Goal: Information Seeking & Learning: Learn about a topic

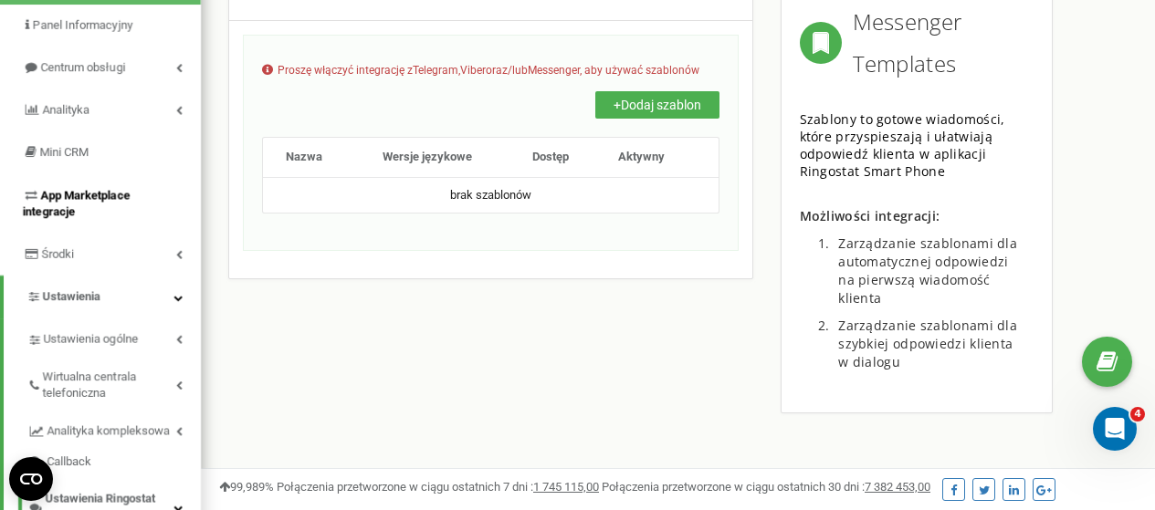
scroll to position [37, 0]
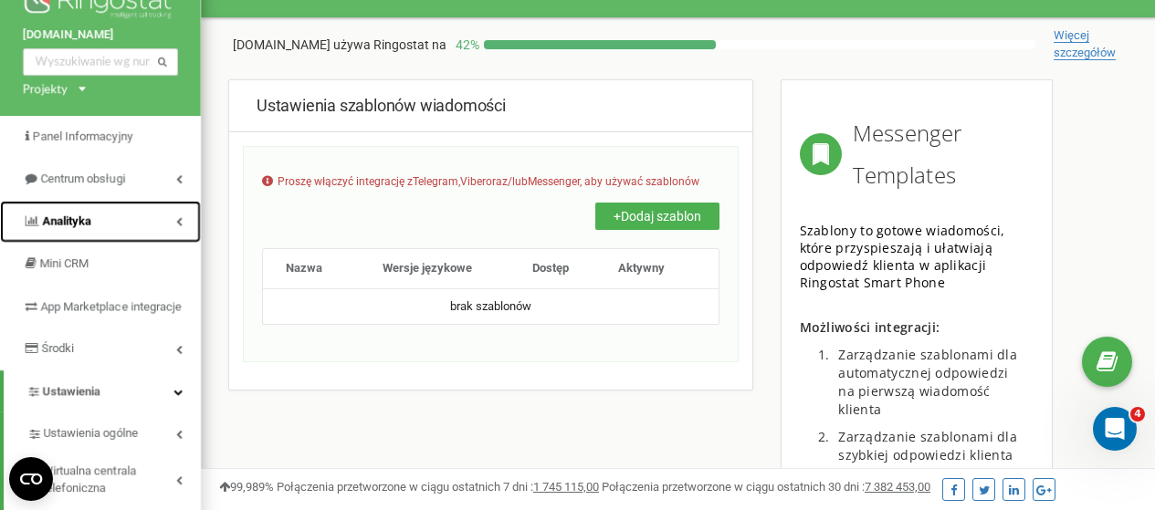
click at [176, 218] on icon at bounding box center [179, 221] width 6 height 9
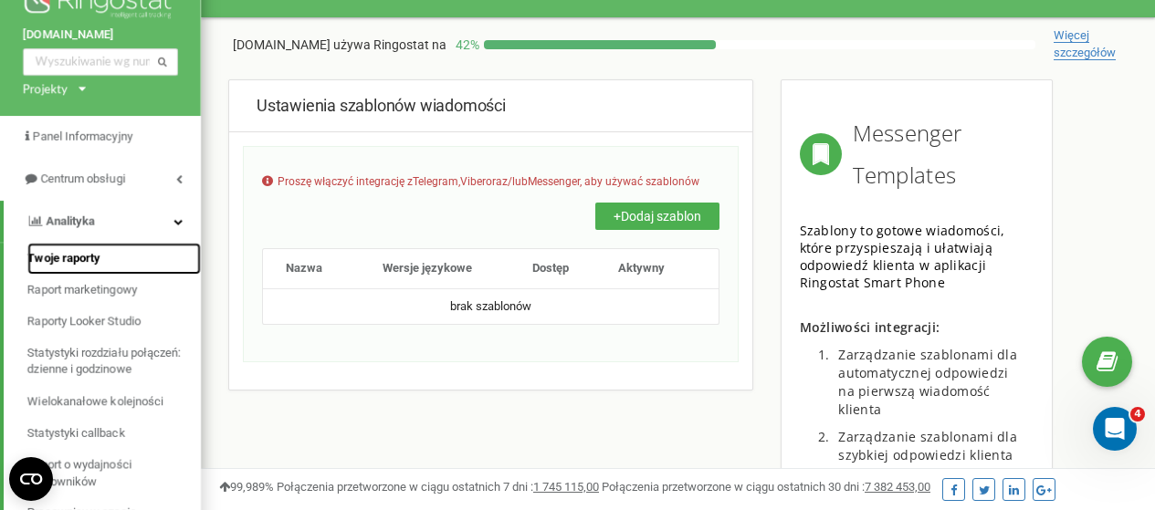
click at [98, 257] on span "Twoje raporty" at bounding box center [63, 258] width 73 height 17
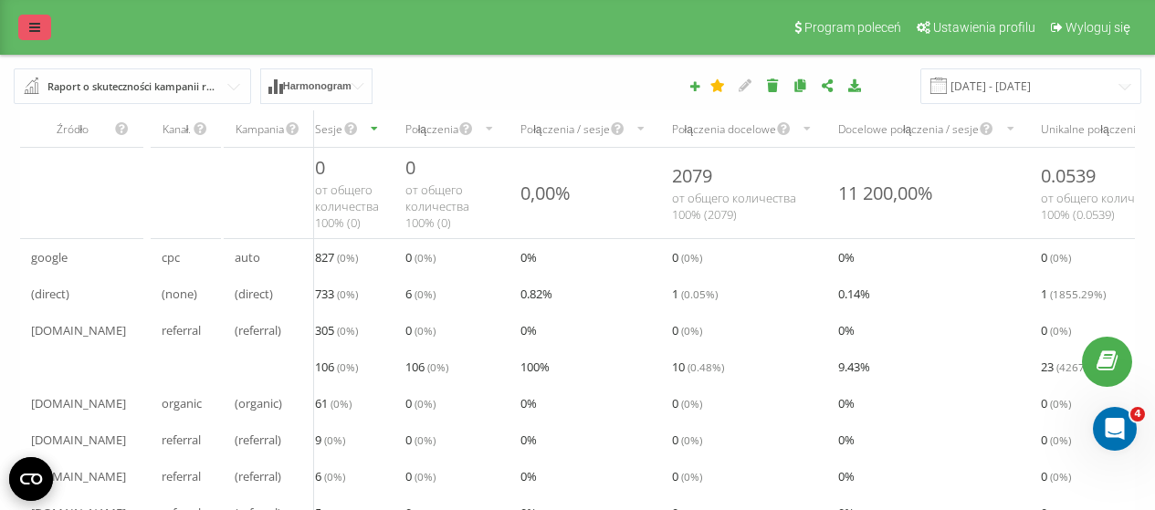
click at [43, 30] on link at bounding box center [34, 28] width 33 height 26
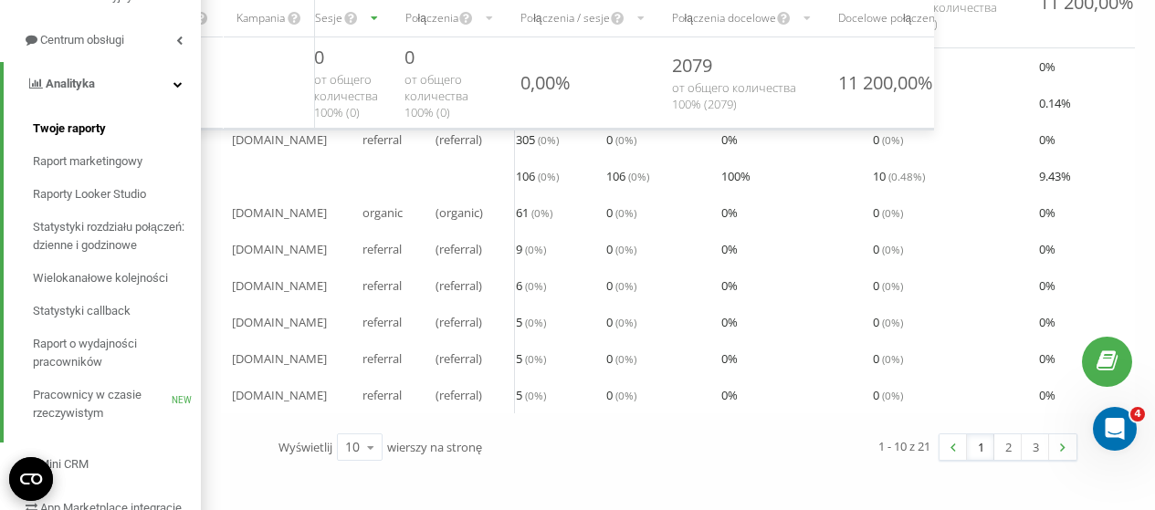
scroll to position [274, 0]
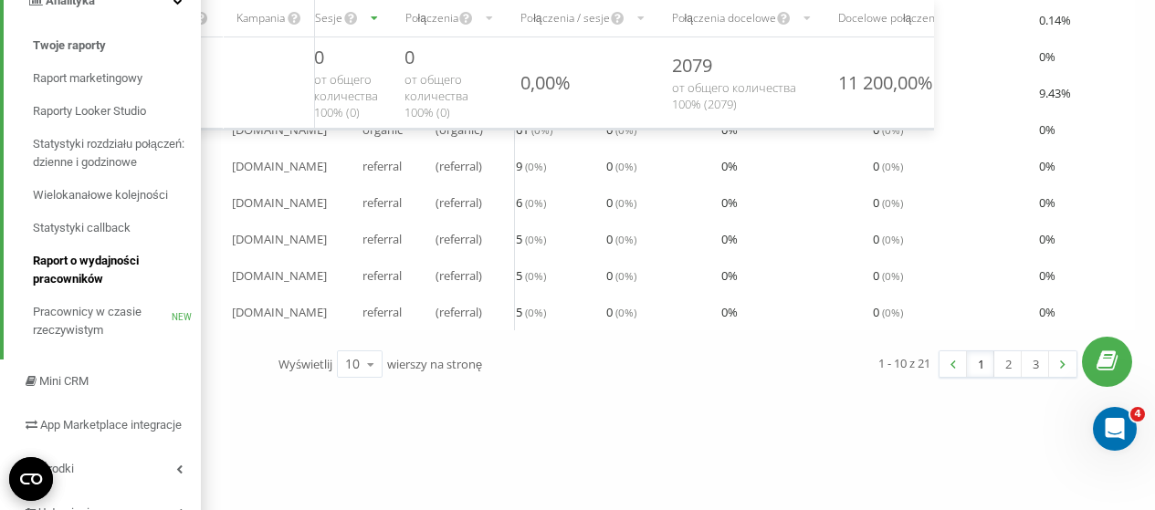
click at [96, 273] on span "Raport o wydajności pracowników" at bounding box center [112, 270] width 159 height 37
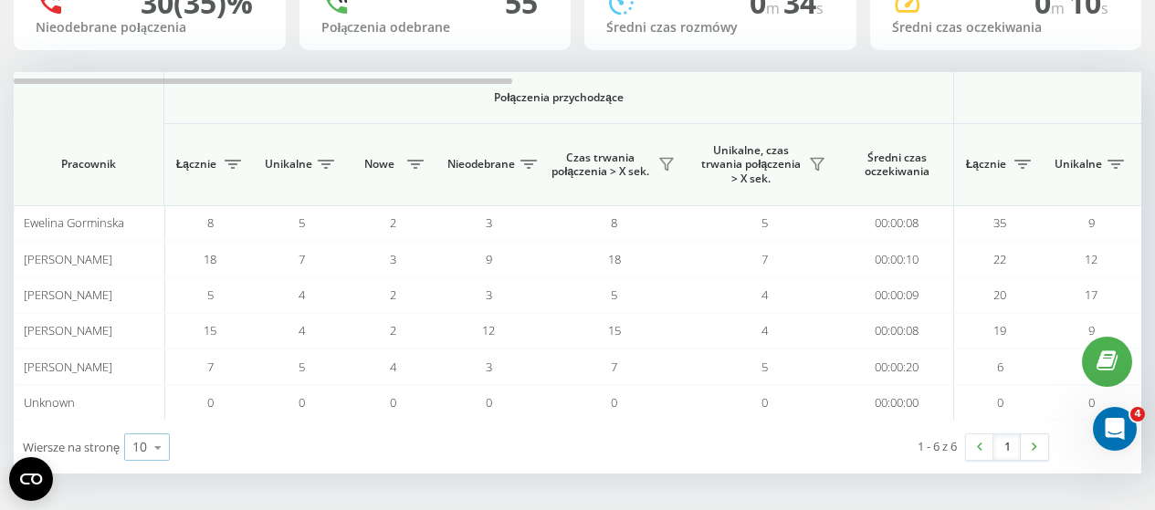
click at [153, 447] on icon at bounding box center [157, 448] width 27 height 36
click at [157, 413] on div "100" at bounding box center [147, 421] width 44 height 26
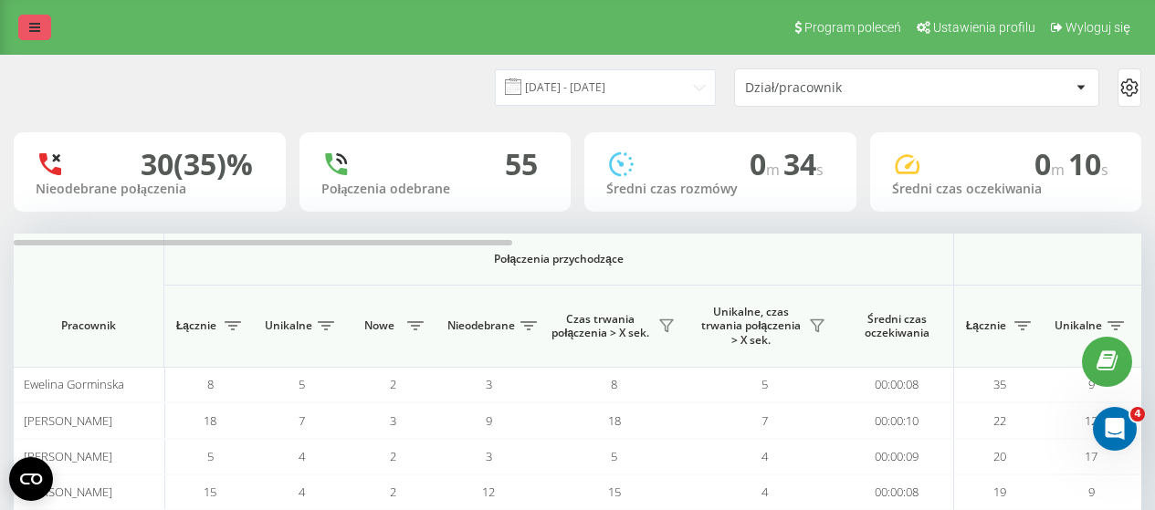
click at [26, 26] on link at bounding box center [34, 28] width 33 height 26
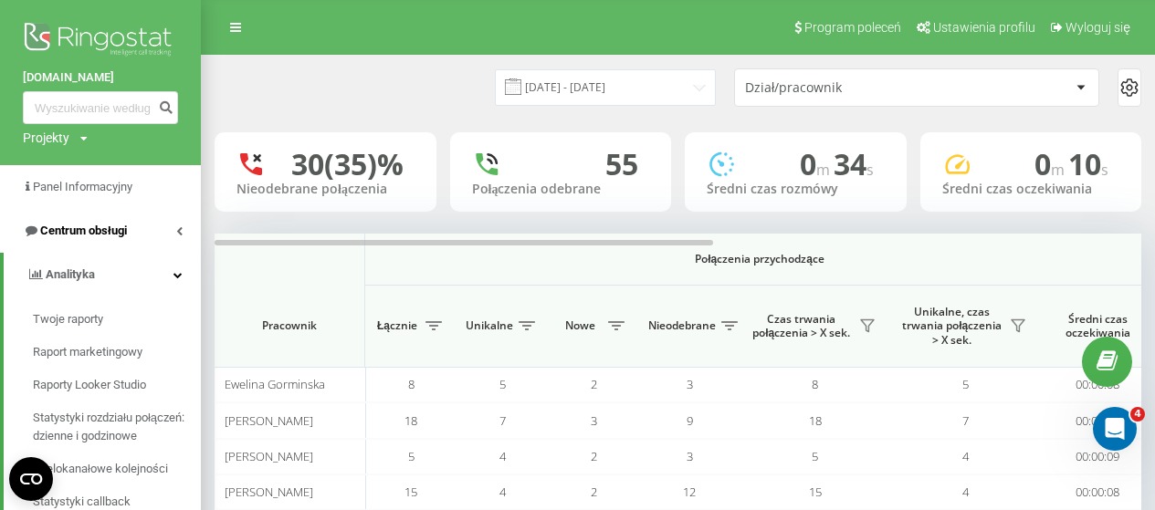
click at [147, 233] on link "Centrum obsługi" at bounding box center [100, 231] width 201 height 44
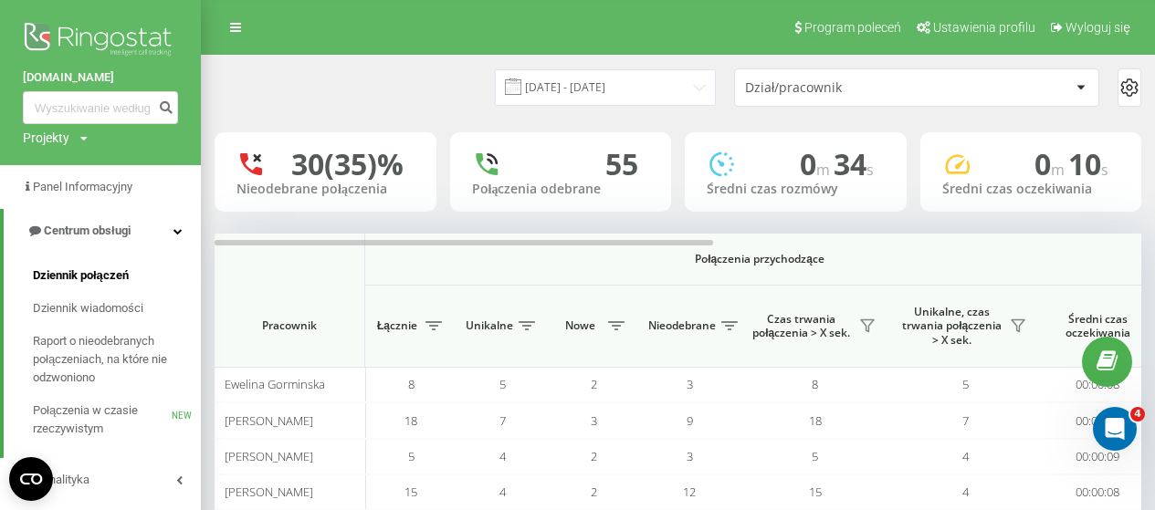
click at [118, 274] on span "Dziennik połączeń" at bounding box center [81, 276] width 96 height 18
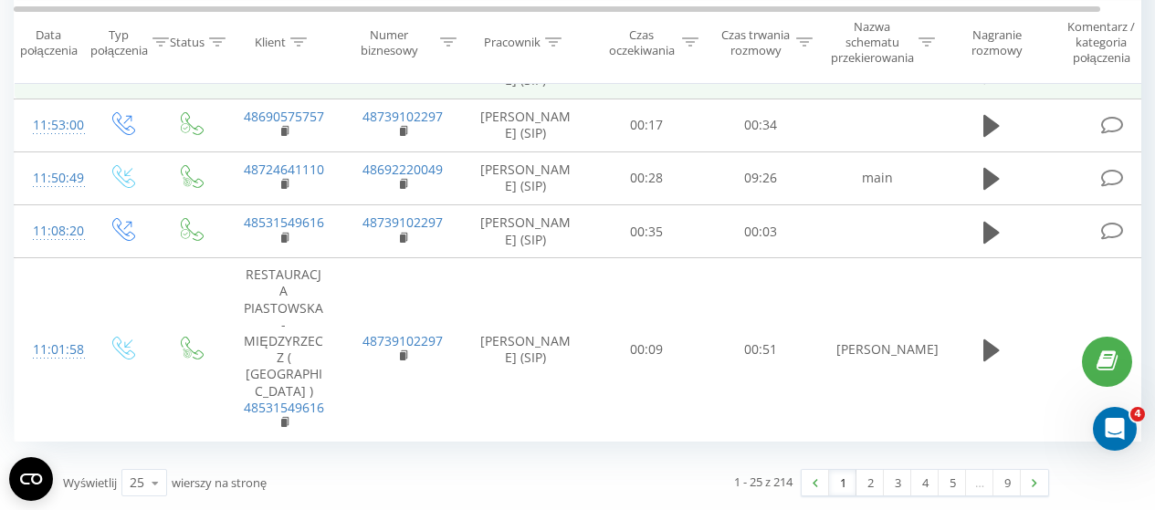
scroll to position [1483, 0]
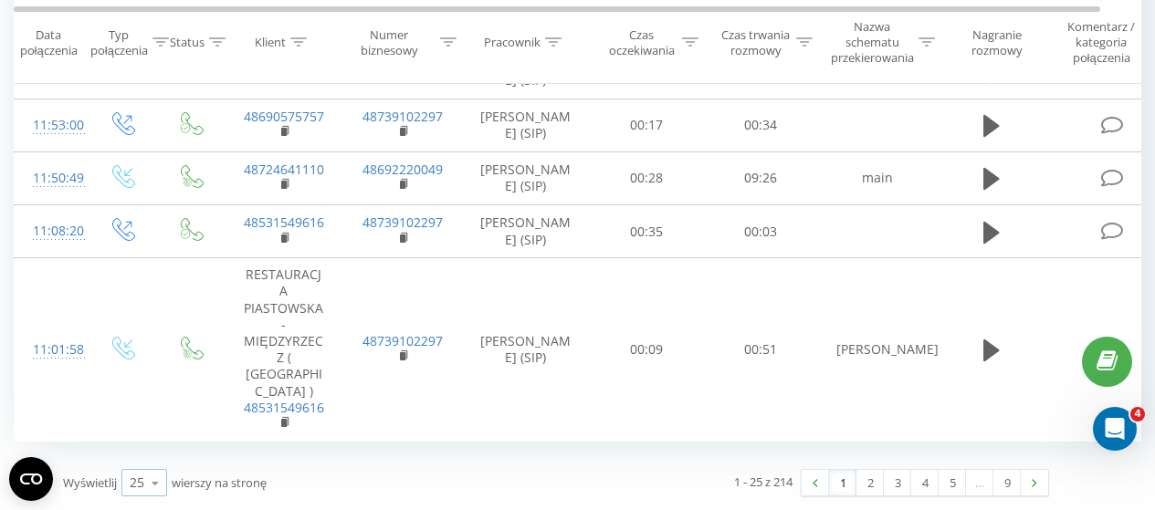
click at [142, 489] on icon at bounding box center [155, 484] width 27 height 36
click at [158, 436] on div "50" at bounding box center [144, 430] width 44 height 26
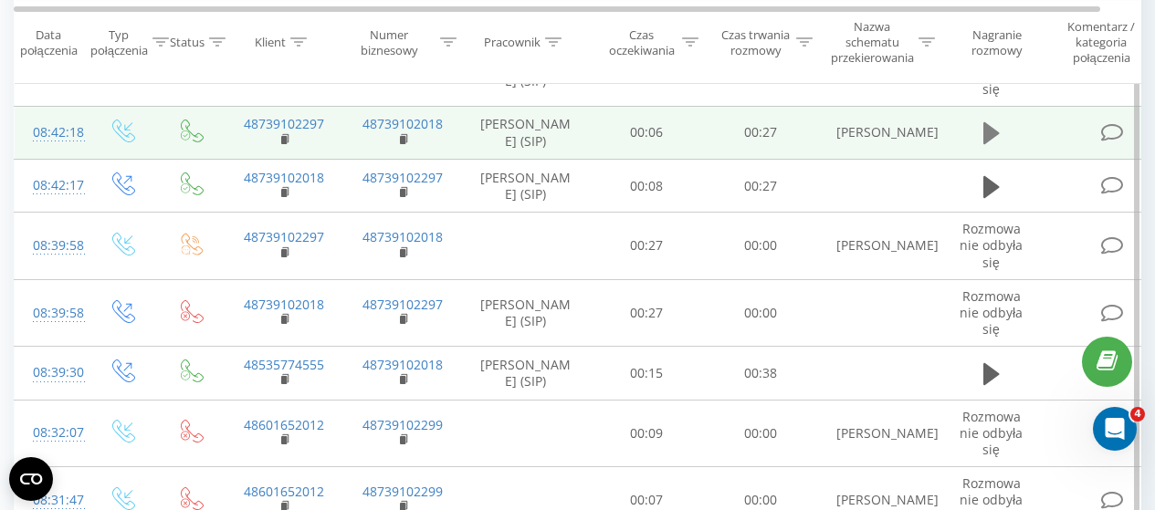
scroll to position [2487, 0]
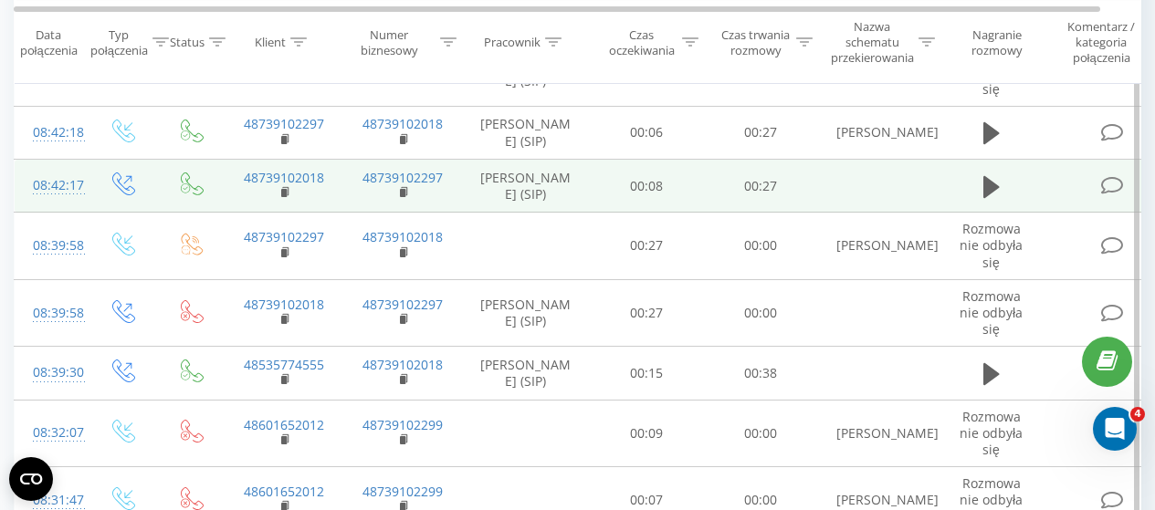
click at [1108, 195] on icon at bounding box center [1112, 185] width 23 height 19
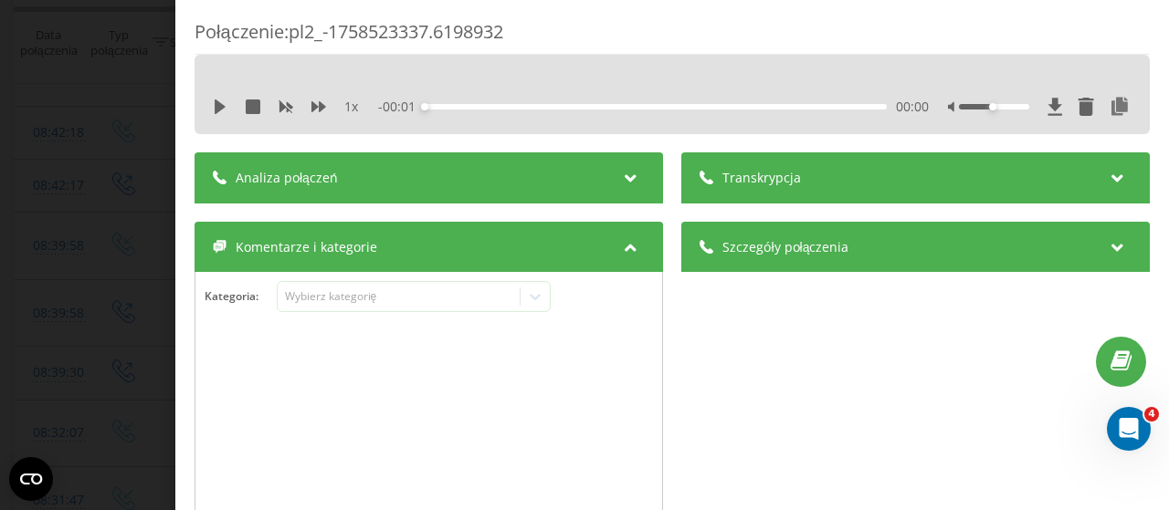
click at [621, 173] on icon at bounding box center [630, 175] width 22 height 18
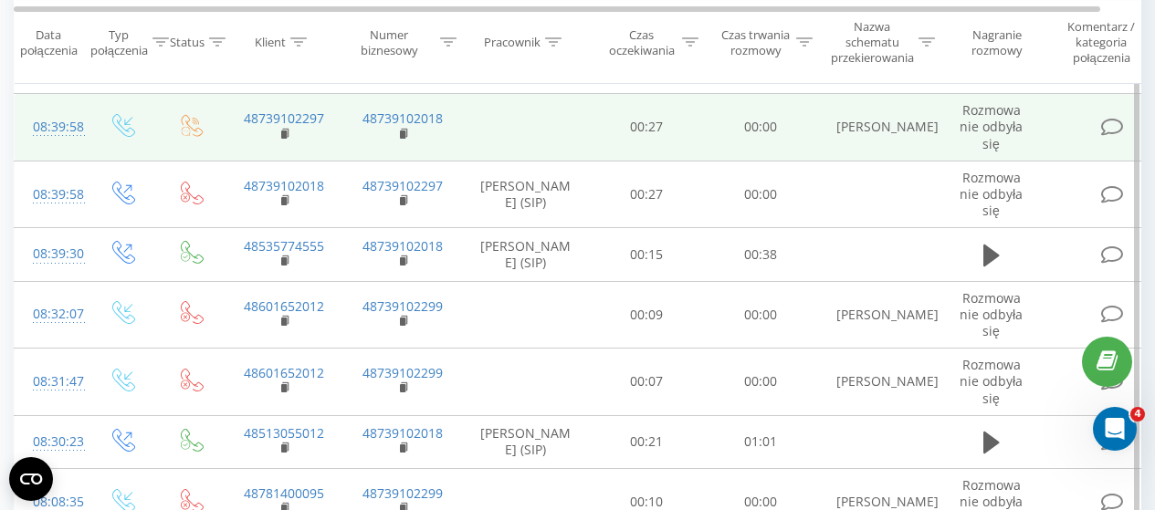
scroll to position [2670, 0]
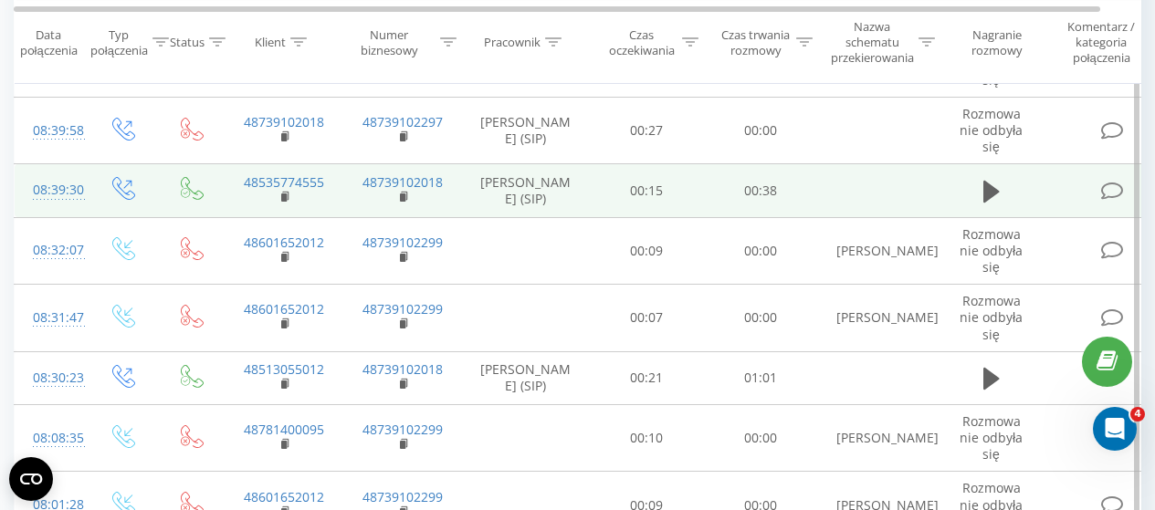
click at [1117, 201] on icon at bounding box center [1112, 191] width 23 height 19
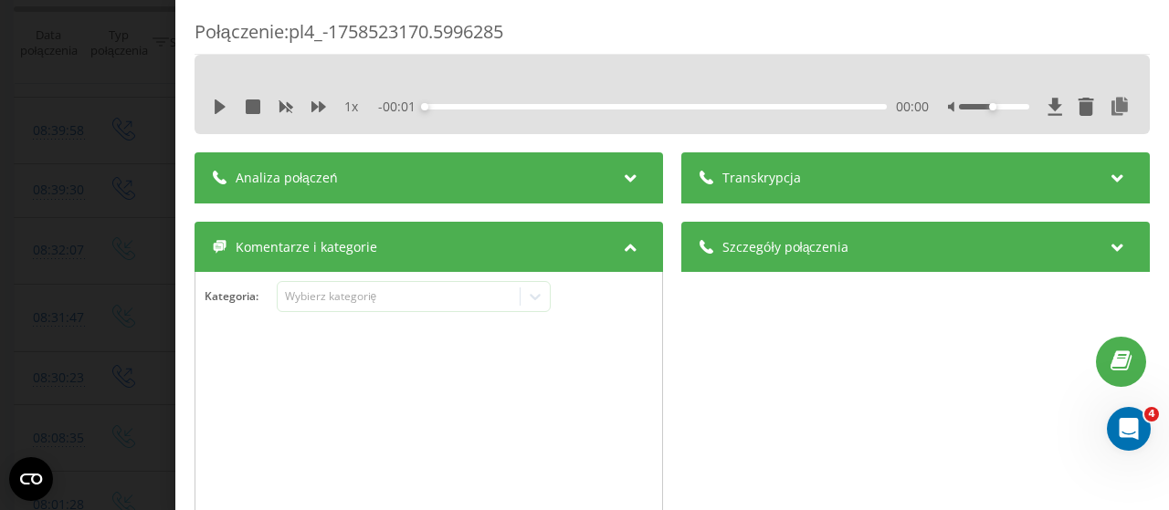
click at [594, 172] on div "Analiza połączeń" at bounding box center [429, 177] width 468 height 51
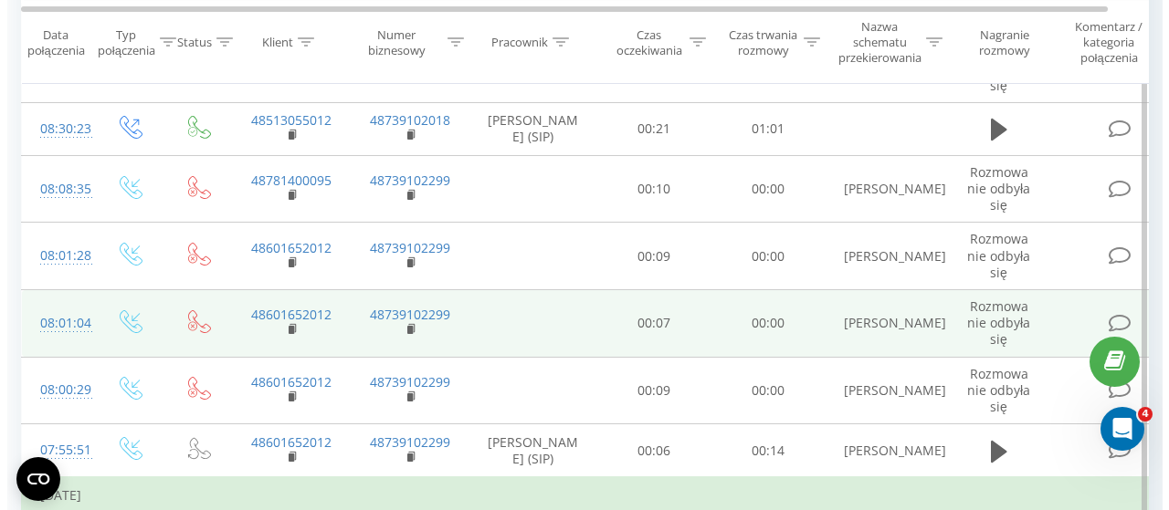
scroll to position [2828, 0]
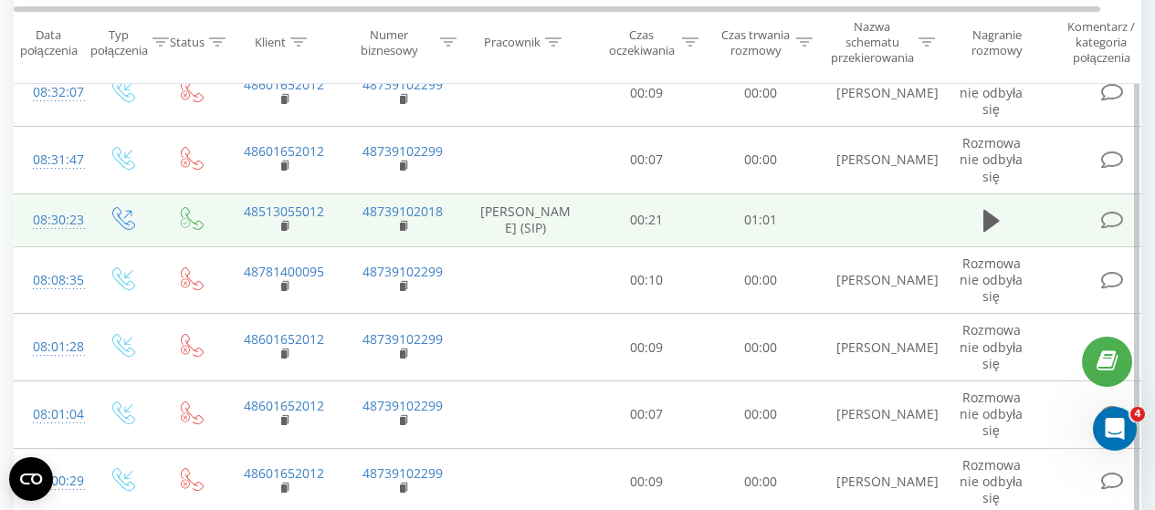
click at [1113, 230] on icon at bounding box center [1112, 220] width 23 height 19
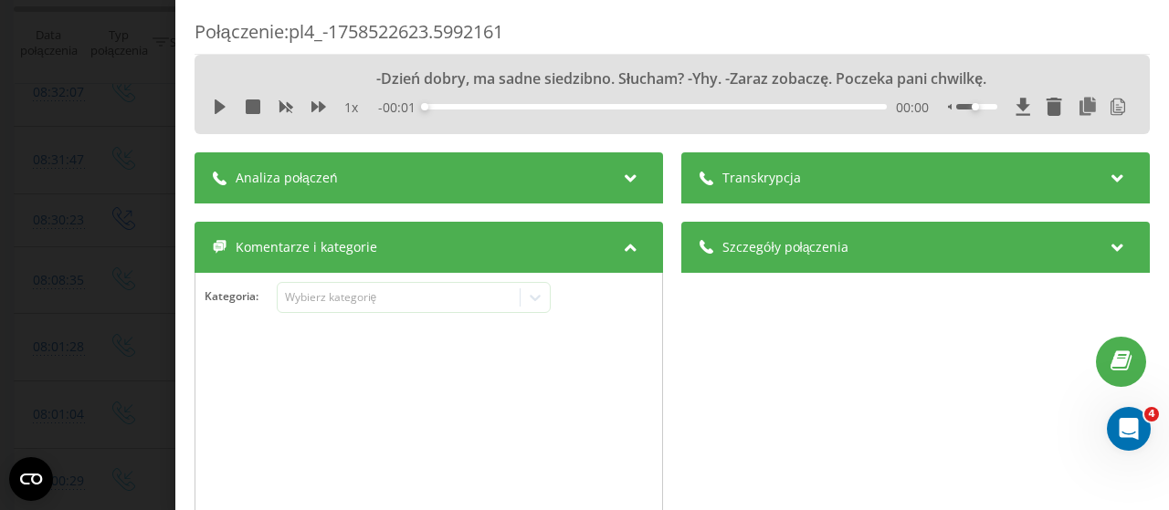
click at [599, 175] on div "Analiza połączeń" at bounding box center [429, 177] width 468 height 51
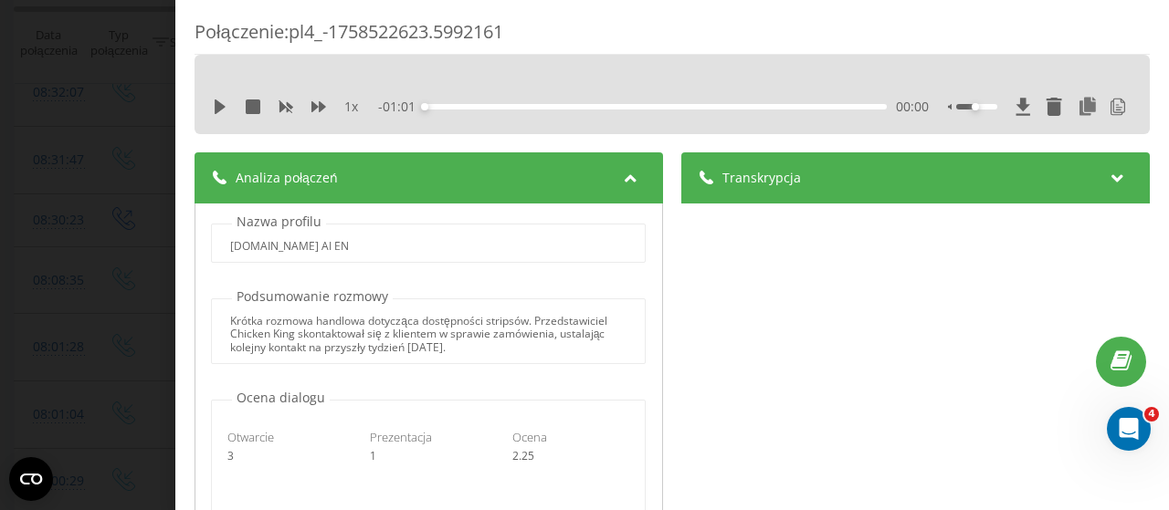
click at [1058, 178] on div "Transkrypcja" at bounding box center [915, 177] width 468 height 51
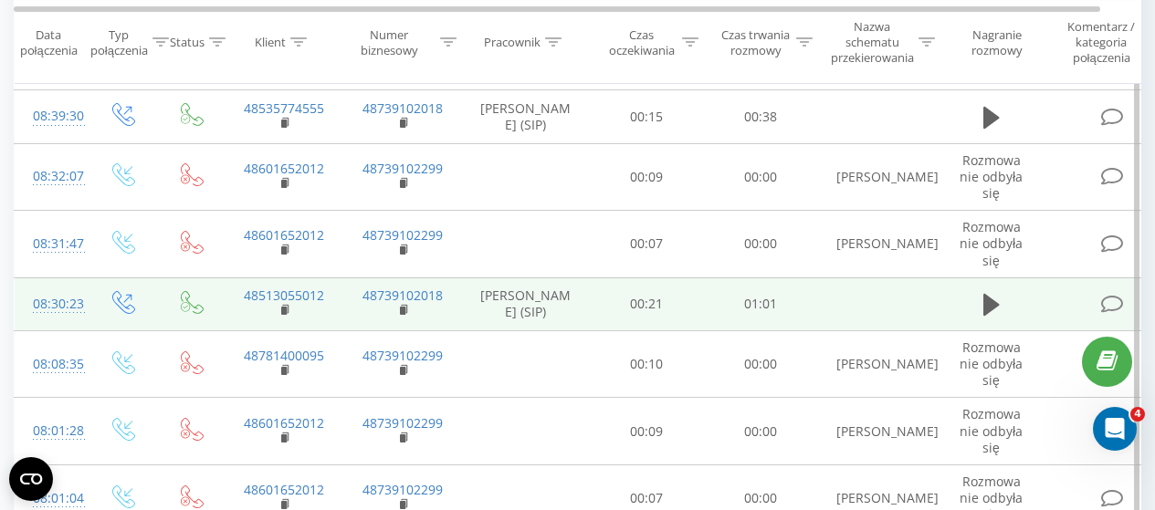
scroll to position [2737, 0]
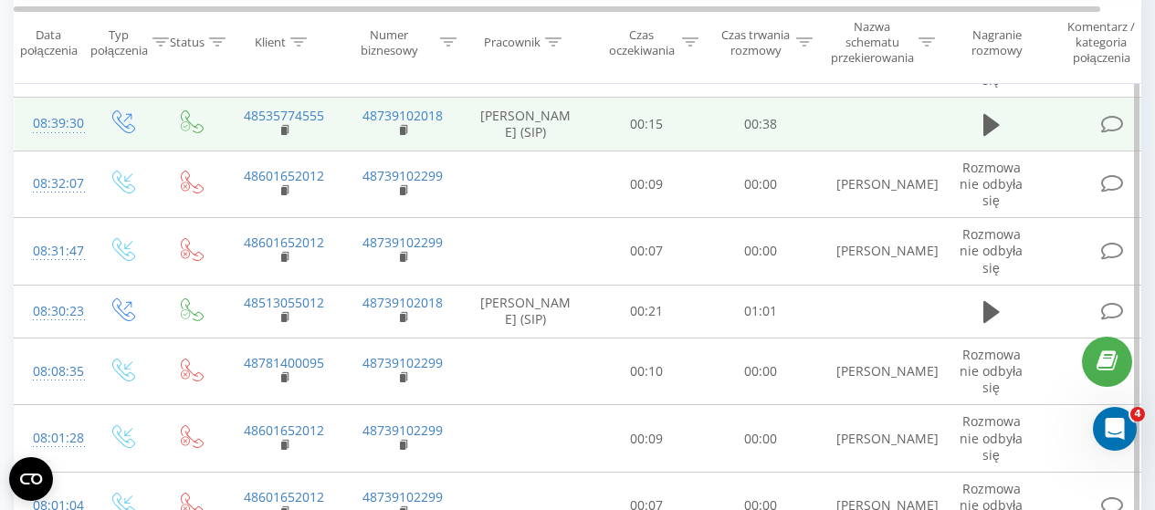
click at [1115, 134] on icon at bounding box center [1112, 124] width 23 height 19
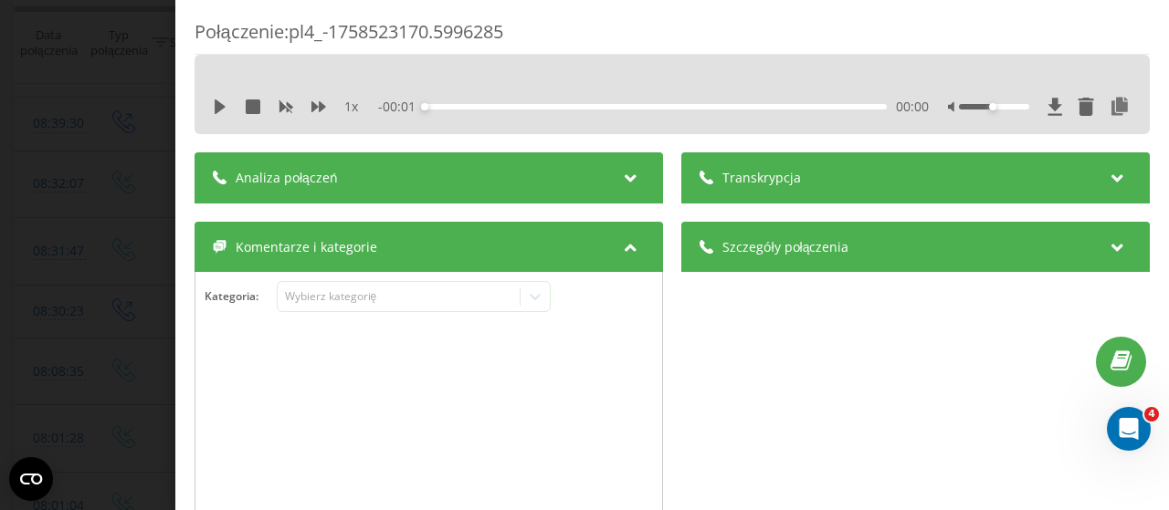
click at [619, 174] on icon at bounding box center [630, 175] width 22 height 18
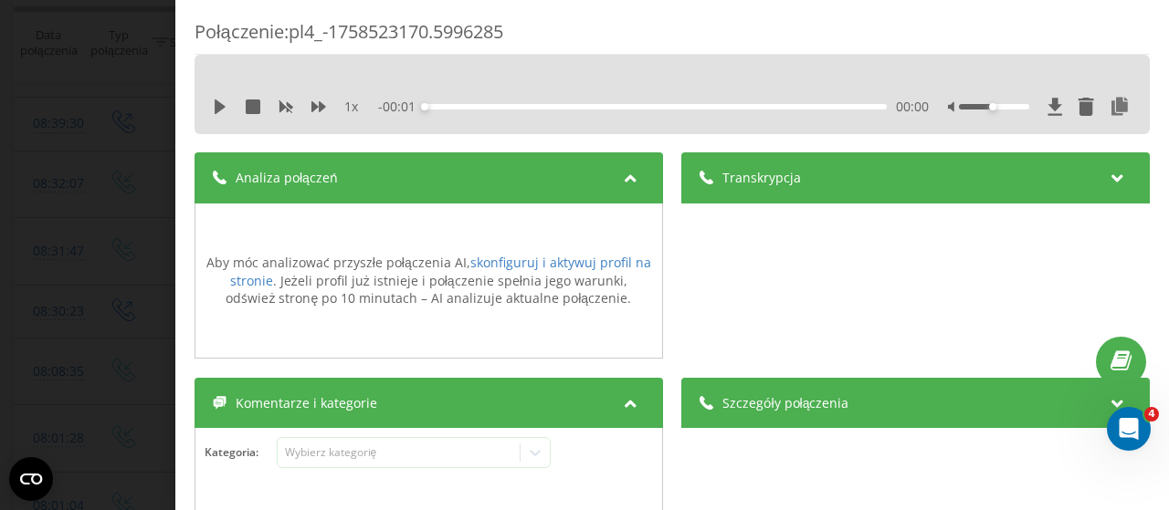
click at [619, 174] on icon at bounding box center [630, 175] width 22 height 18
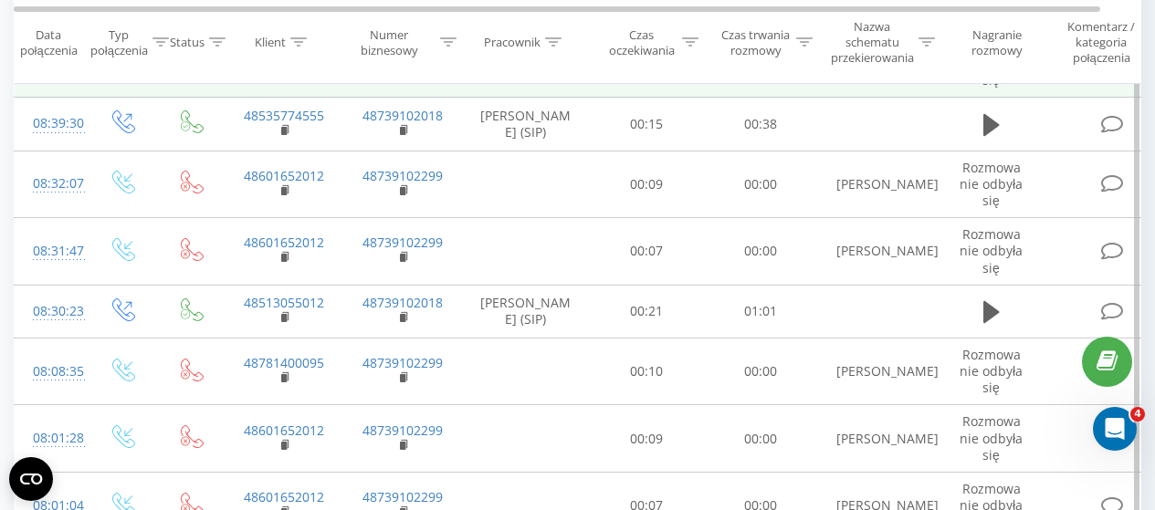
scroll to position [2554, 0]
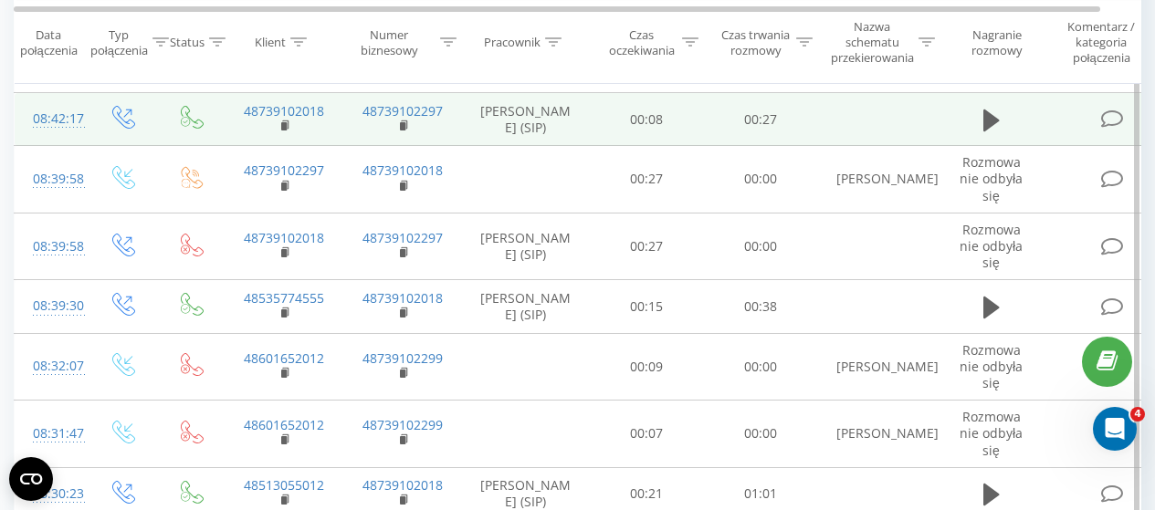
click at [1114, 129] on icon at bounding box center [1112, 119] width 23 height 19
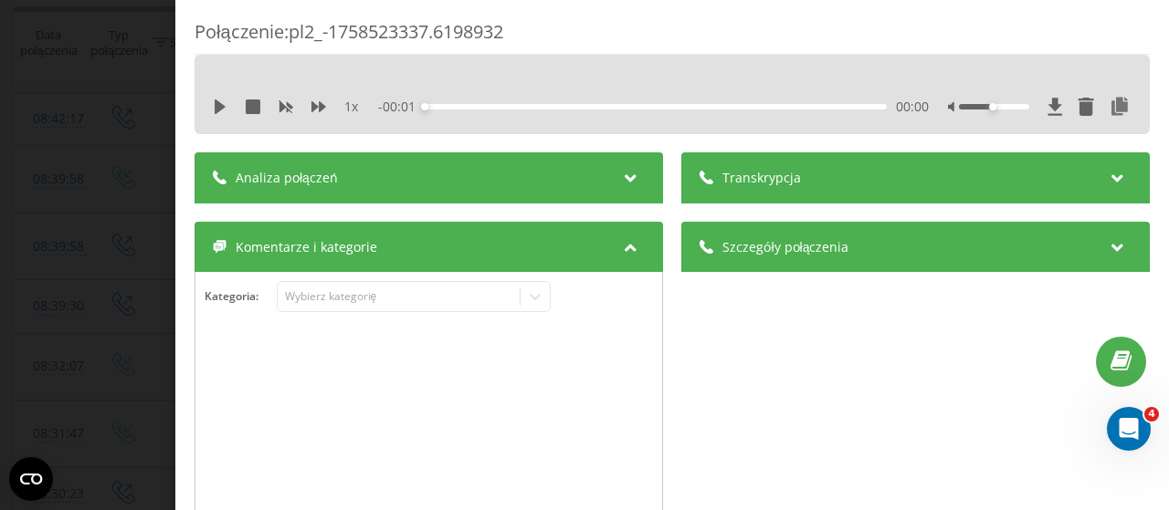
click at [488, 173] on div "Analiza połączeń" at bounding box center [429, 177] width 468 height 51
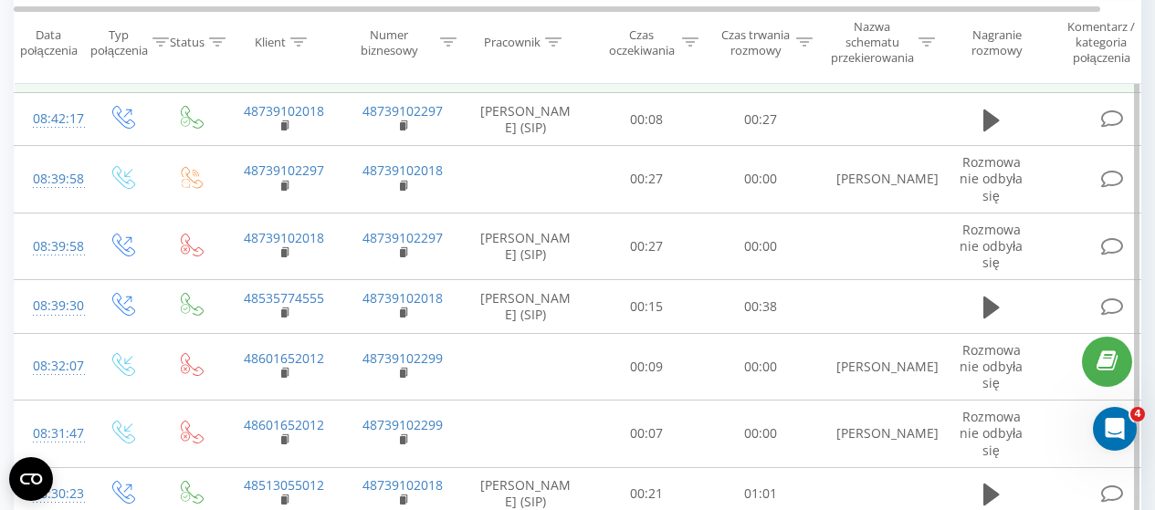
click at [1120, 76] on icon at bounding box center [1112, 66] width 23 height 19
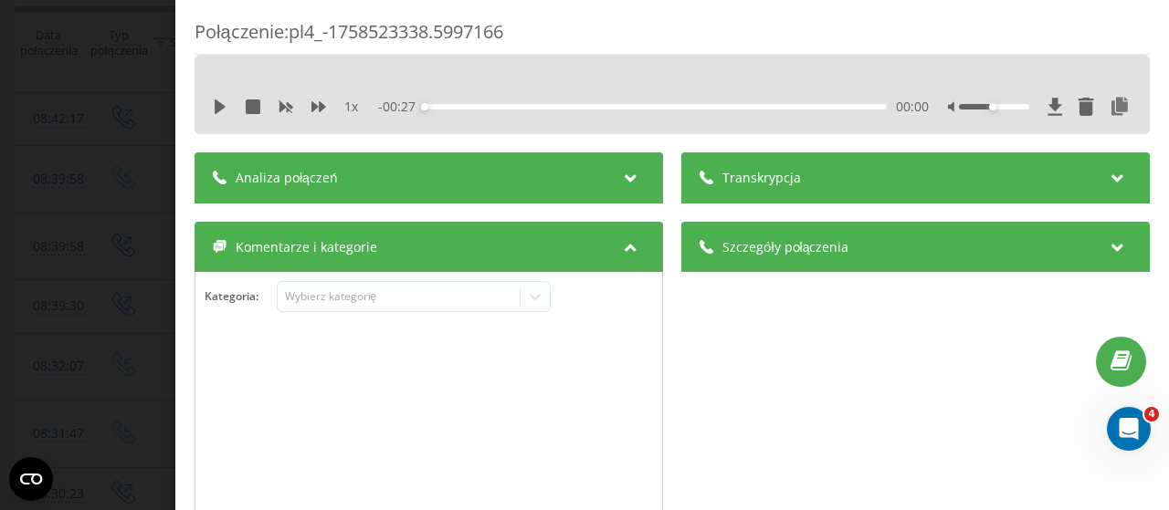
click at [557, 179] on div "Analiza połączeń" at bounding box center [429, 177] width 468 height 51
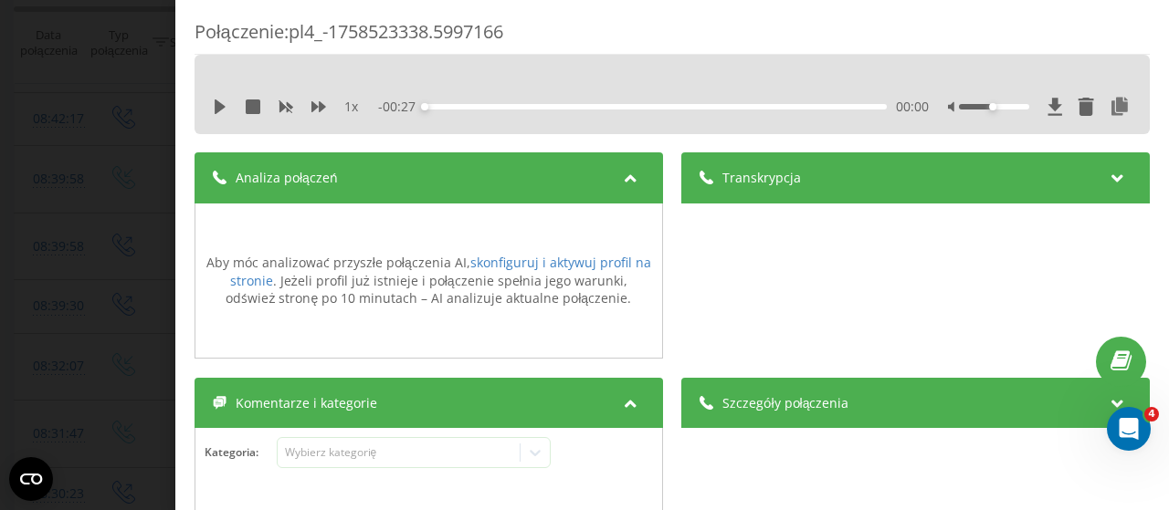
click at [780, 177] on span "Transkrypcja" at bounding box center [761, 178] width 79 height 18
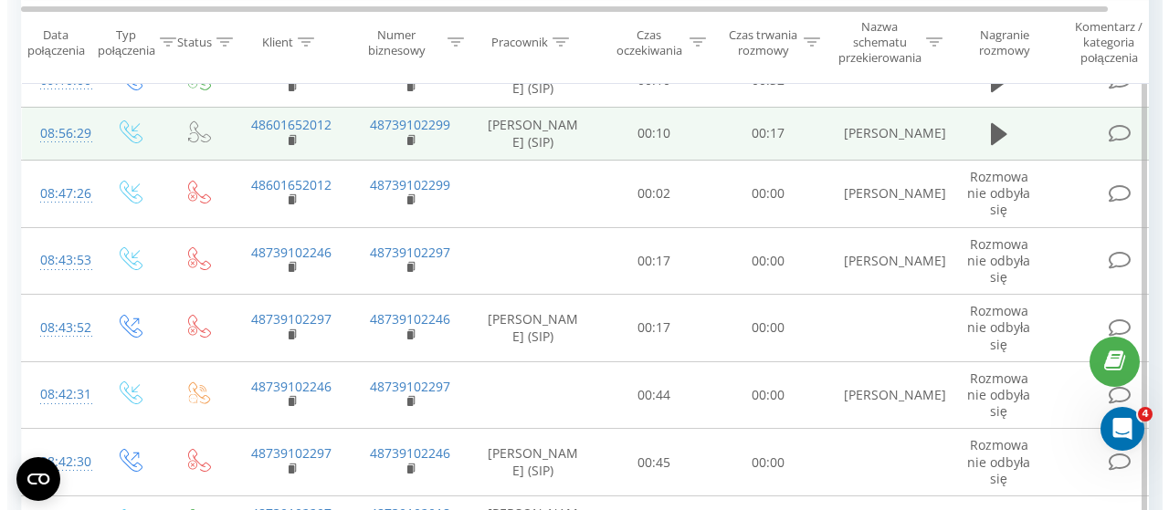
scroll to position [2006, 0]
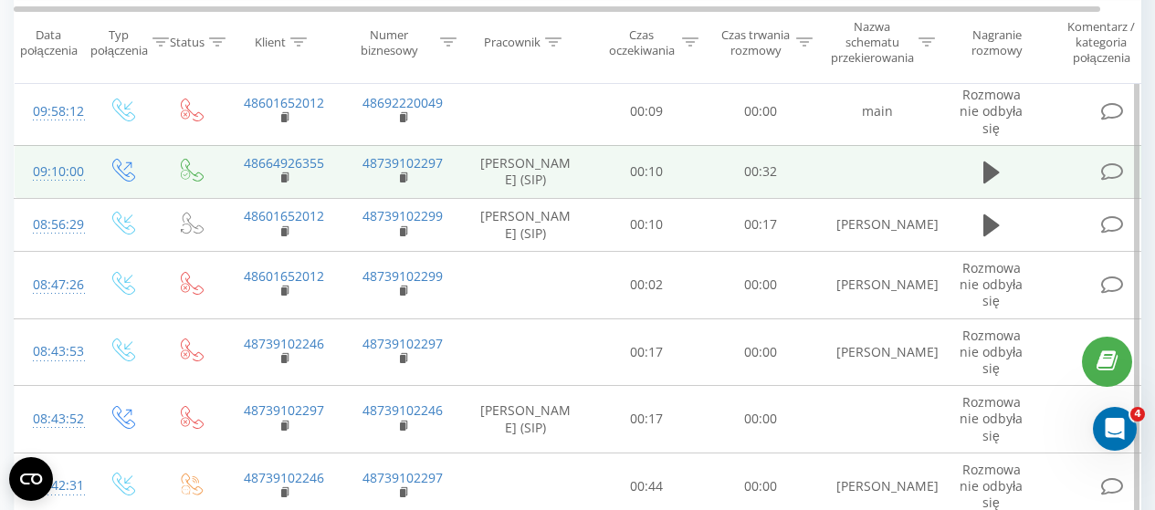
click at [1112, 182] on icon at bounding box center [1112, 172] width 23 height 19
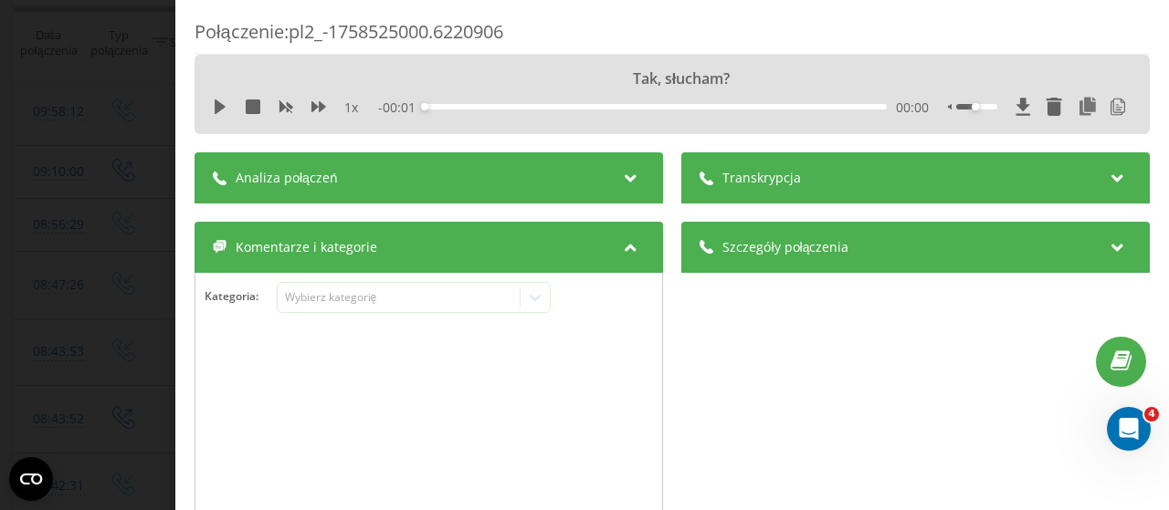
click at [576, 174] on div "Analiza połączeń" at bounding box center [429, 177] width 468 height 51
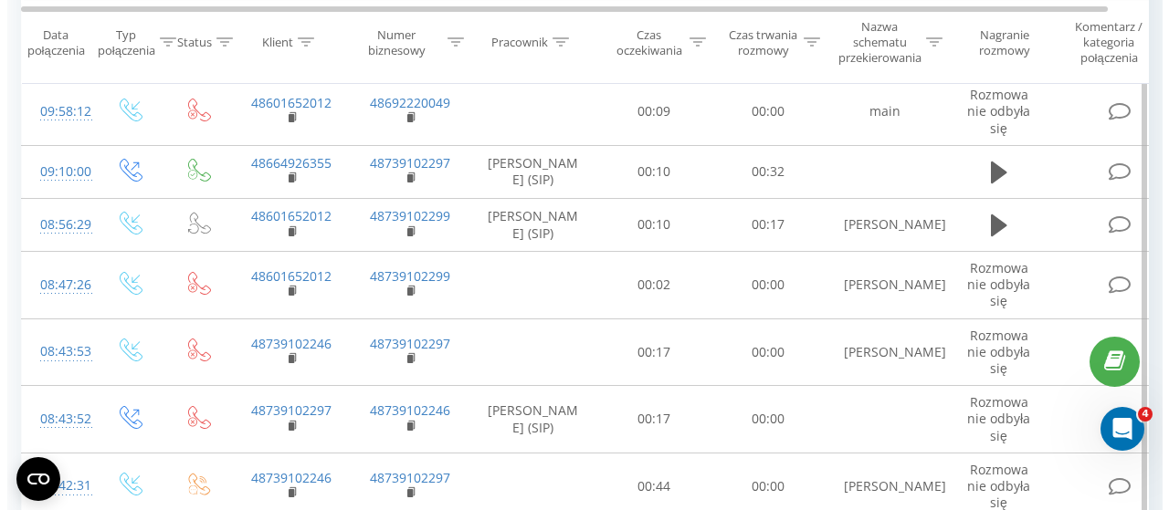
scroll to position [1915, 0]
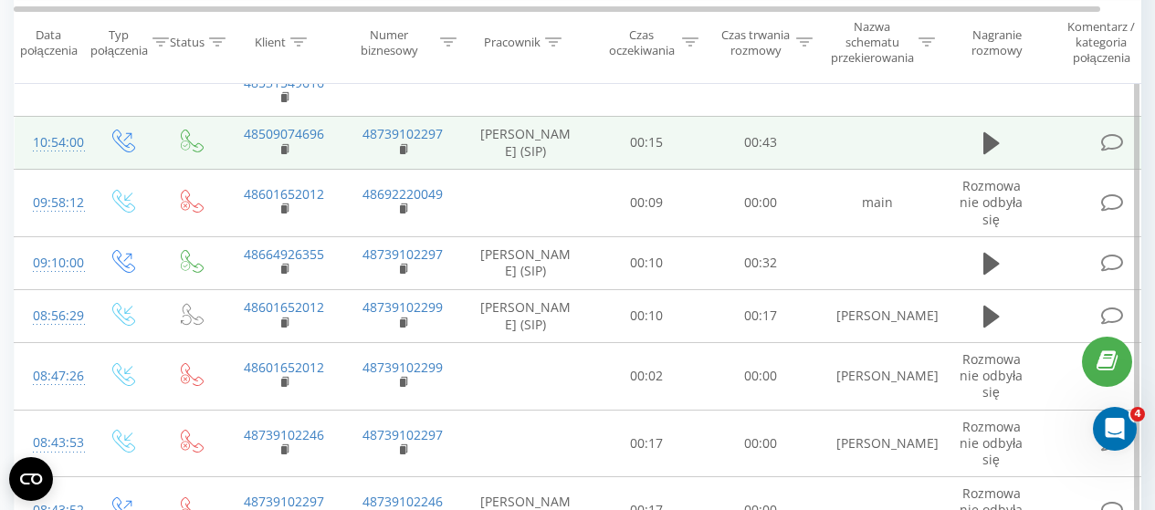
click at [1105, 152] on icon at bounding box center [1112, 142] width 23 height 19
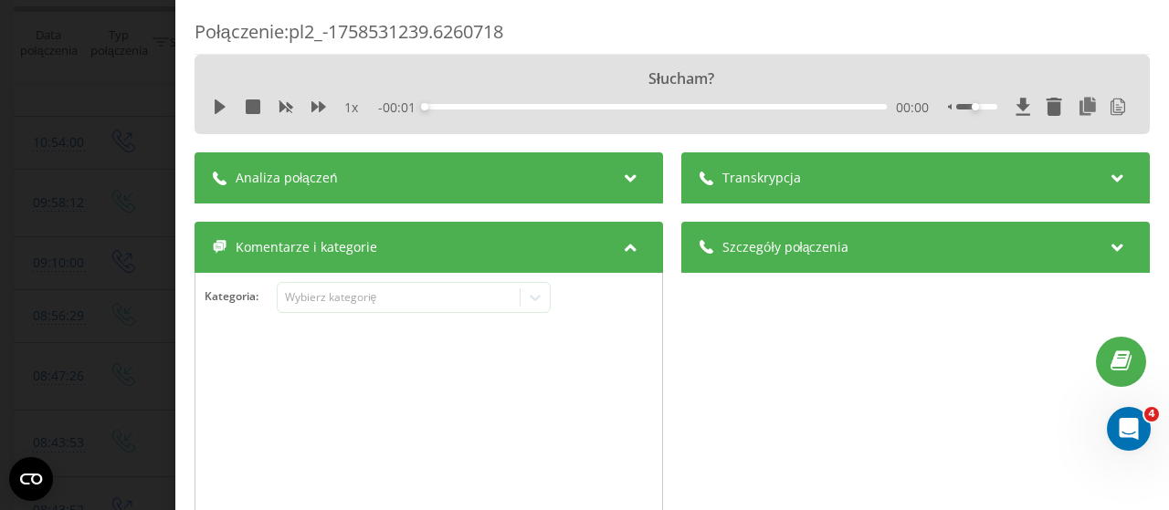
click at [621, 179] on icon at bounding box center [630, 175] width 22 height 18
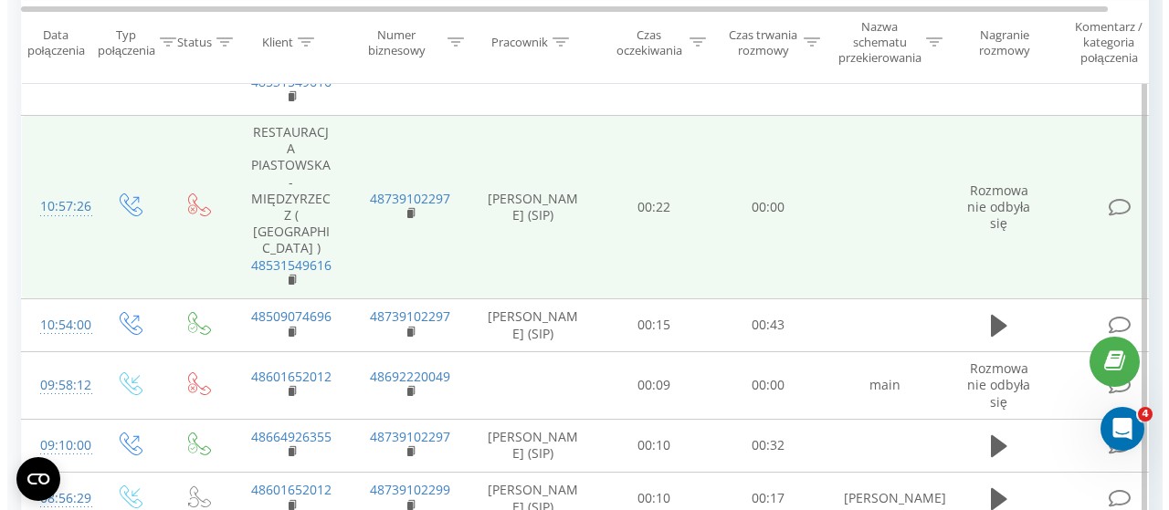
scroll to position [1641, 0]
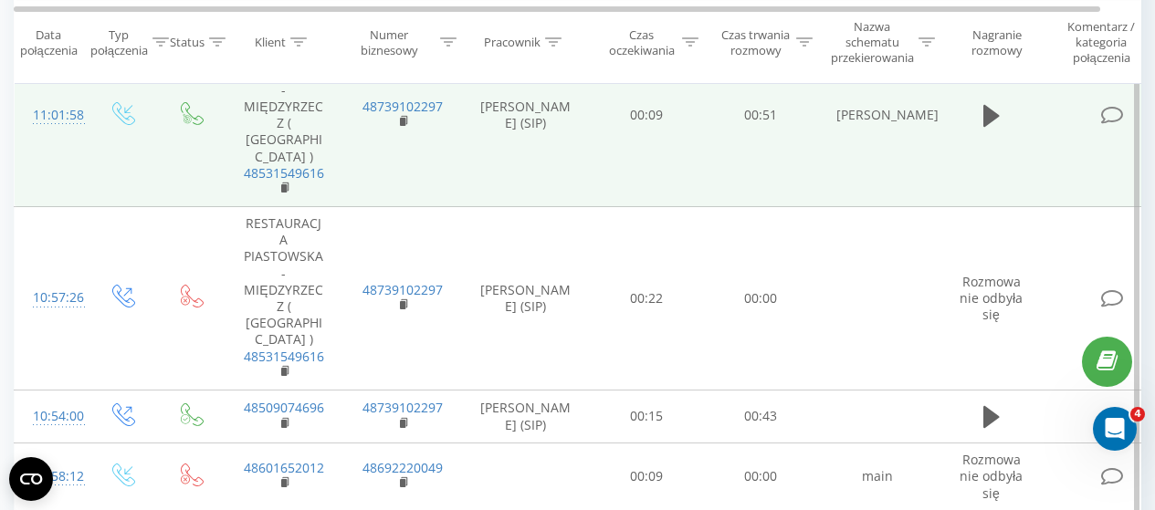
click at [1113, 125] on icon at bounding box center [1112, 115] width 23 height 19
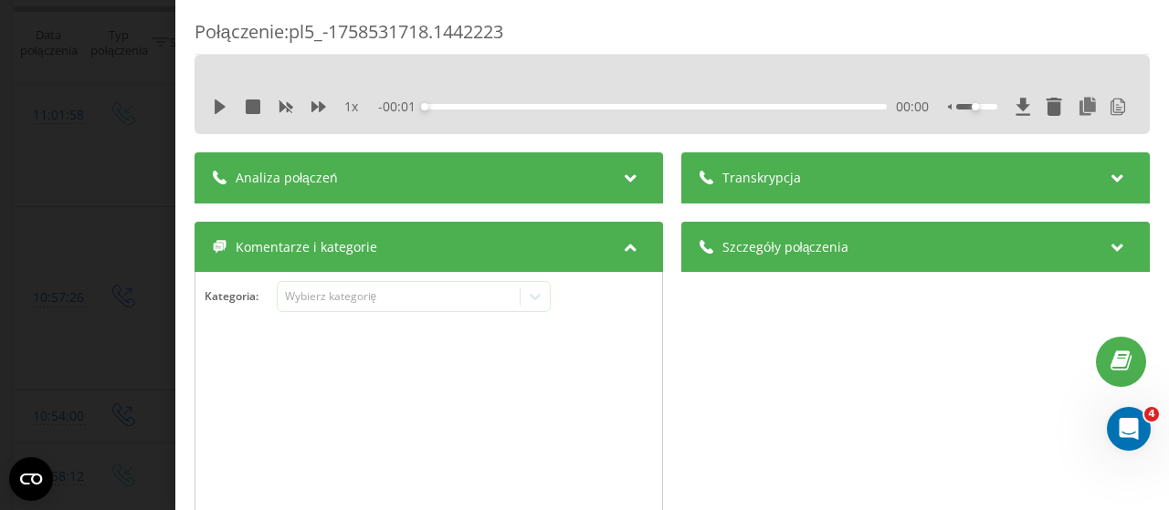
click at [605, 169] on div "Analiza połączeń" at bounding box center [429, 177] width 468 height 51
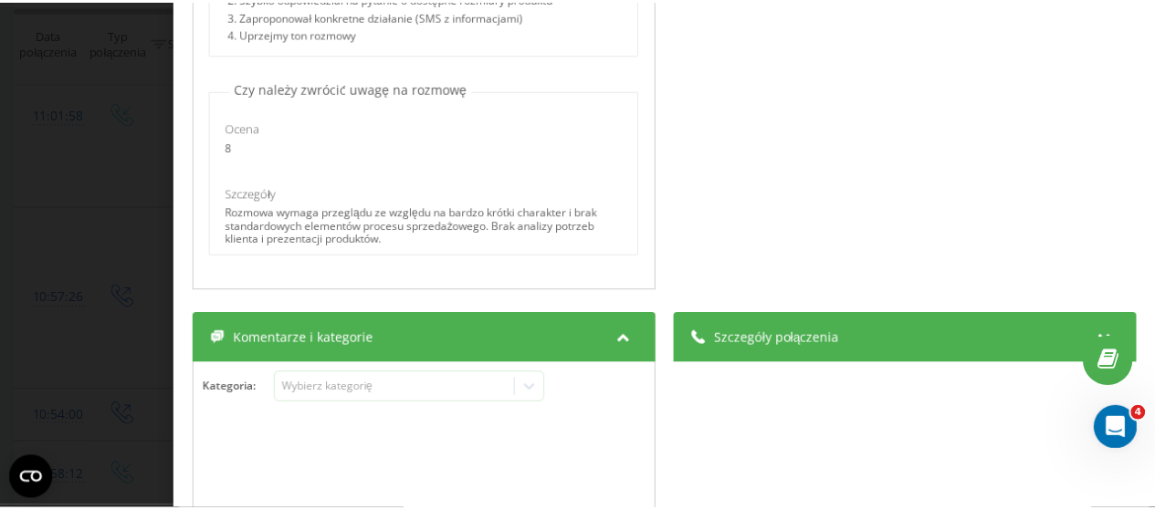
scroll to position [457, 0]
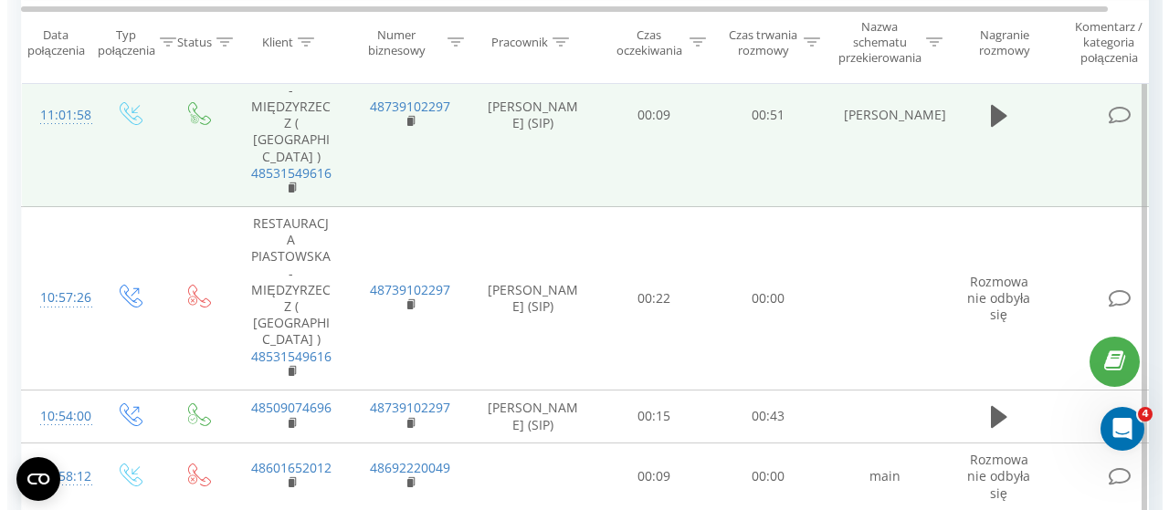
scroll to position [1550, 0]
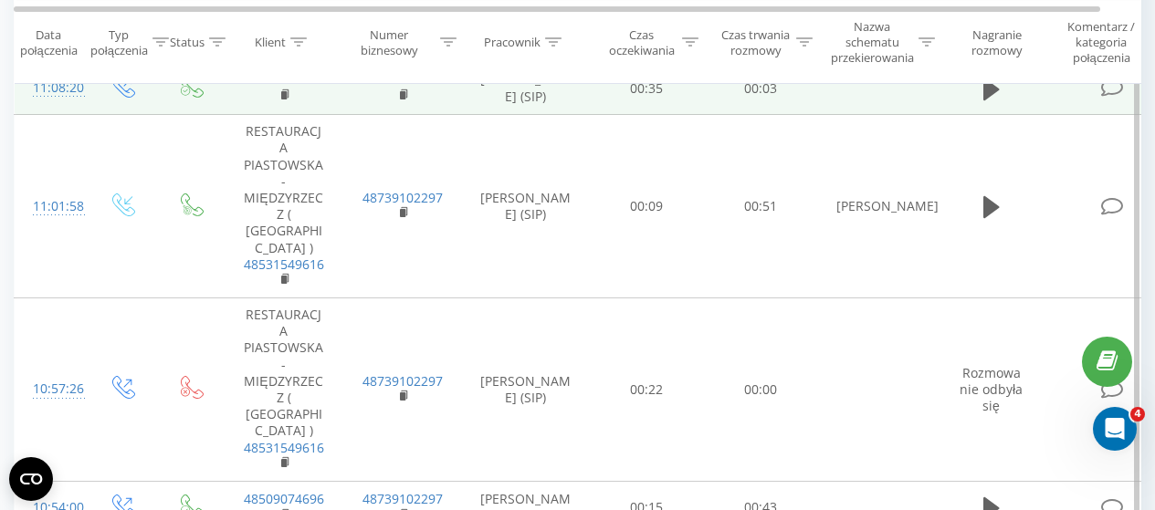
click at [1115, 98] on icon at bounding box center [1112, 88] width 23 height 19
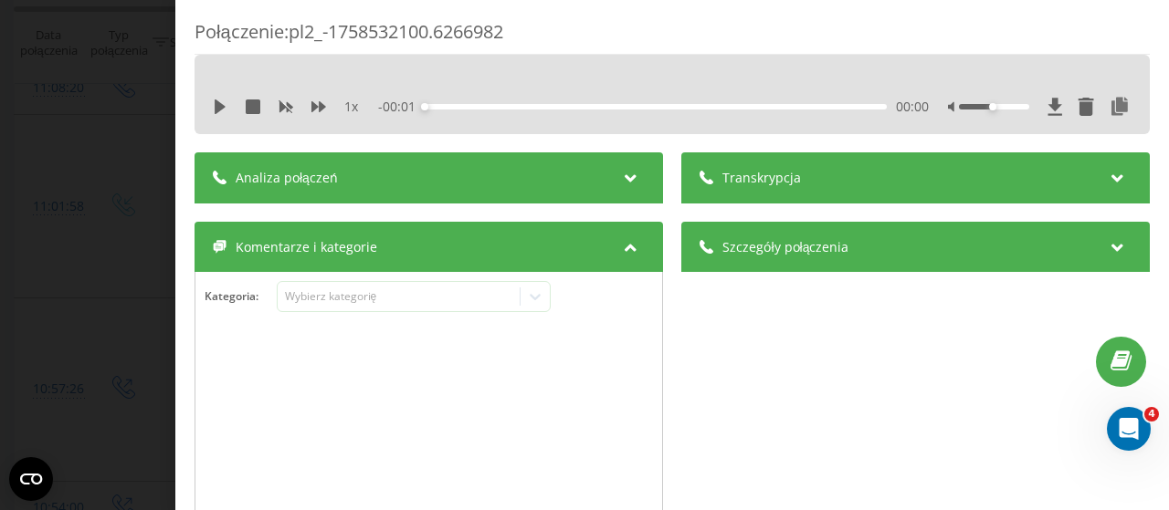
click at [610, 175] on div "Analiza połączeń" at bounding box center [429, 177] width 468 height 51
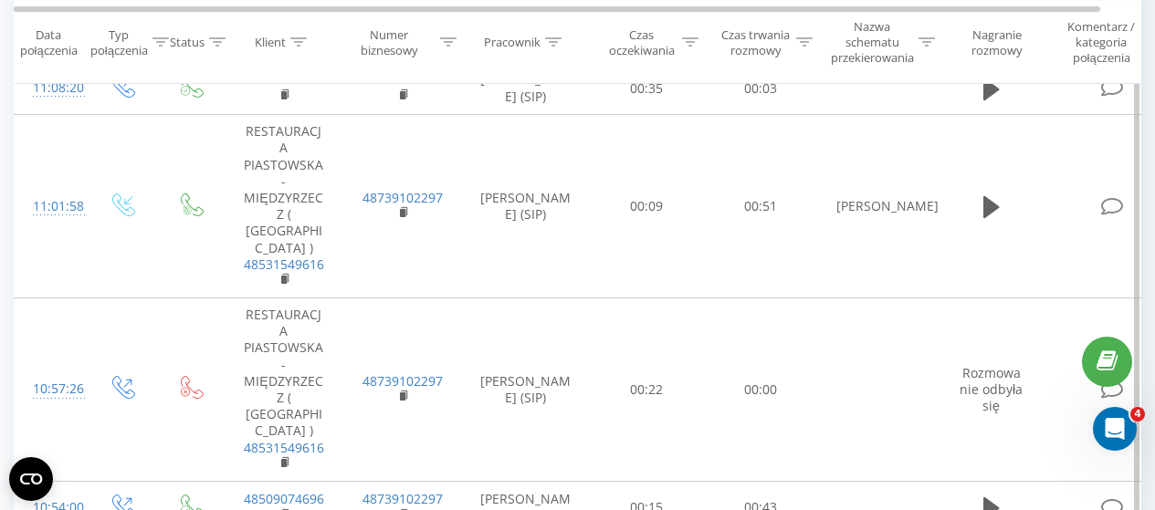
click at [1113, 45] on icon at bounding box center [1112, 35] width 23 height 19
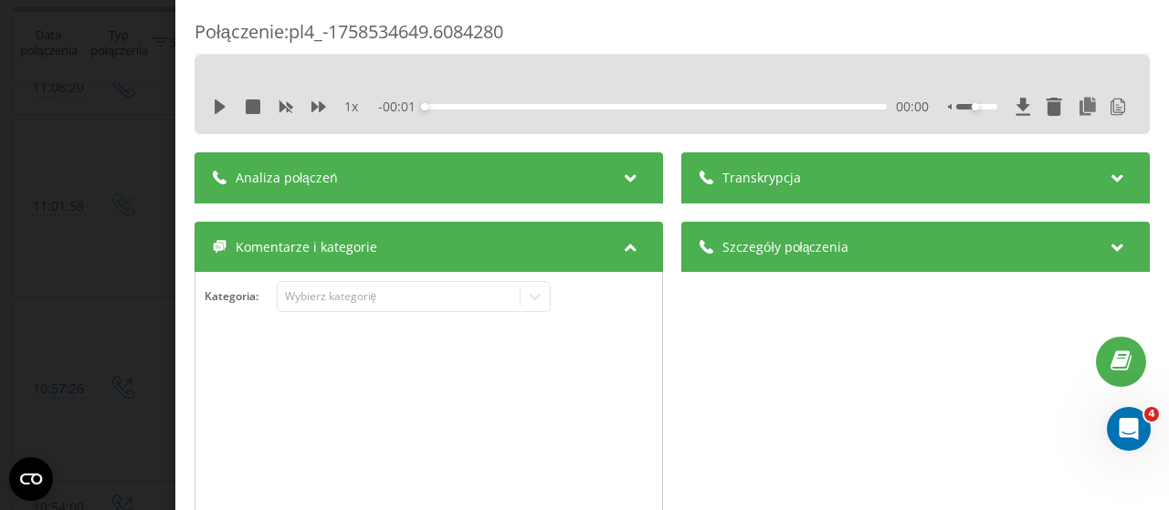
click at [626, 169] on icon at bounding box center [630, 175] width 22 height 18
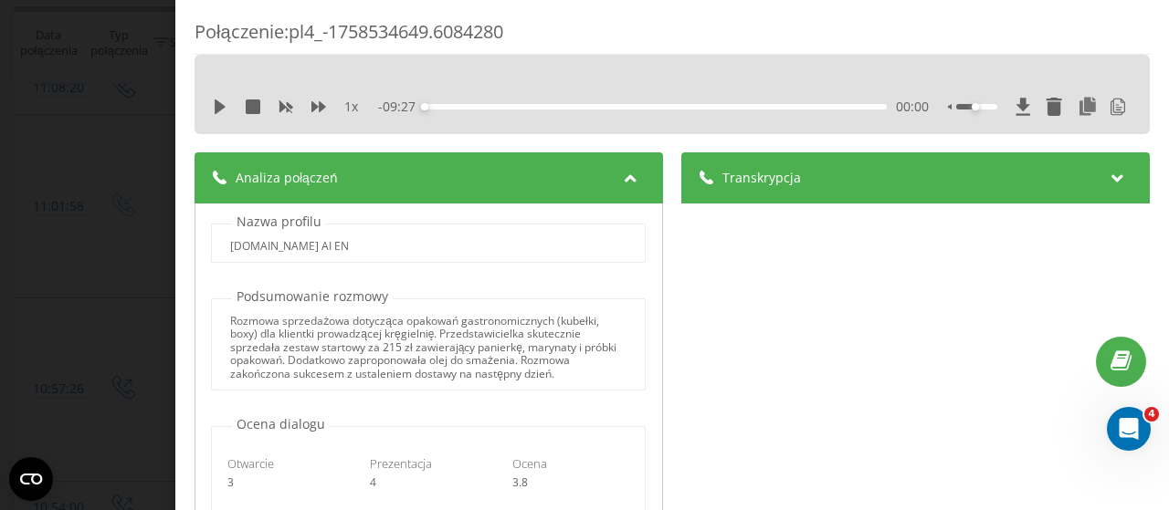
click at [878, 182] on div "Transkrypcja" at bounding box center [915, 177] width 468 height 51
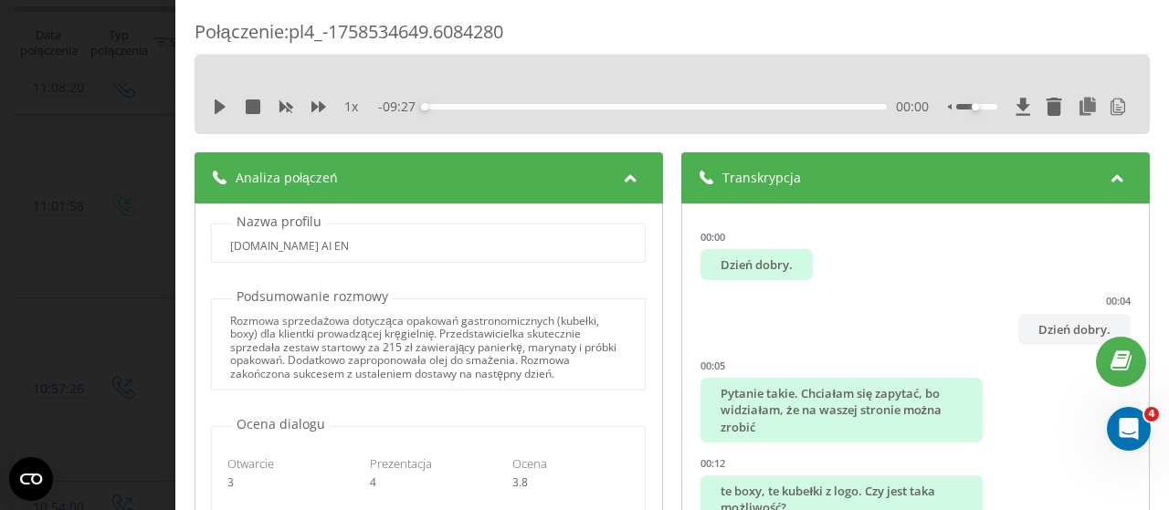
click at [878, 182] on div "Transkrypcja" at bounding box center [915, 177] width 468 height 51
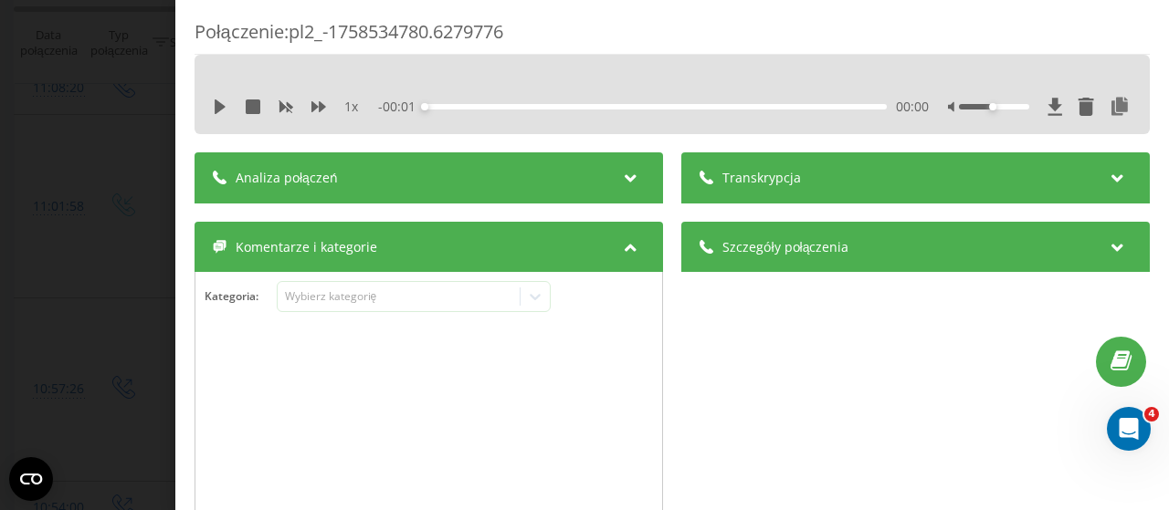
click at [584, 180] on div "Analiza połączeń" at bounding box center [429, 177] width 468 height 51
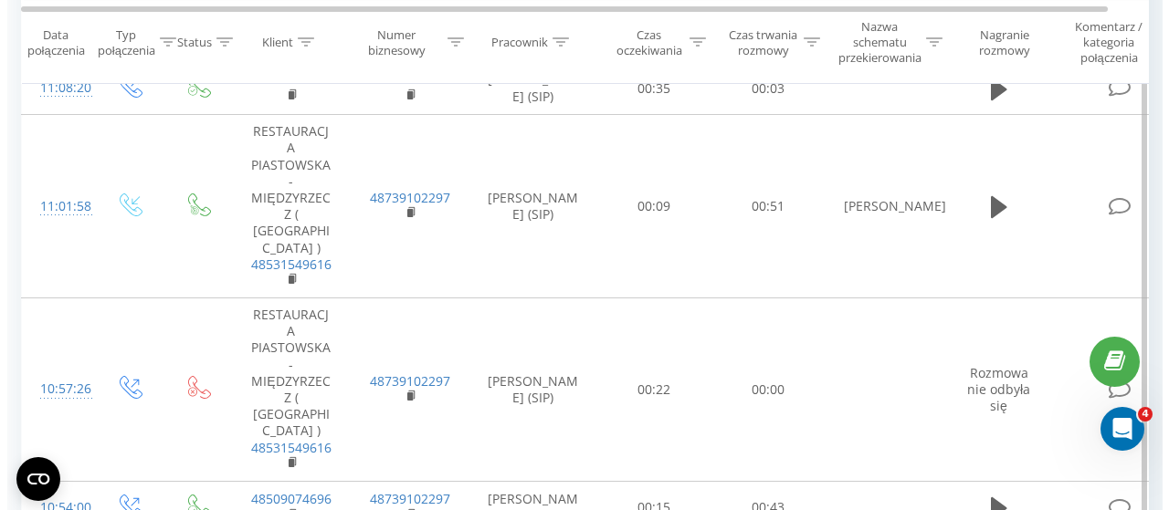
scroll to position [1458, 0]
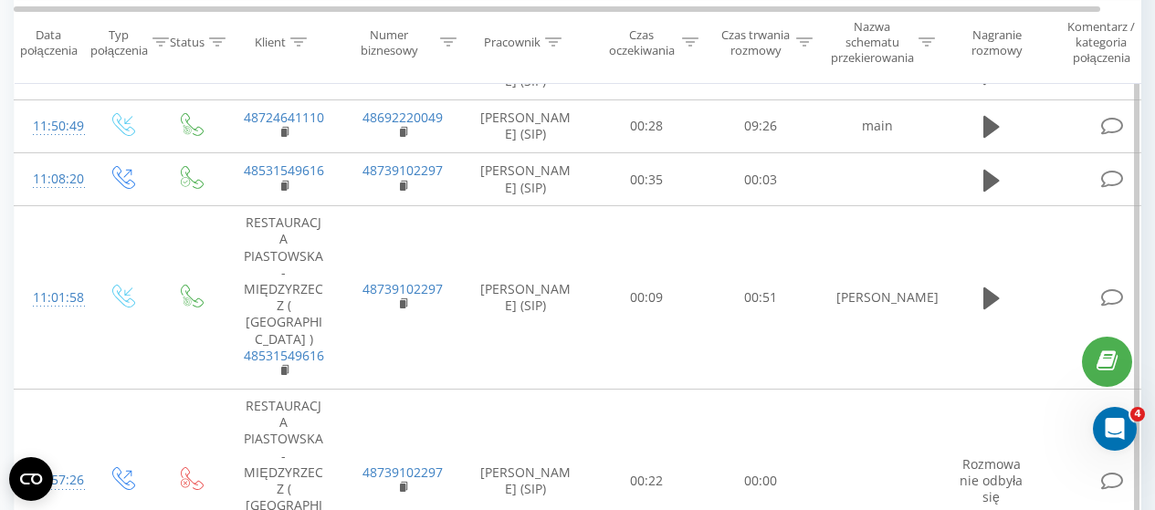
click at [1107, 30] on icon at bounding box center [1112, 20] width 23 height 19
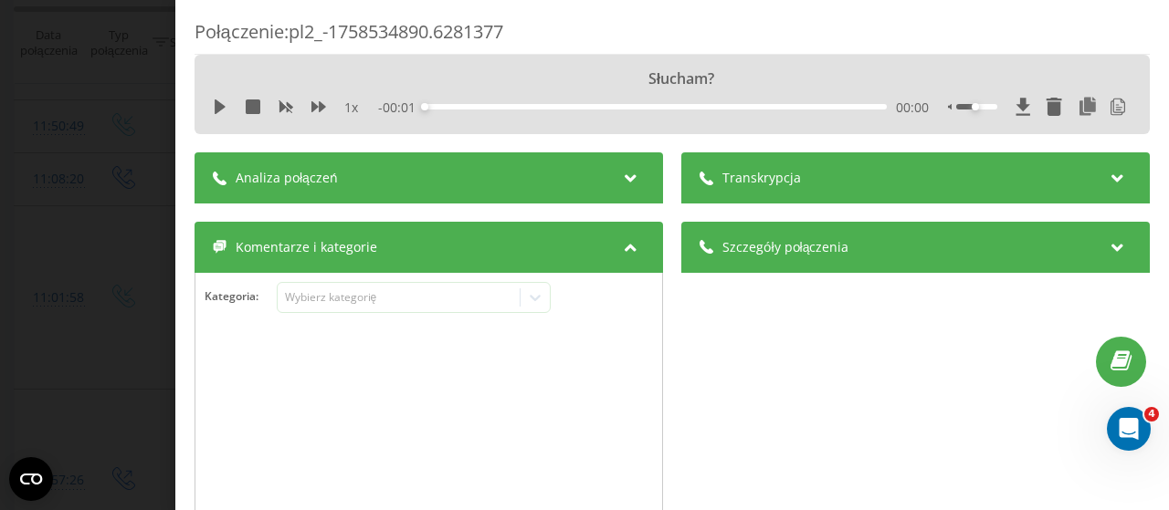
click at [525, 175] on div "Analiza połączeń" at bounding box center [429, 177] width 468 height 51
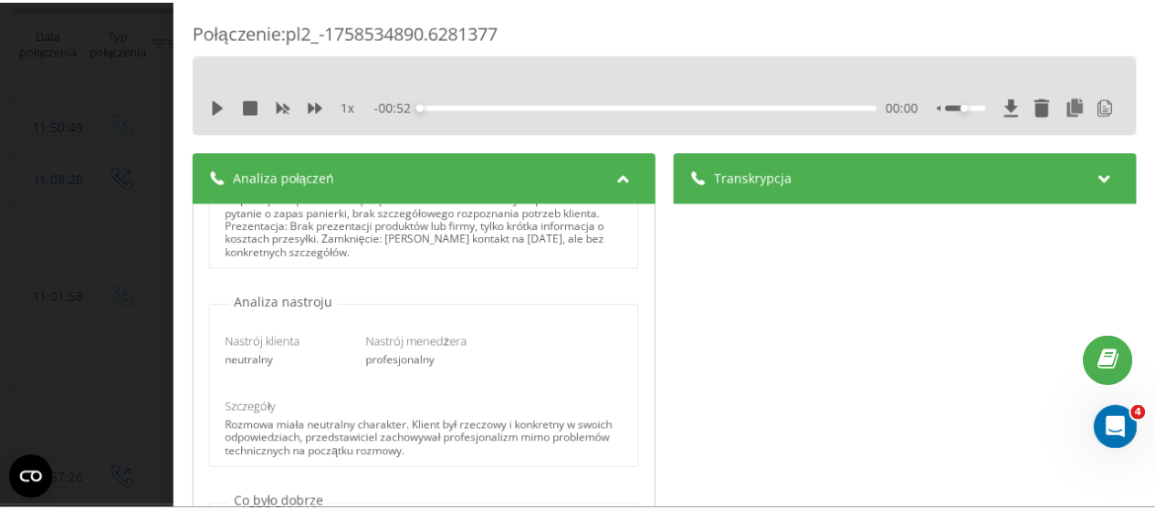
scroll to position [91, 0]
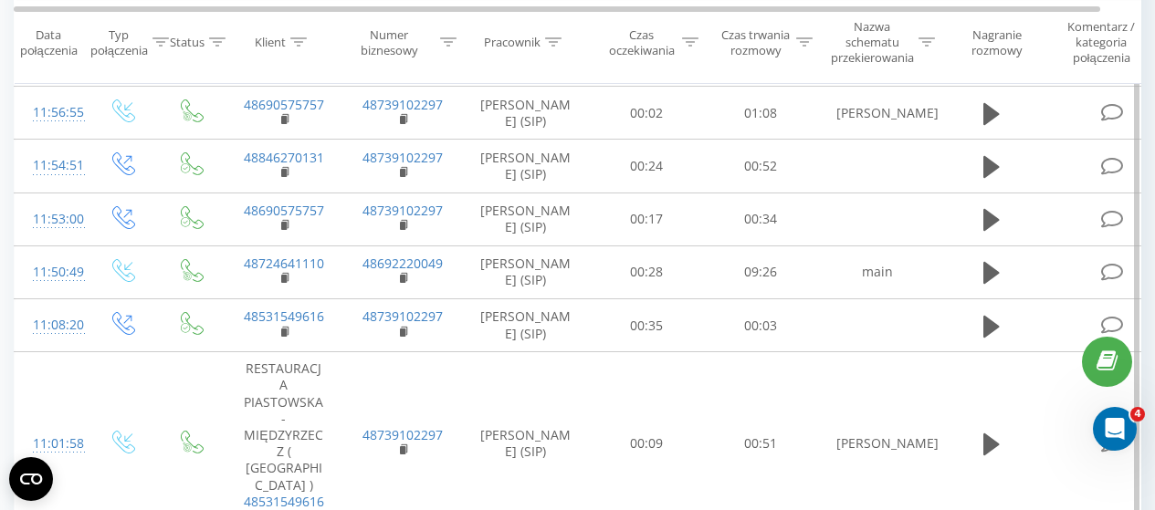
scroll to position [1276, 0]
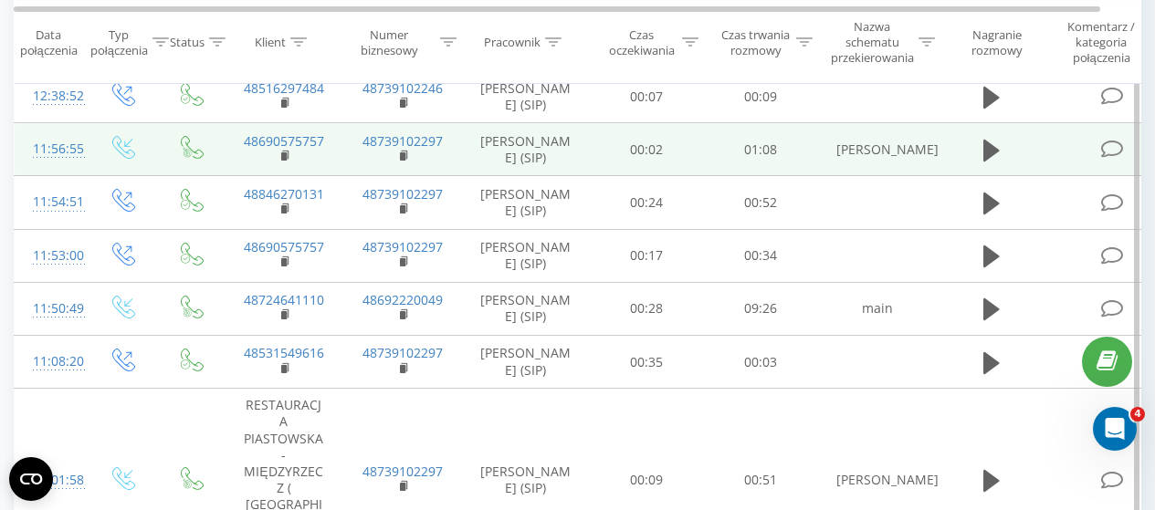
click at [1112, 159] on icon at bounding box center [1112, 149] width 23 height 19
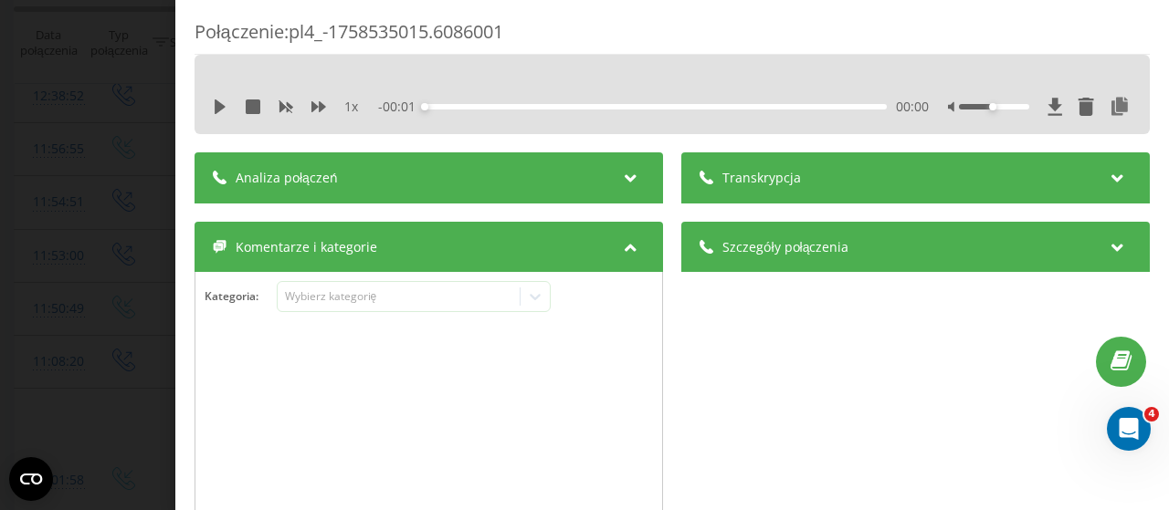
click at [516, 167] on div "Analiza połączeń" at bounding box center [429, 177] width 468 height 51
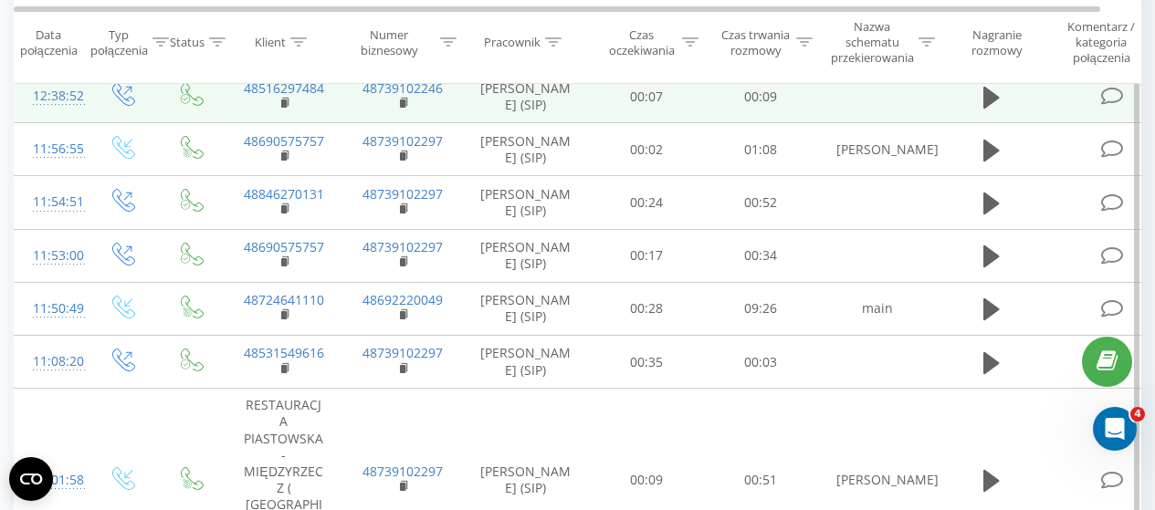
click at [1121, 106] on icon at bounding box center [1112, 96] width 23 height 19
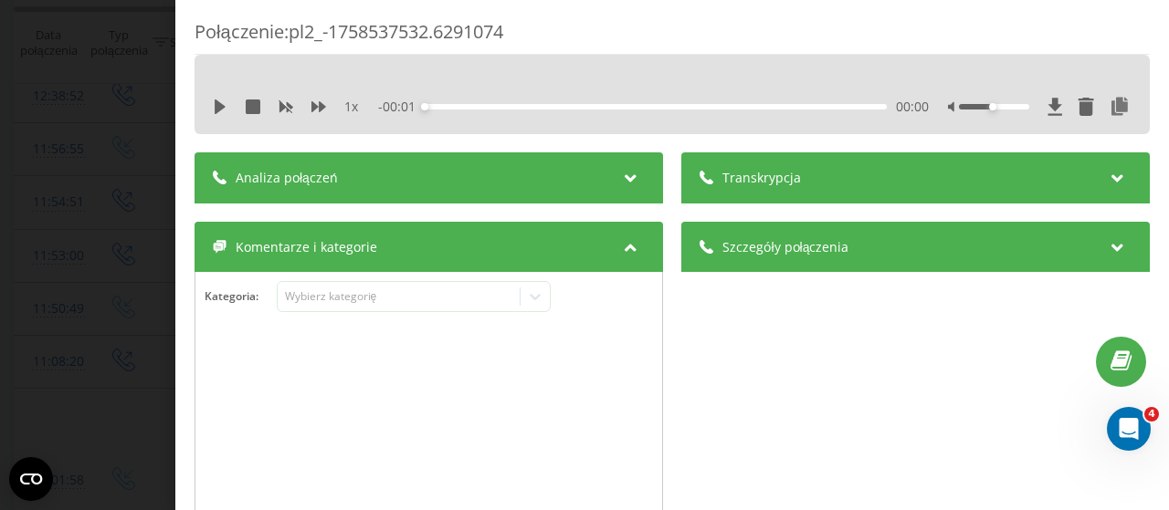
click at [484, 177] on div "Analiza połączeń" at bounding box center [429, 177] width 468 height 51
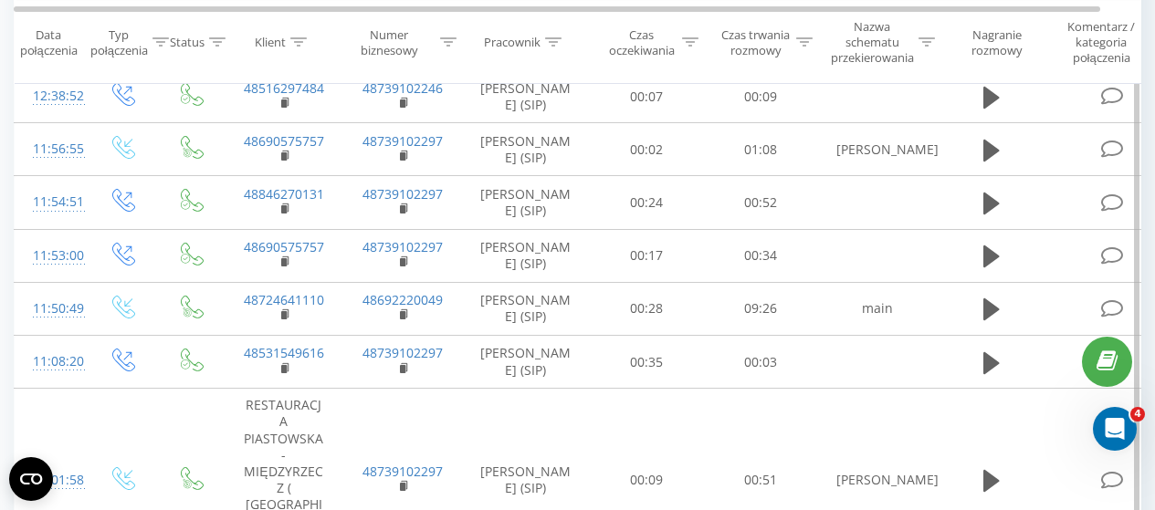
click at [1118, 53] on icon at bounding box center [1112, 43] width 23 height 19
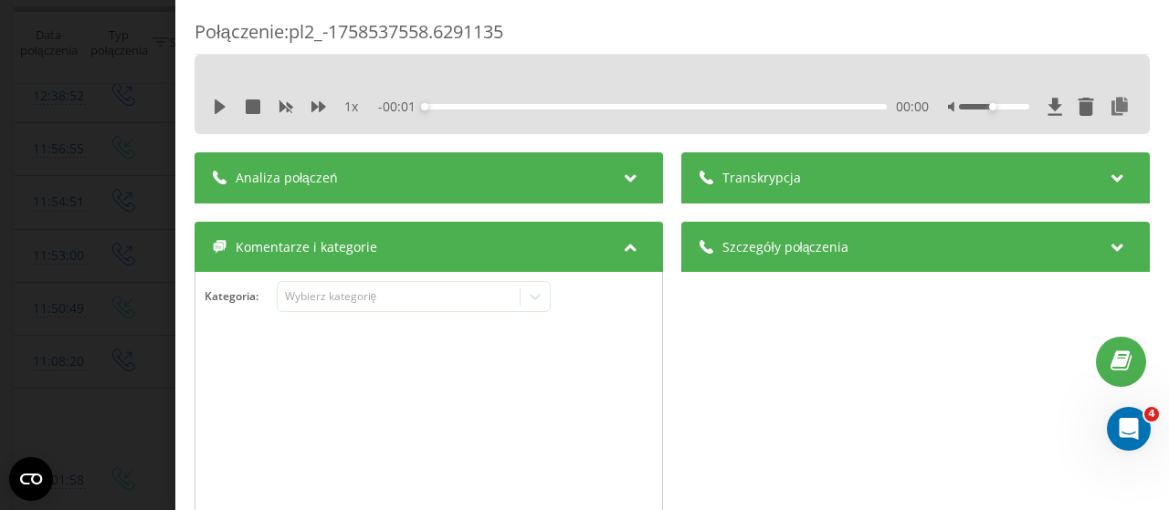
click at [596, 177] on div "Analiza połączeń" at bounding box center [429, 177] width 468 height 51
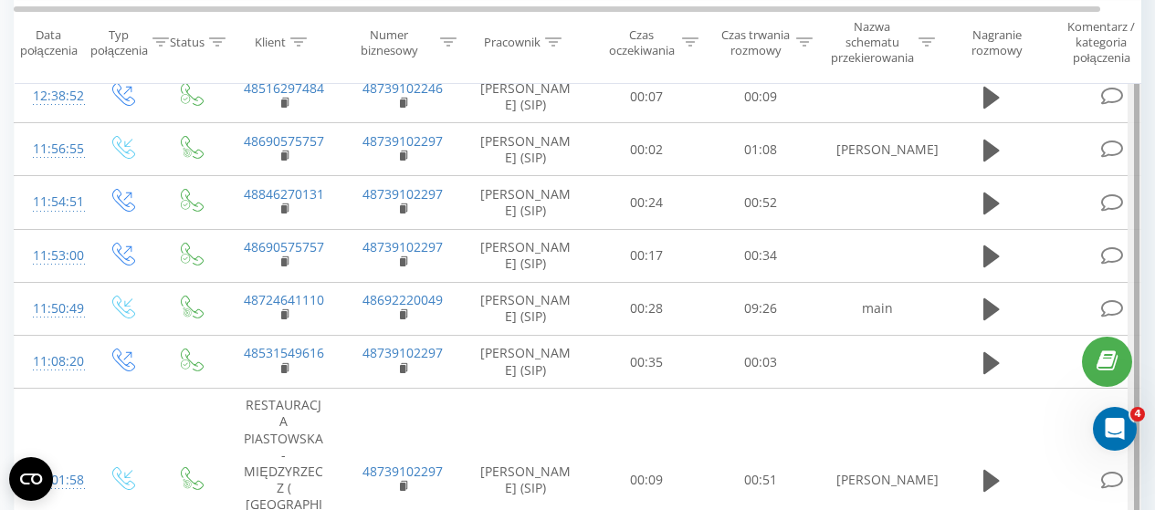
scroll to position [1184, 0]
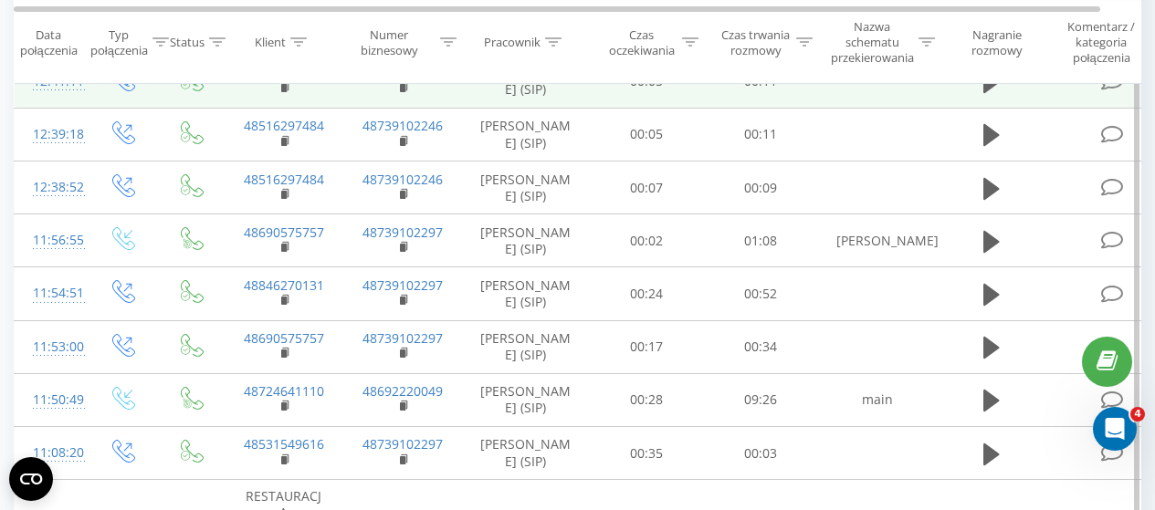
click at [1109, 91] on icon at bounding box center [1112, 81] width 23 height 19
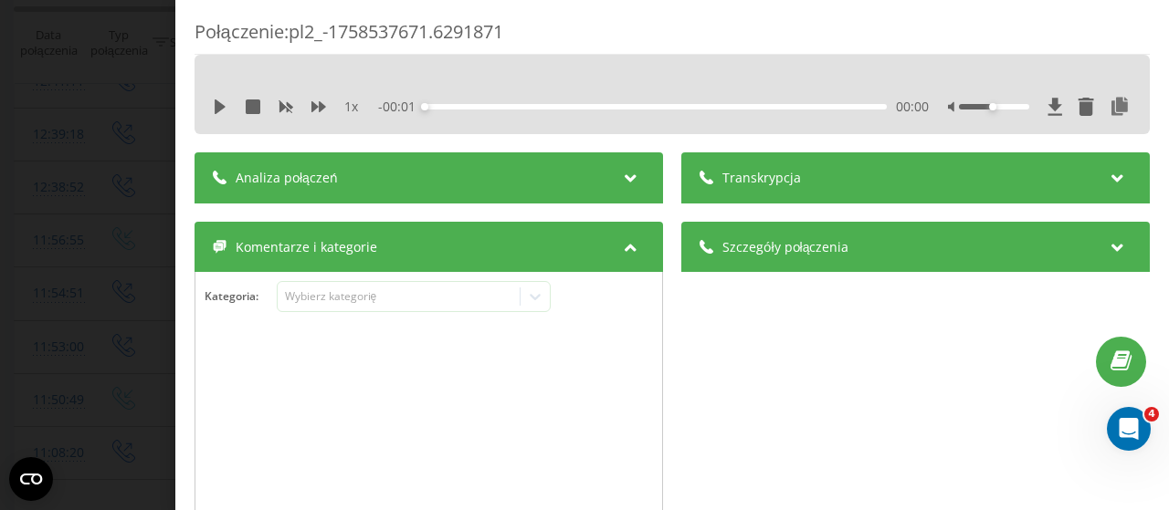
click at [596, 173] on div "Analiza połączeń" at bounding box center [429, 177] width 468 height 51
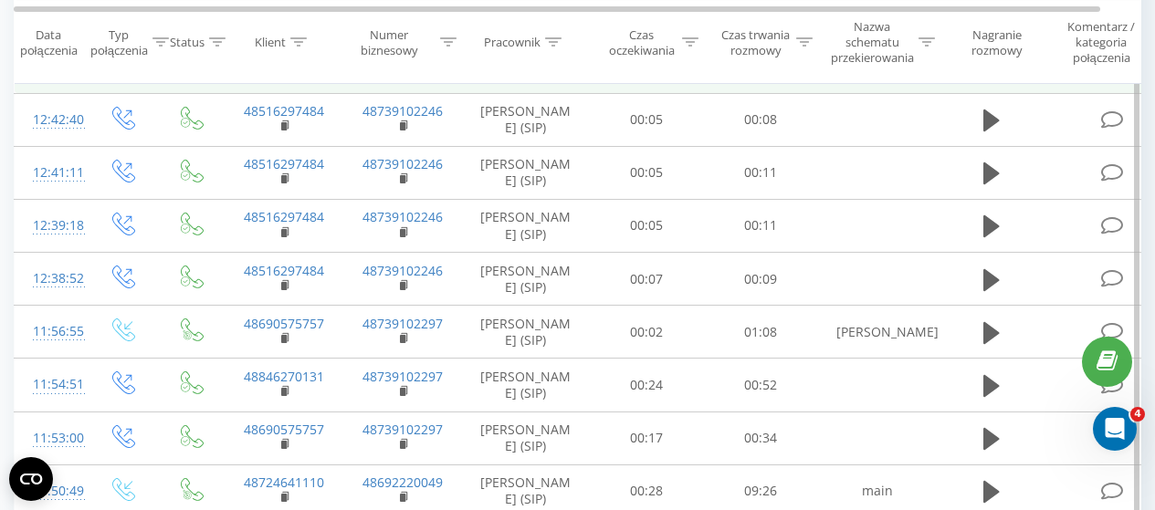
scroll to position [1002, 0]
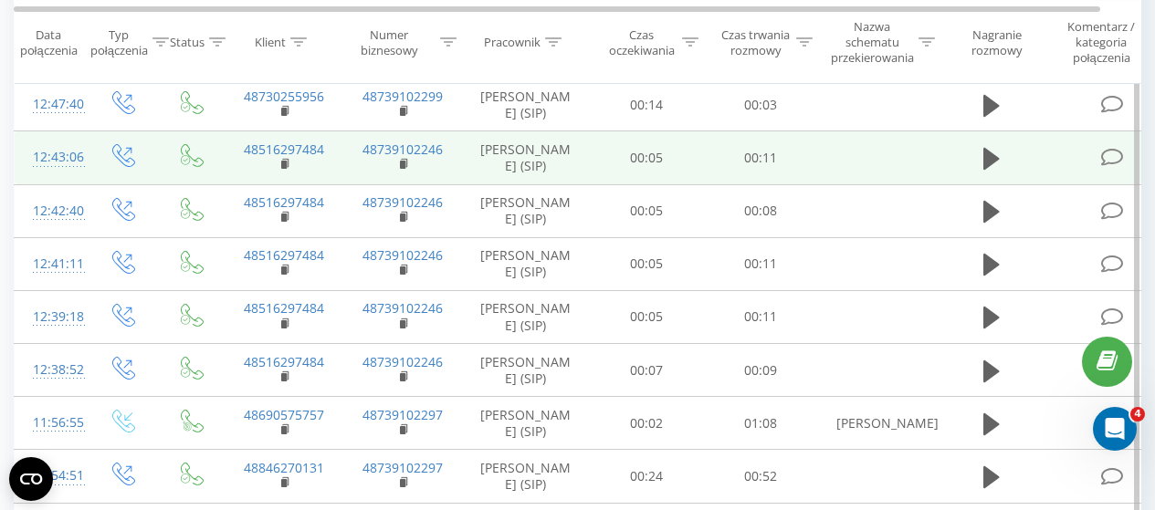
click at [1104, 167] on icon at bounding box center [1112, 157] width 23 height 19
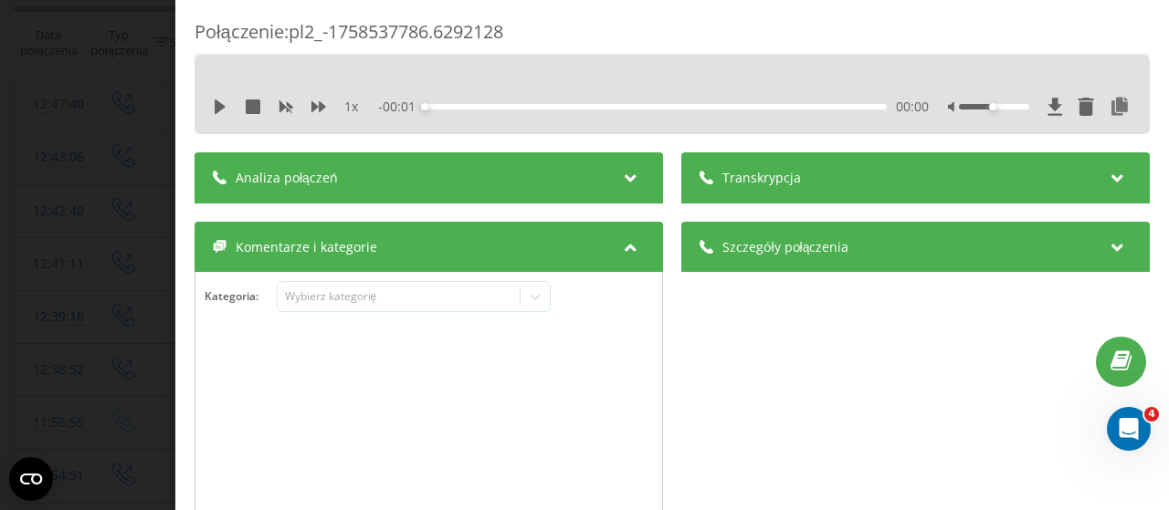
click at [607, 174] on div "Analiza połączeń" at bounding box center [429, 177] width 468 height 51
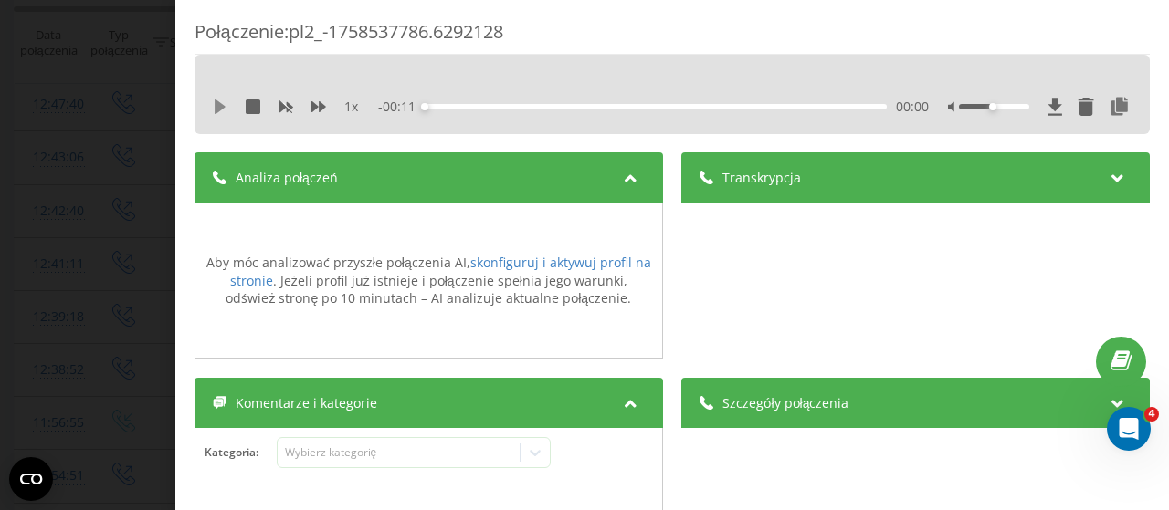
click at [216, 104] on icon at bounding box center [220, 107] width 11 height 15
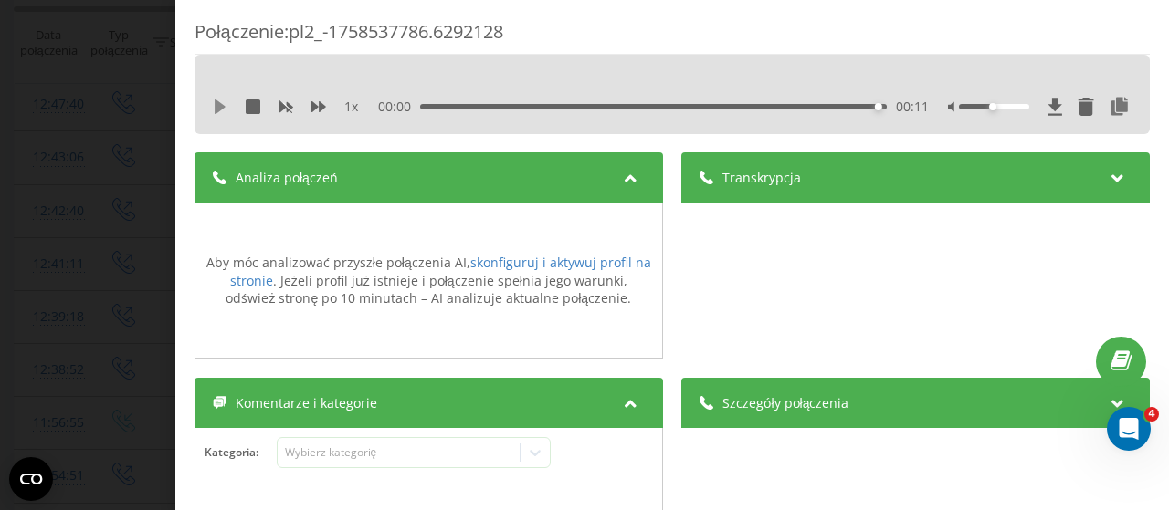
click at [216, 105] on icon at bounding box center [220, 107] width 11 height 15
click at [210, 107] on div "1 x 00:00 00:11 00:11" at bounding box center [672, 106] width 928 height 27
click at [219, 107] on icon at bounding box center [220, 107] width 11 height 15
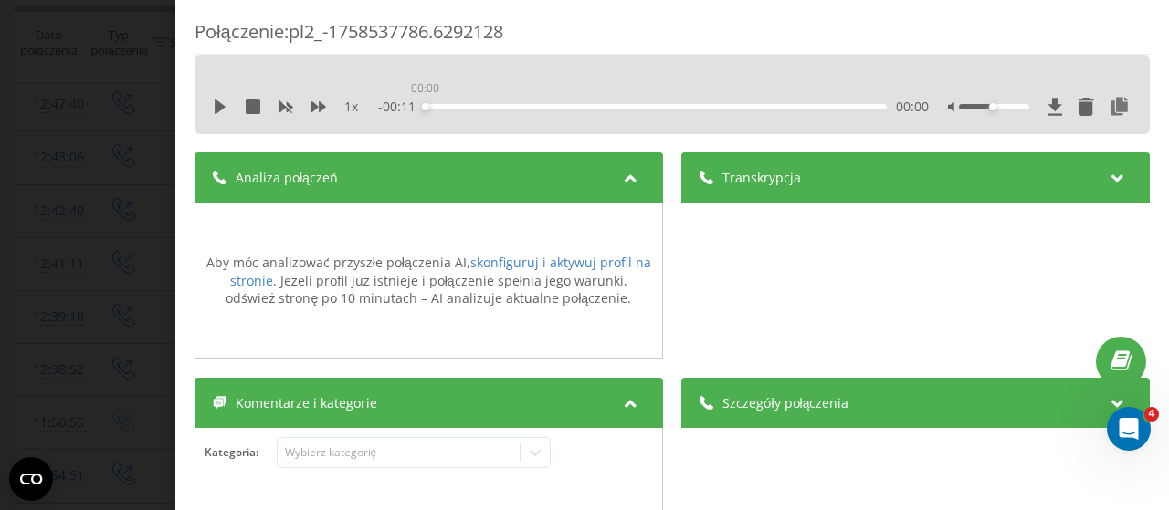
drag, startPoint x: 516, startPoint y: 105, endPoint x: 424, endPoint y: 105, distance: 92.2
click at [425, 105] on div "00:00" at bounding box center [656, 106] width 463 height 5
click at [219, 103] on icon at bounding box center [220, 107] width 11 height 15
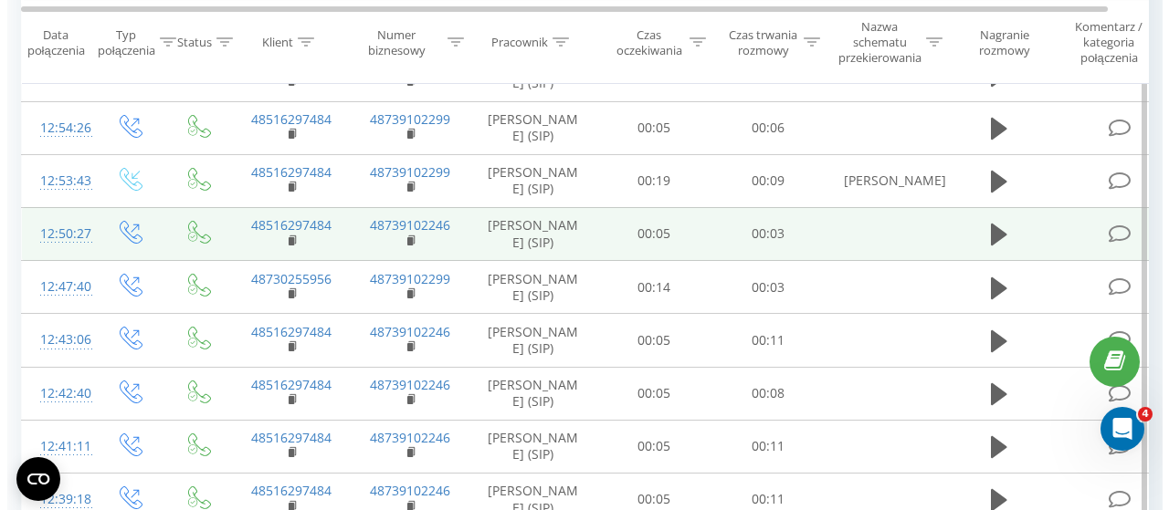
scroll to position [728, 0]
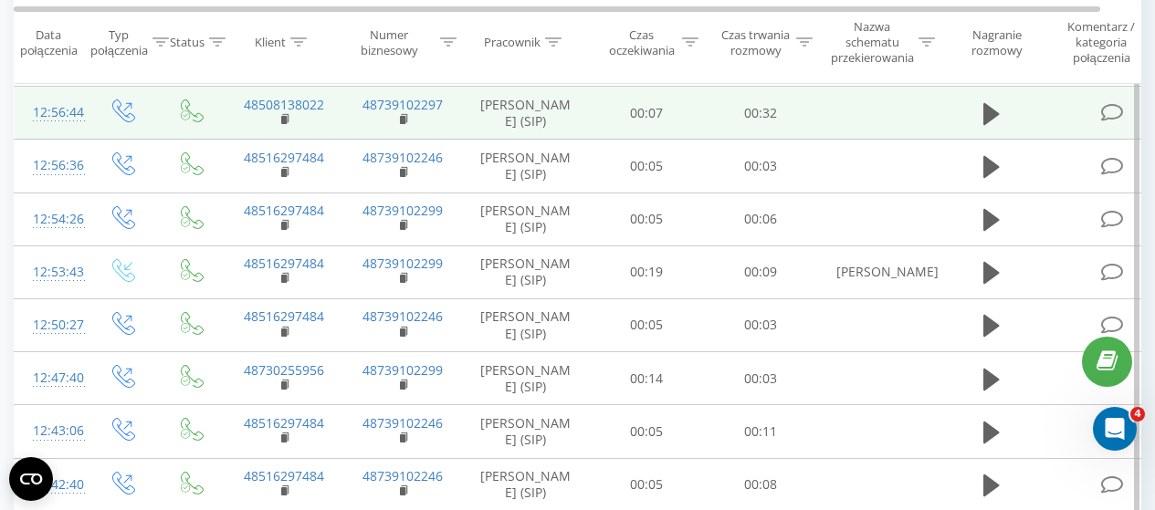
click at [1116, 122] on icon at bounding box center [1112, 112] width 23 height 19
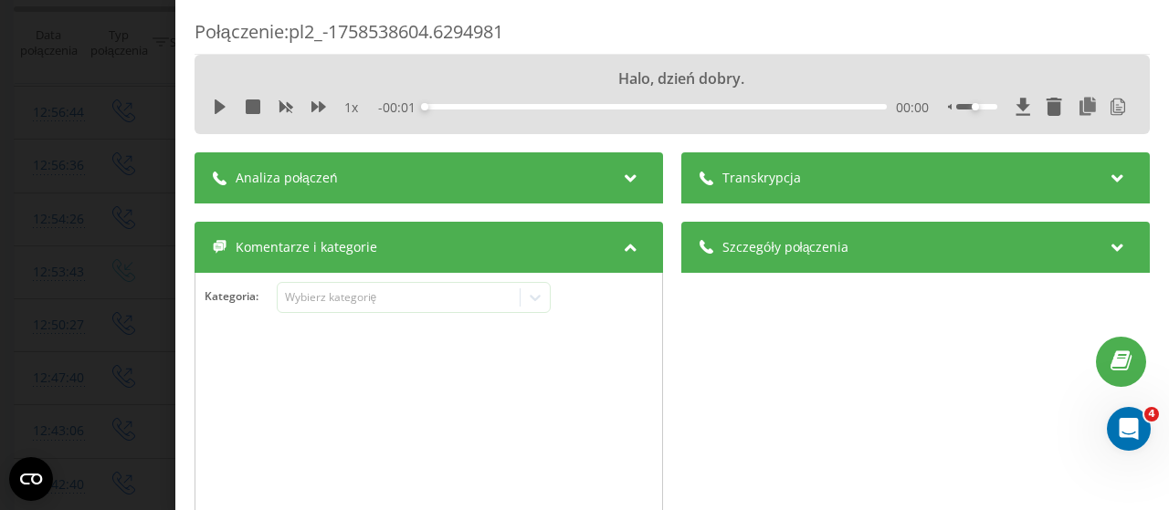
click at [552, 176] on div "Analiza połączeń" at bounding box center [429, 177] width 468 height 51
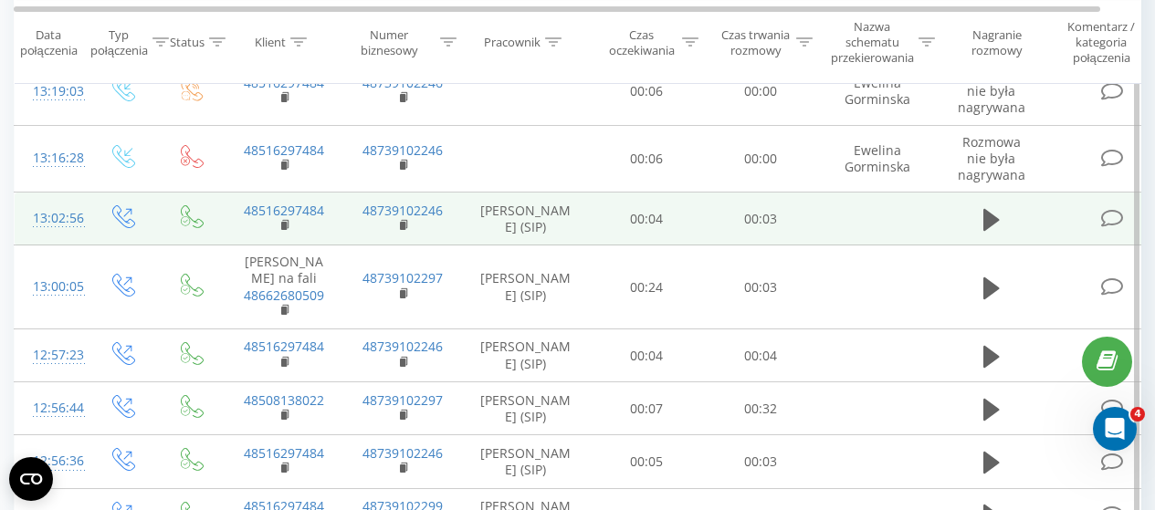
scroll to position [454, 0]
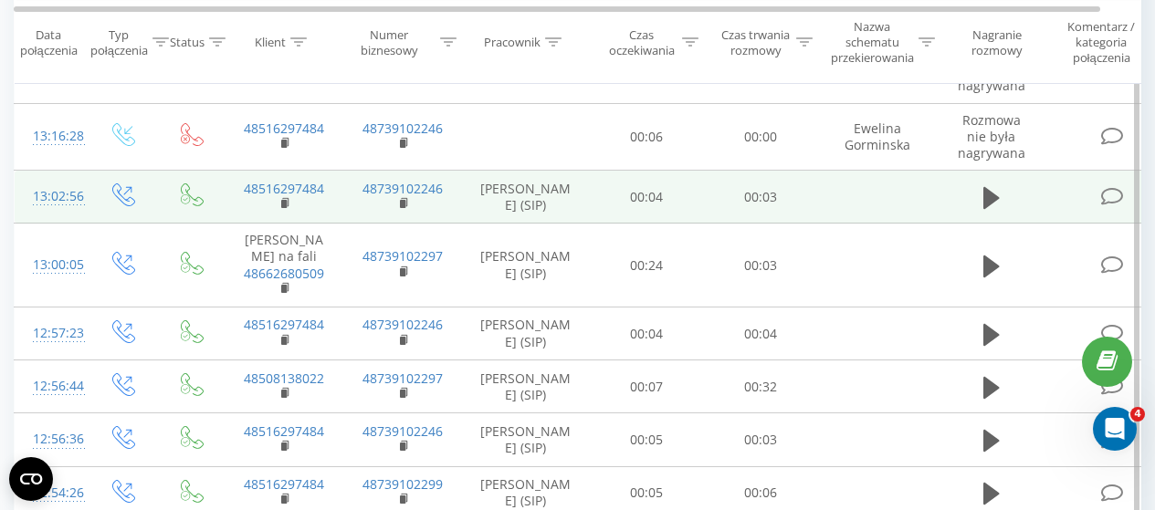
click at [1112, 206] on icon at bounding box center [1112, 196] width 23 height 19
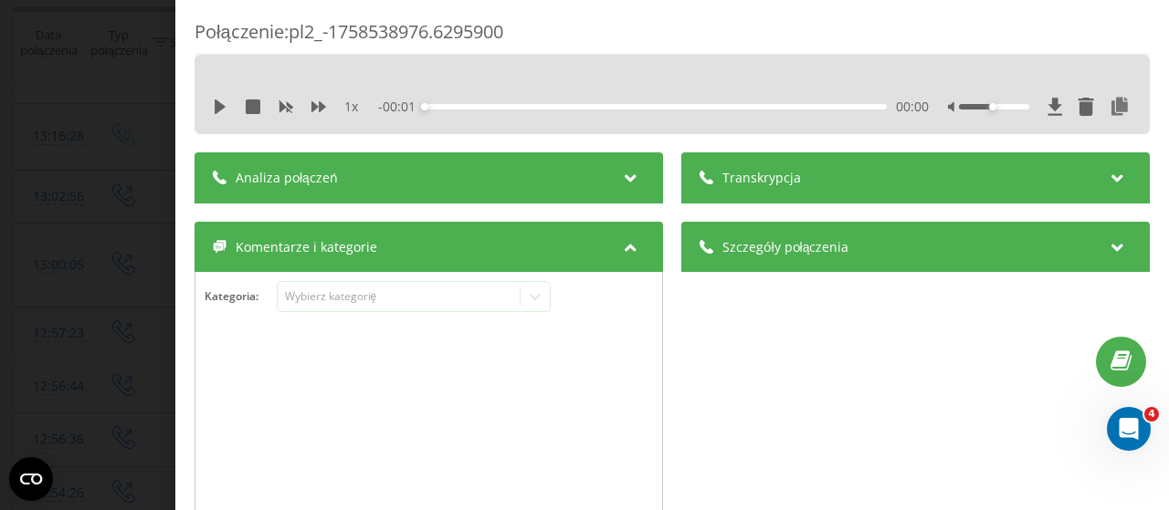
click at [628, 176] on icon at bounding box center [630, 175] width 22 height 18
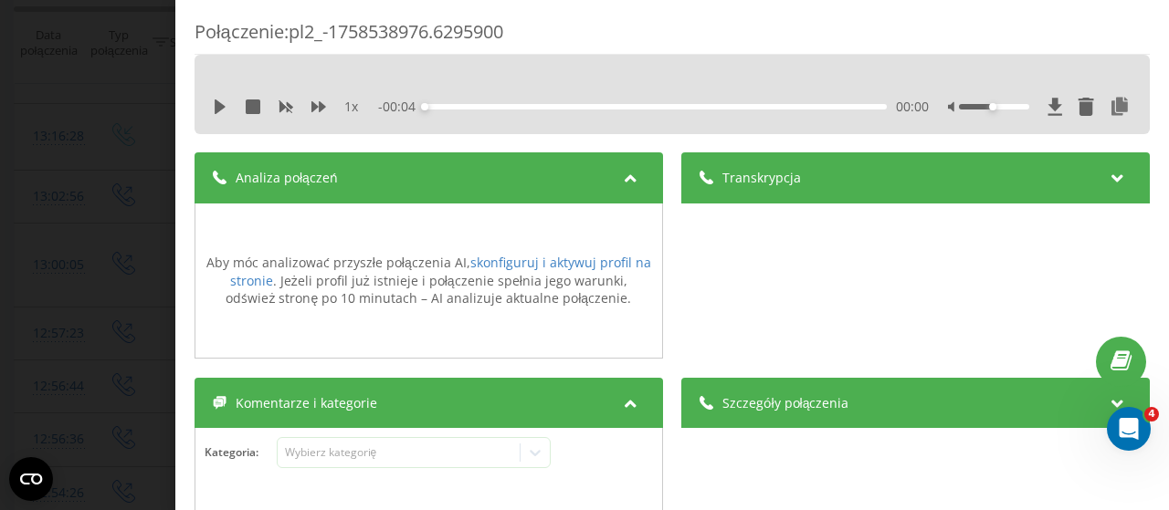
click at [627, 176] on icon at bounding box center [630, 175] width 22 height 18
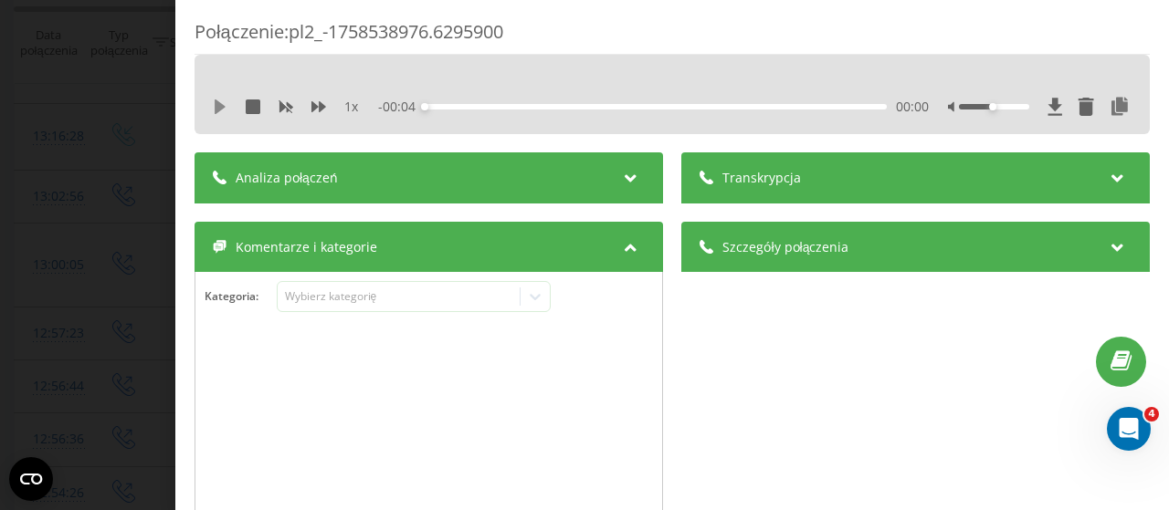
click at [217, 107] on icon at bounding box center [220, 107] width 11 height 15
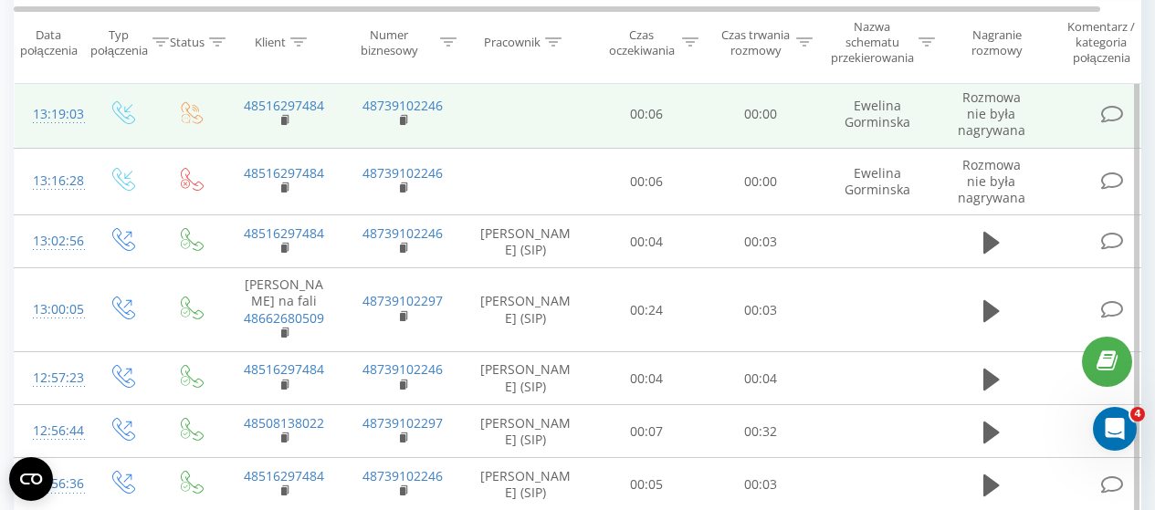
scroll to position [454, 0]
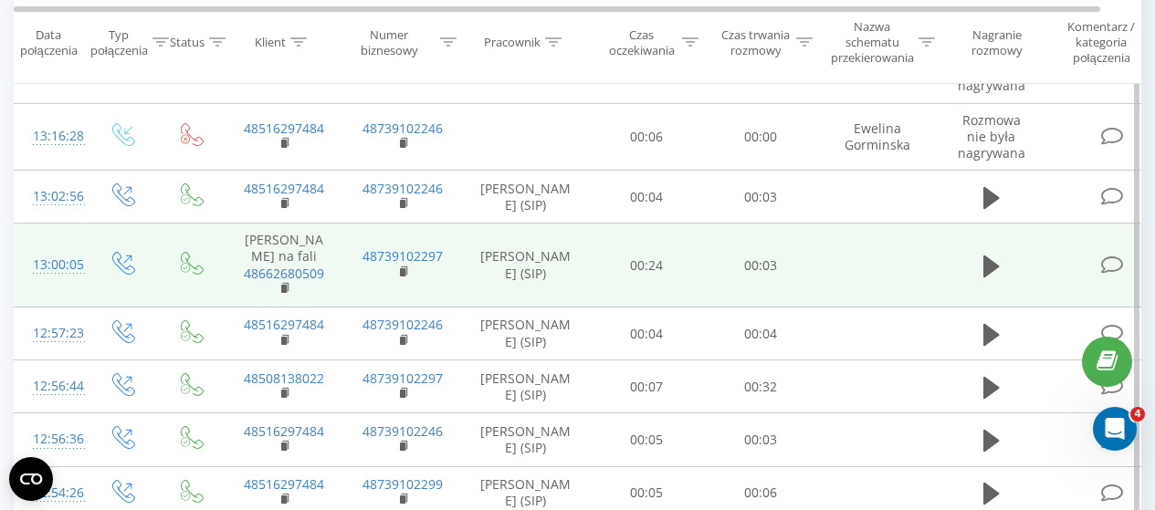
click at [1127, 269] on td at bounding box center [1114, 266] width 137 height 84
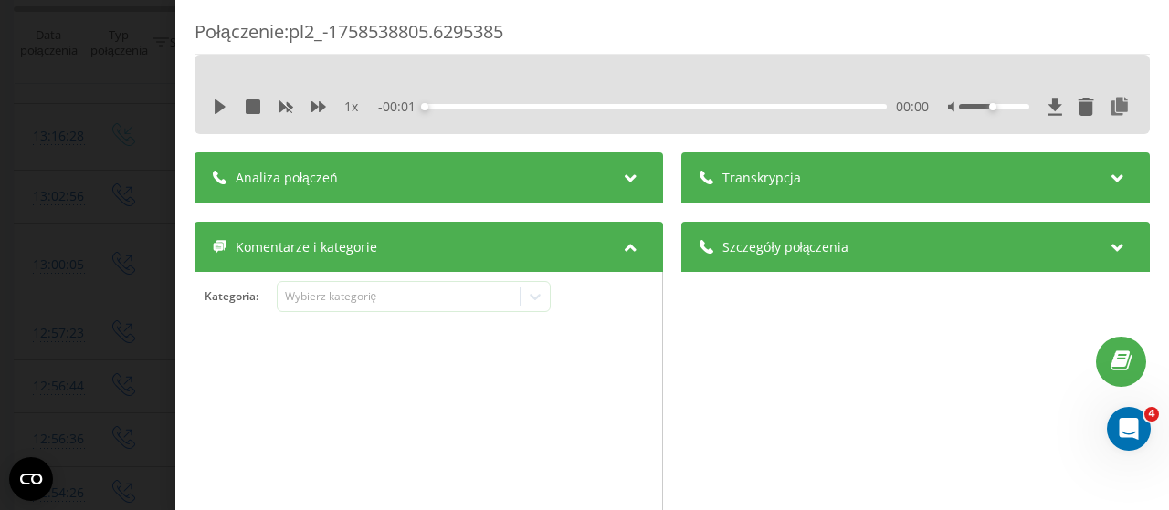
click at [580, 178] on div "Analiza połączeń" at bounding box center [429, 177] width 468 height 51
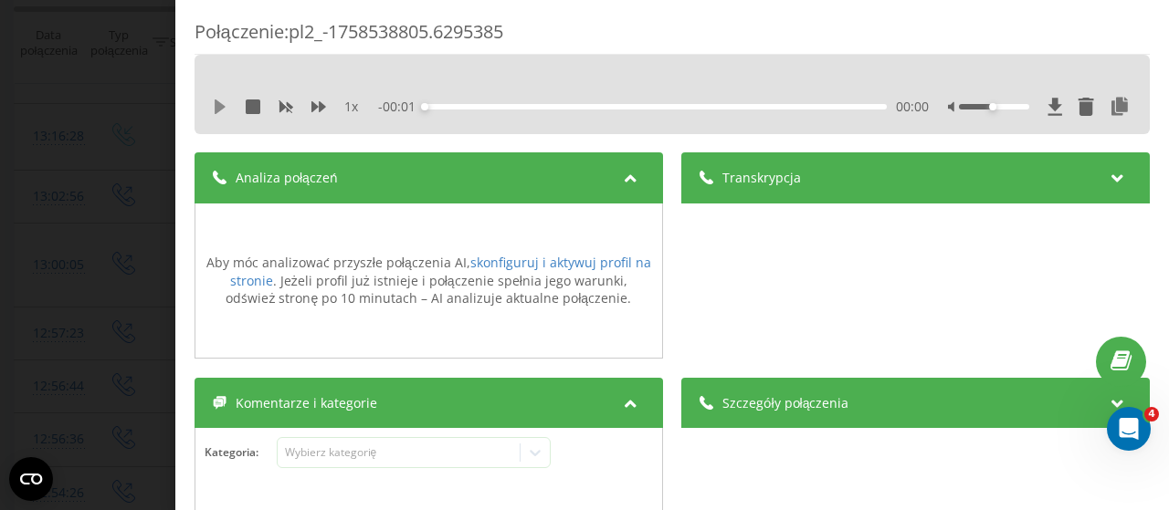
click at [215, 100] on icon at bounding box center [220, 107] width 15 height 15
click at [445, 104] on div "00:00" at bounding box center [656, 106] width 463 height 5
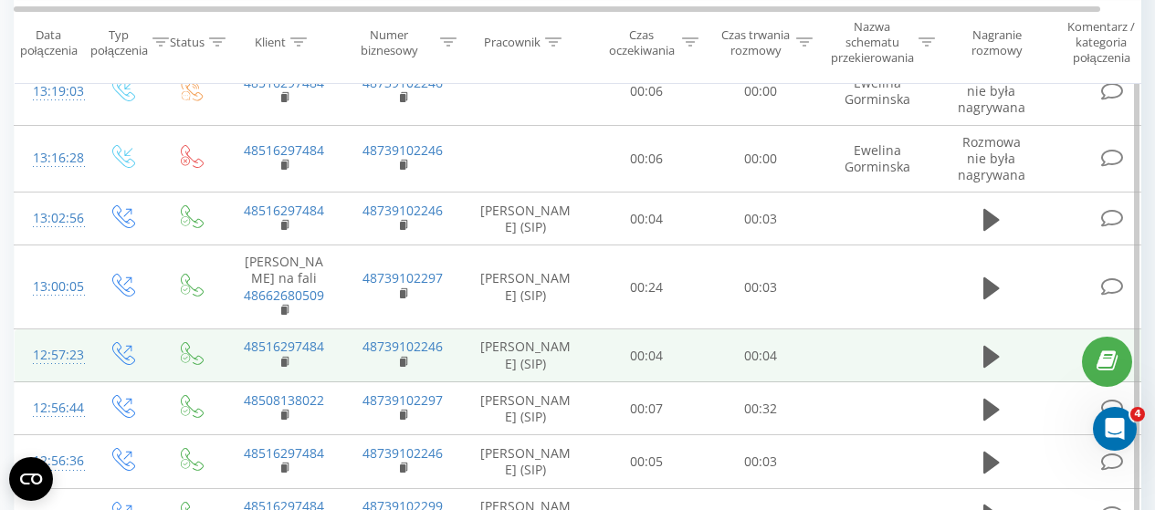
scroll to position [454, 0]
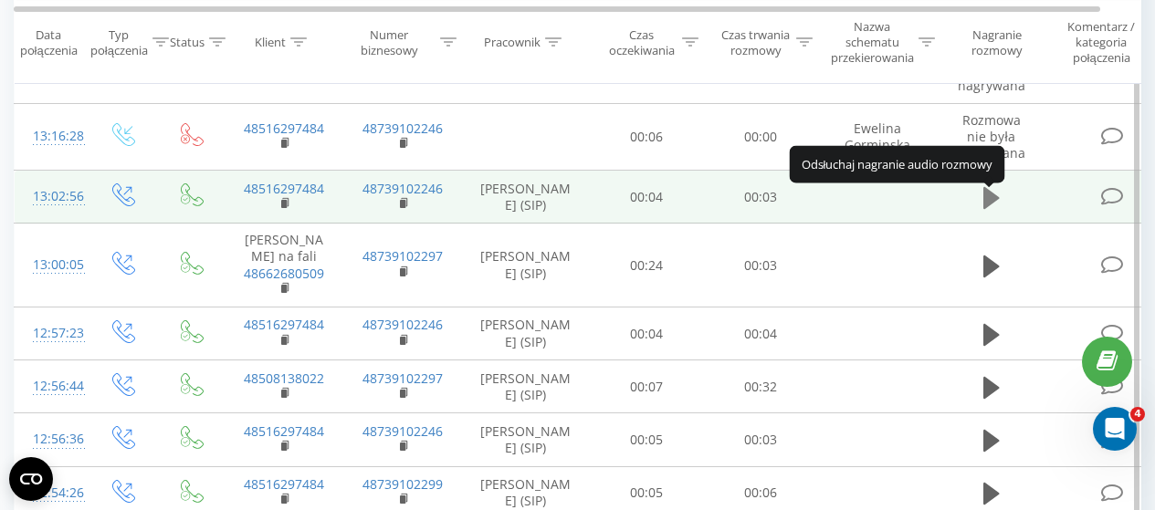
click at [988, 208] on icon at bounding box center [991, 197] width 16 height 22
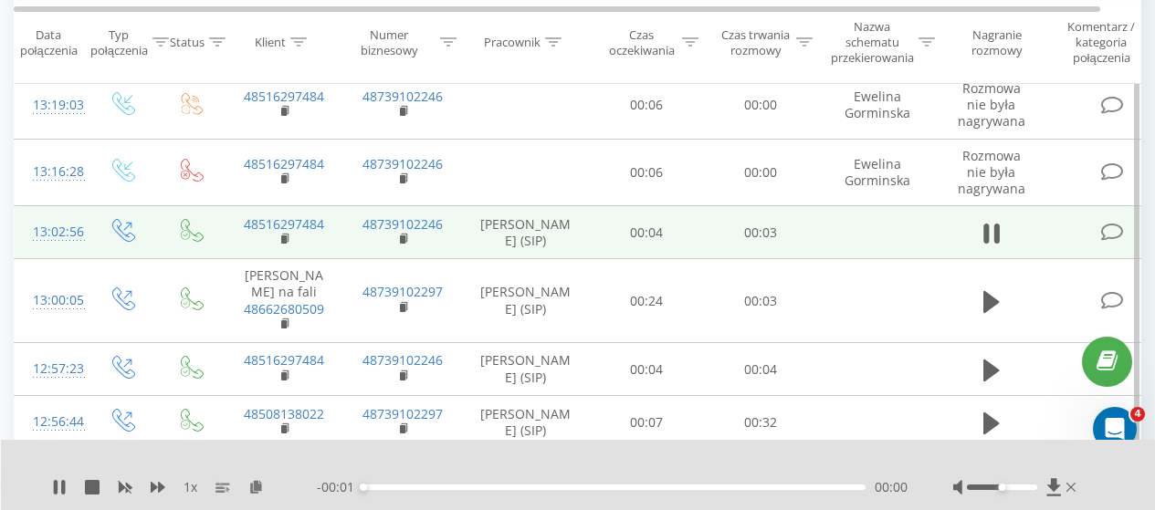
scroll to position [457, 0]
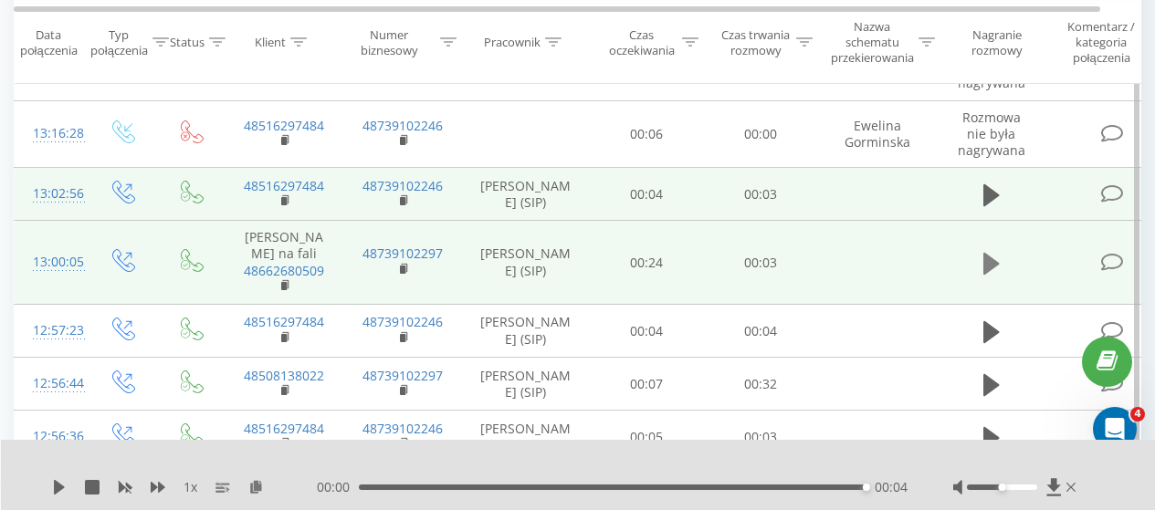
click at [991, 265] on icon at bounding box center [991, 263] width 16 height 22
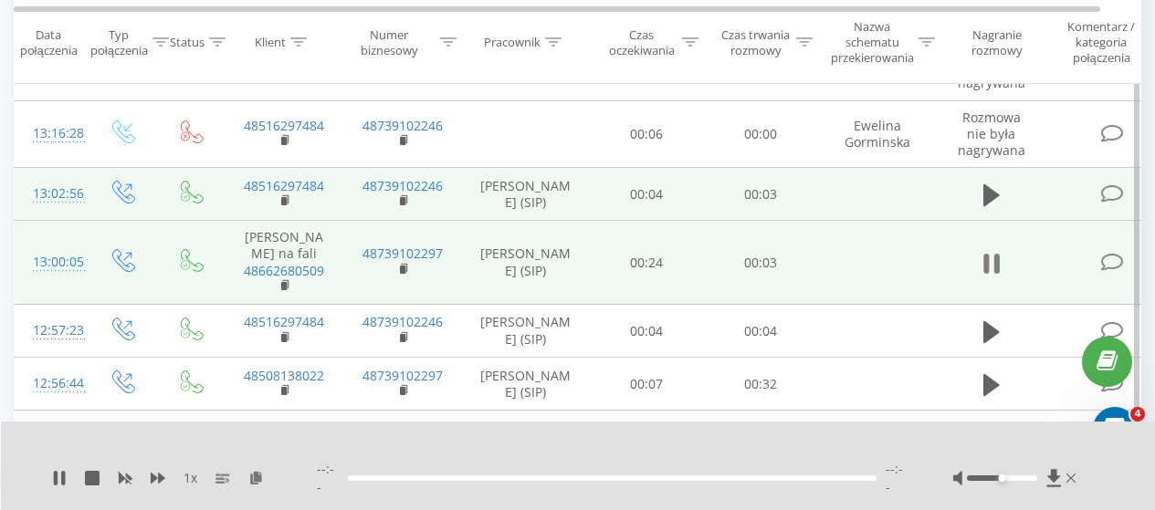
click at [996, 266] on icon at bounding box center [996, 264] width 5 height 20
click at [379, 481] on div at bounding box center [613, 478] width 530 height 5
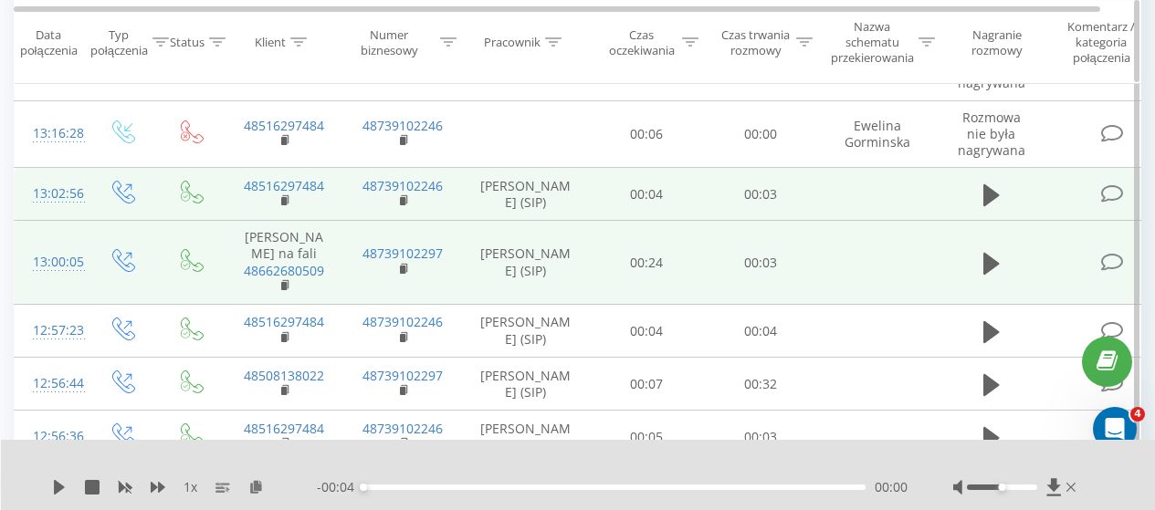
click at [221, 67] on th "Status" at bounding box center [193, 42] width 64 height 83
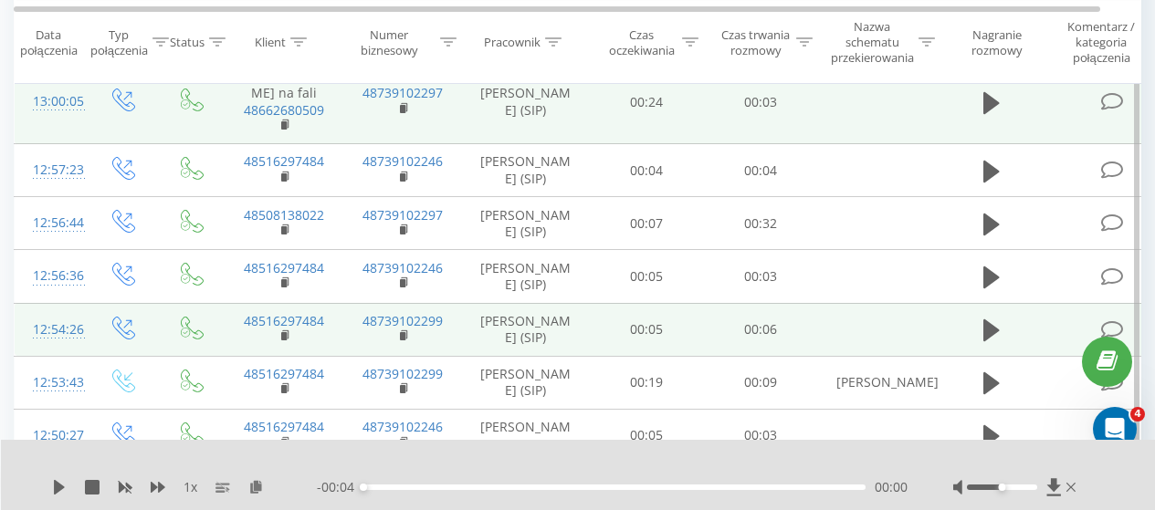
scroll to position [639, 0]
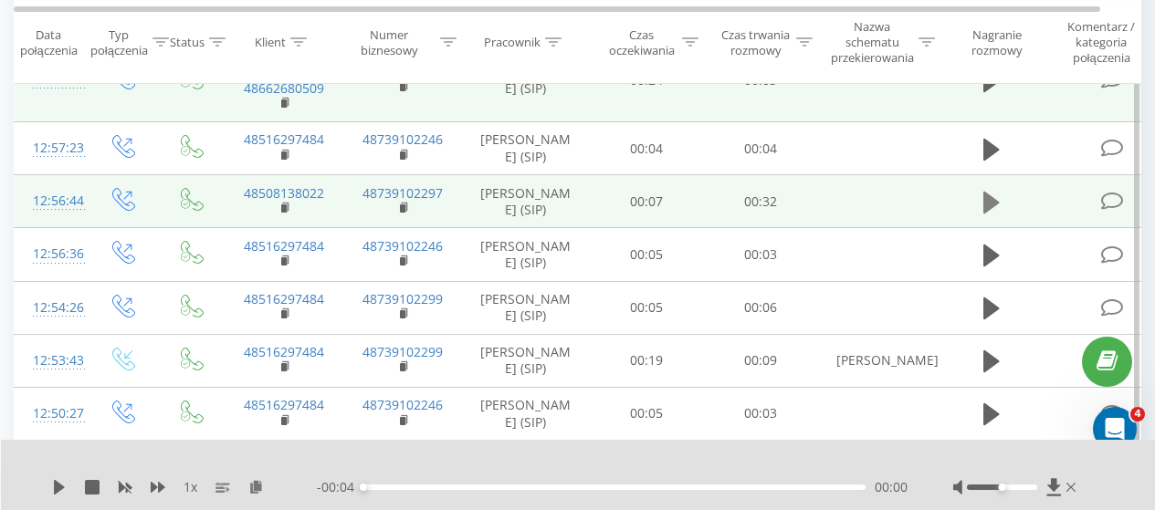
click at [991, 212] on icon at bounding box center [991, 203] width 16 height 22
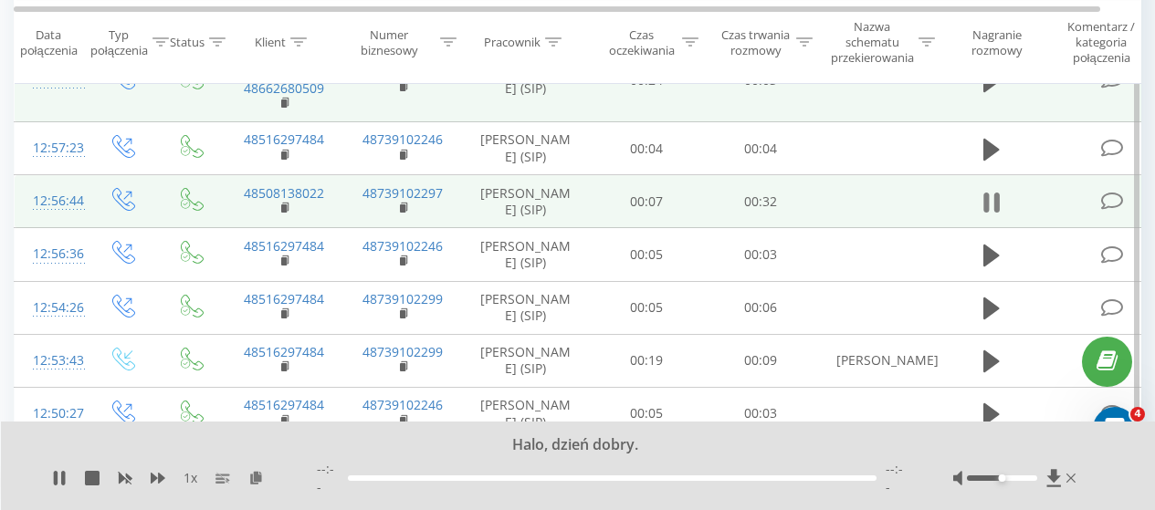
click at [996, 213] on icon at bounding box center [996, 203] width 5 height 20
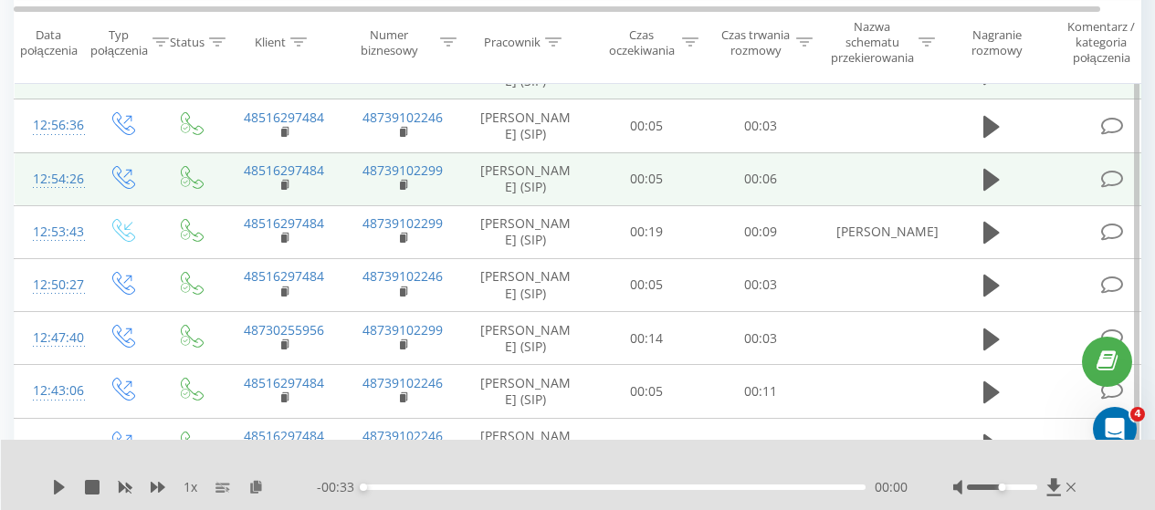
scroll to position [822, 0]
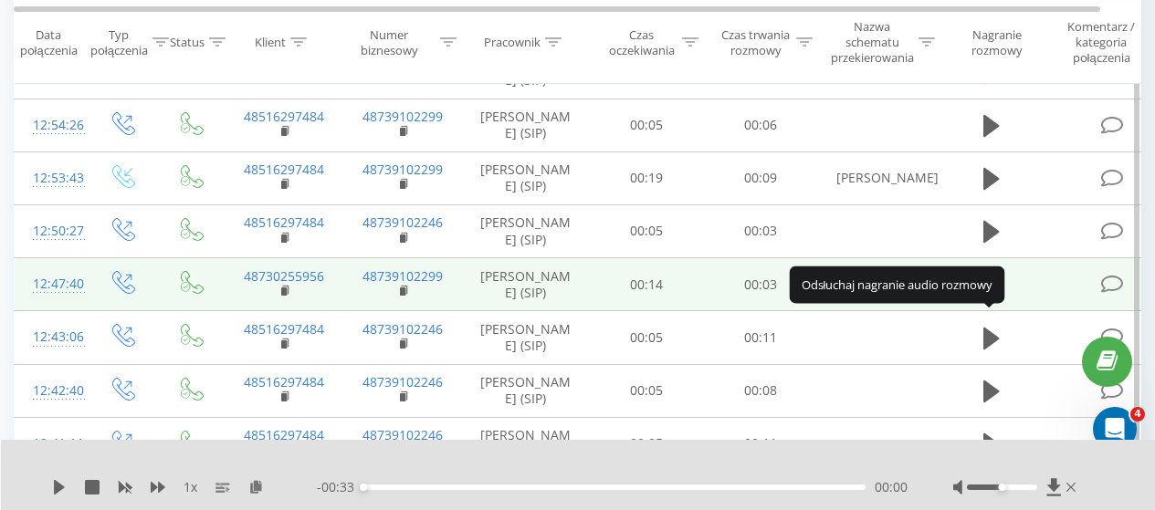
click at [983, 296] on icon at bounding box center [991, 285] width 16 height 22
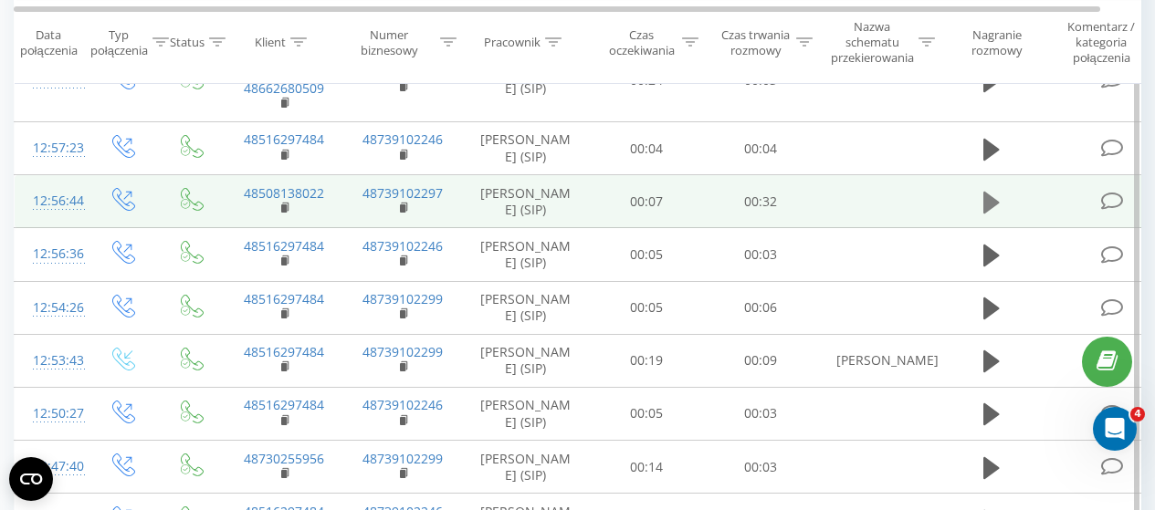
click at [997, 214] on icon at bounding box center [991, 203] width 16 height 22
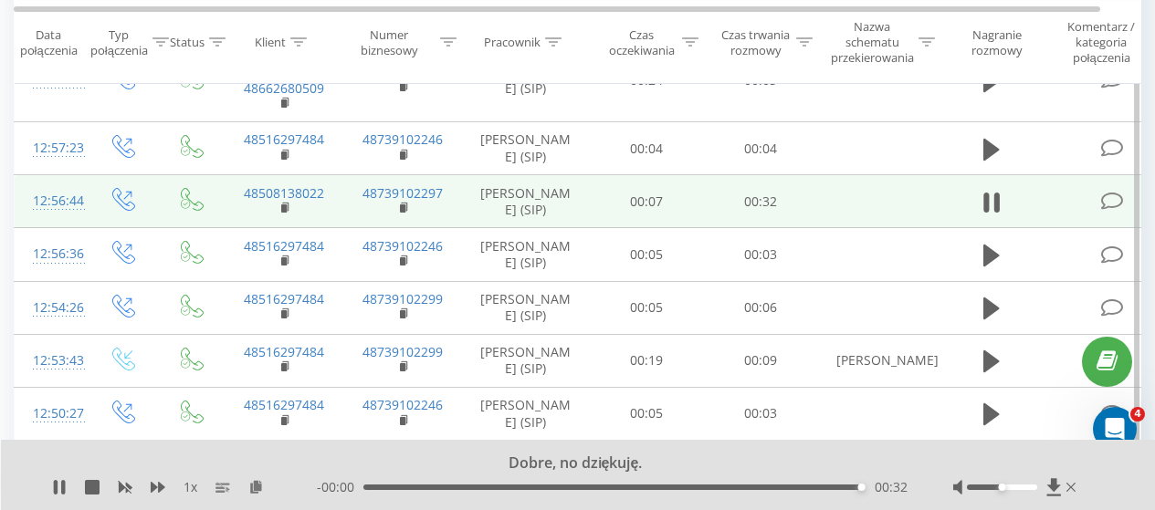
click at [26, 468] on div "Dobre, no dziękuję. 1 x - 00:00 00:32 00:32" at bounding box center [578, 475] width 1155 height 70
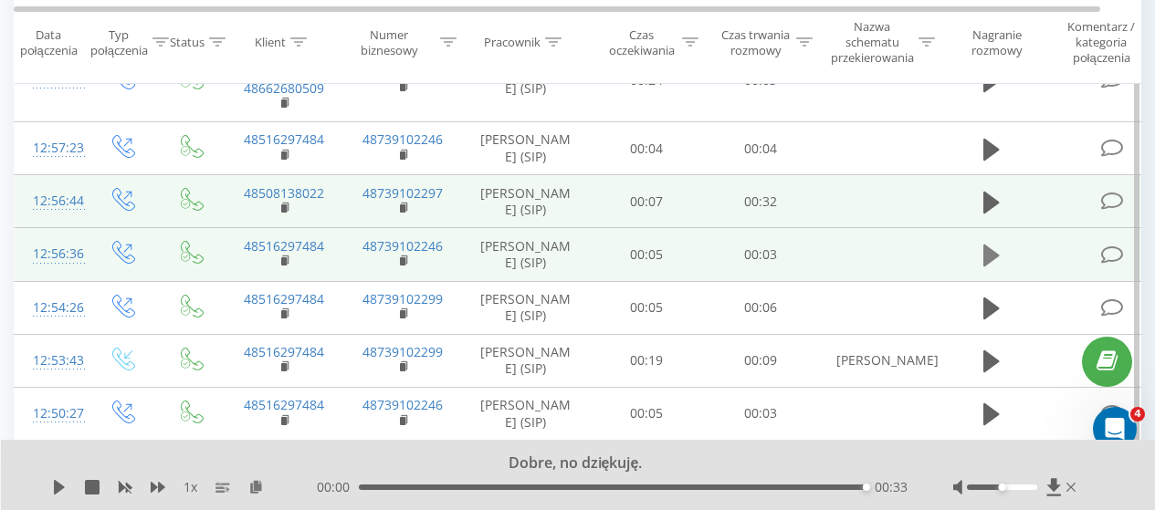
click at [987, 267] on icon at bounding box center [991, 256] width 16 height 22
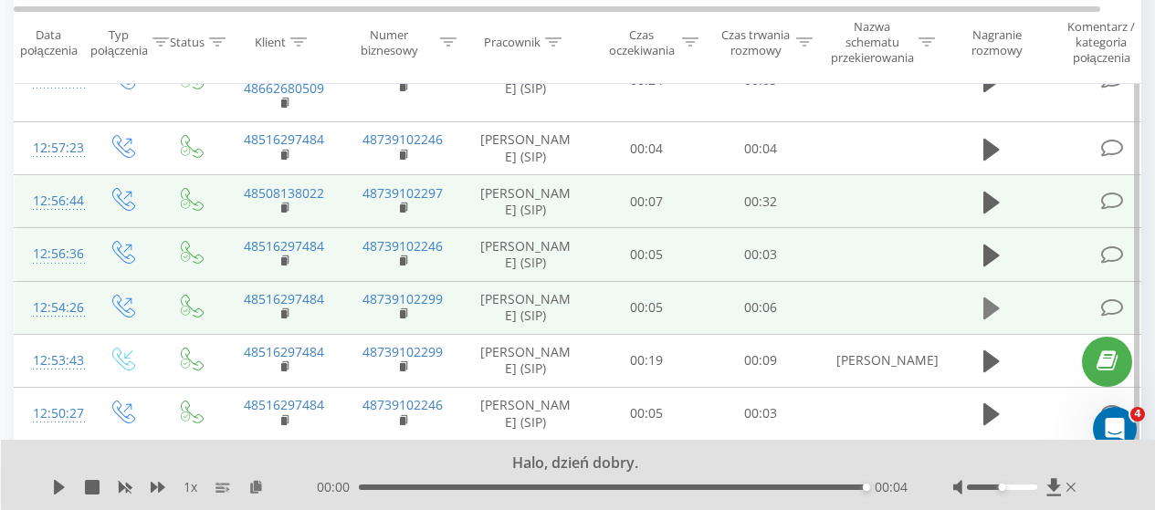
click at [984, 320] on icon at bounding box center [991, 309] width 16 height 22
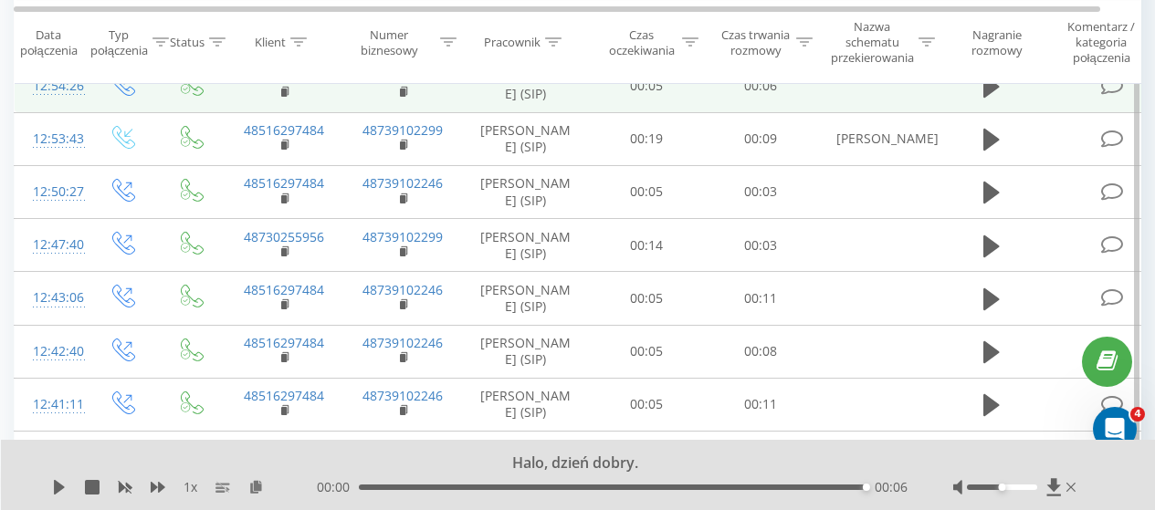
scroll to position [913, 0]
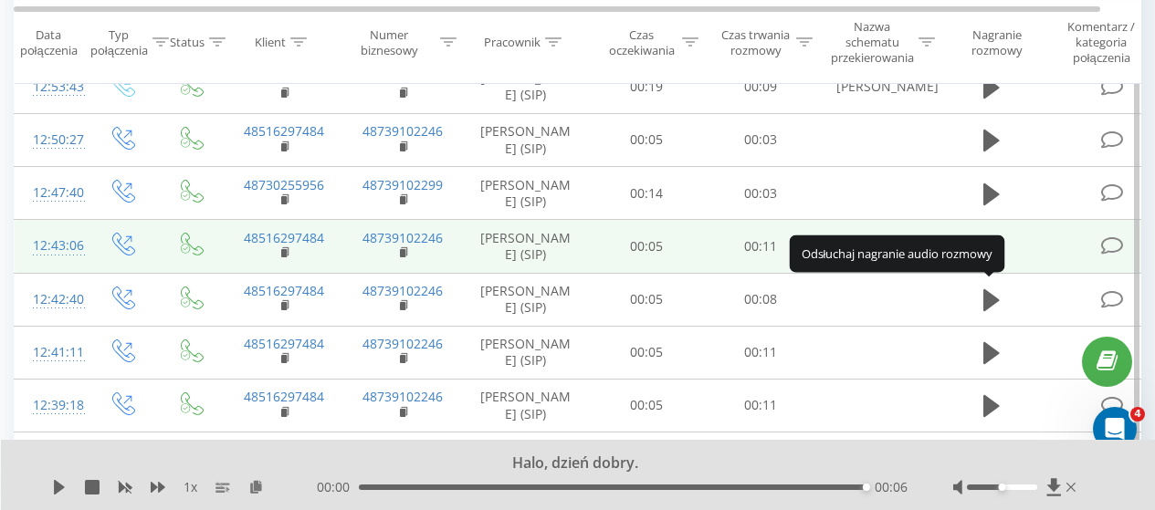
click at [990, 258] on icon at bounding box center [991, 248] width 16 height 22
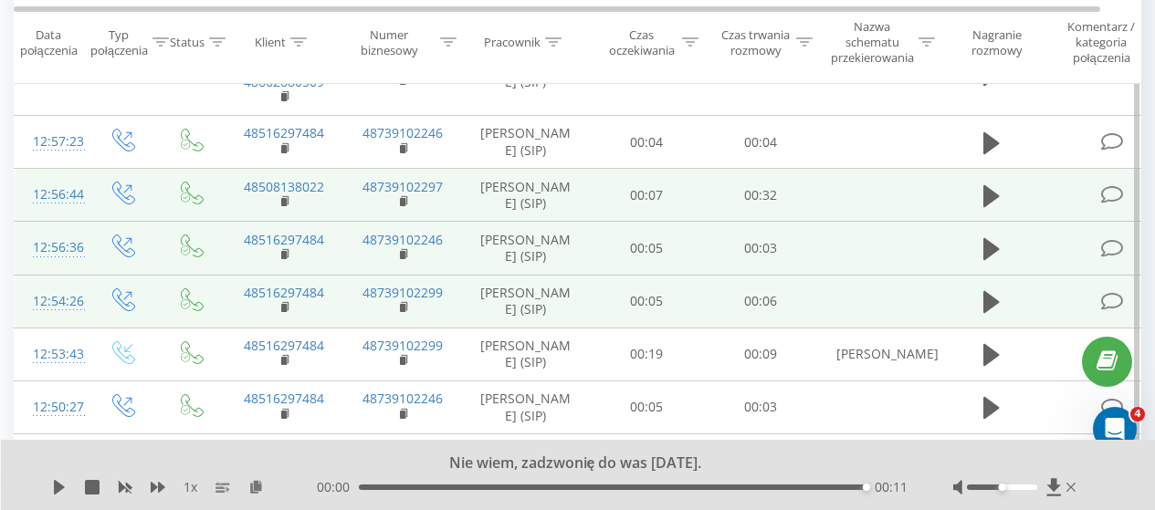
scroll to position [548, 0]
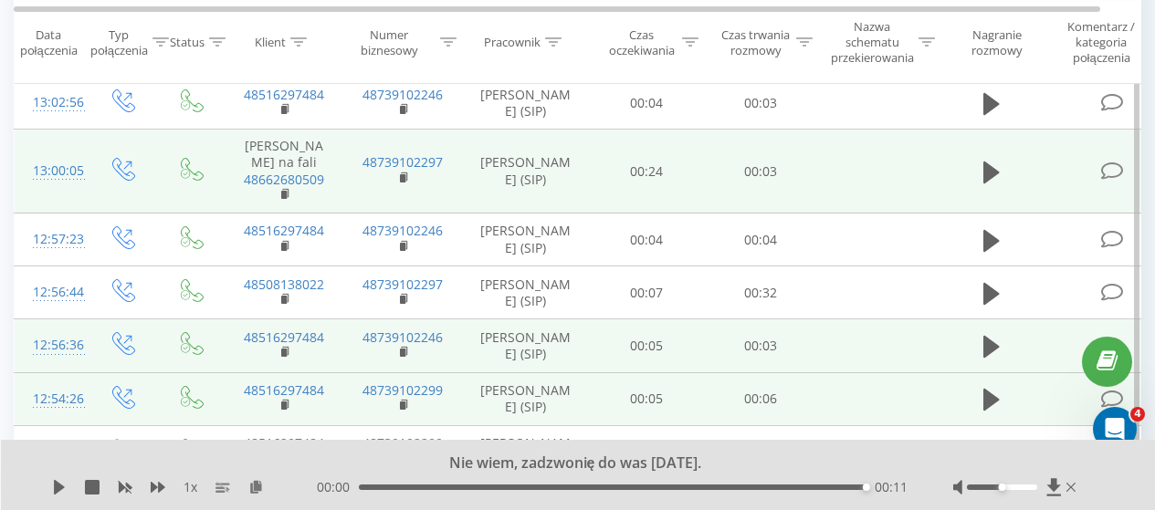
click at [1114, 173] on icon at bounding box center [1112, 171] width 23 height 19
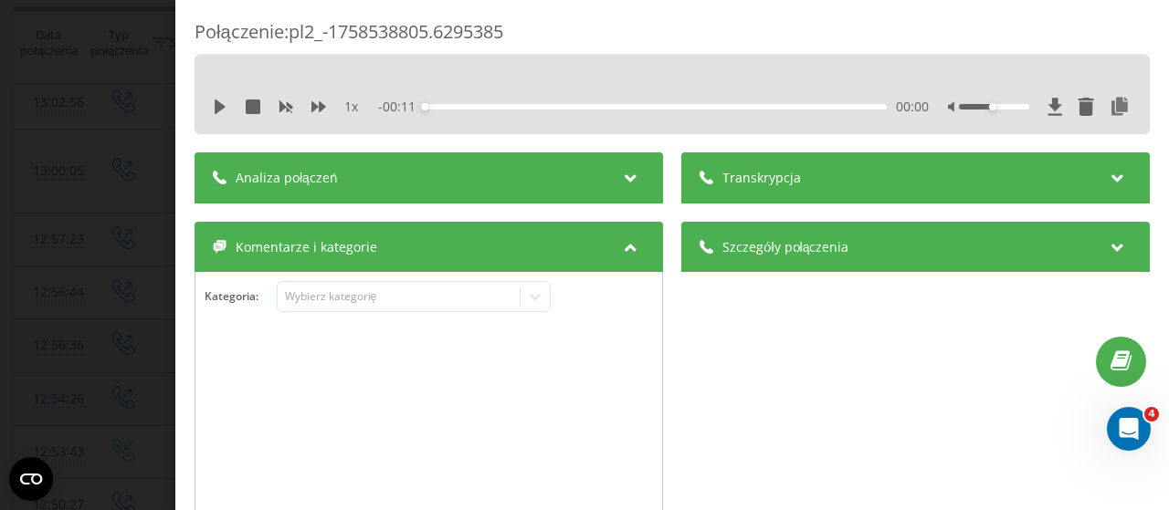
click at [526, 176] on div "Analiza połączeń" at bounding box center [429, 177] width 468 height 51
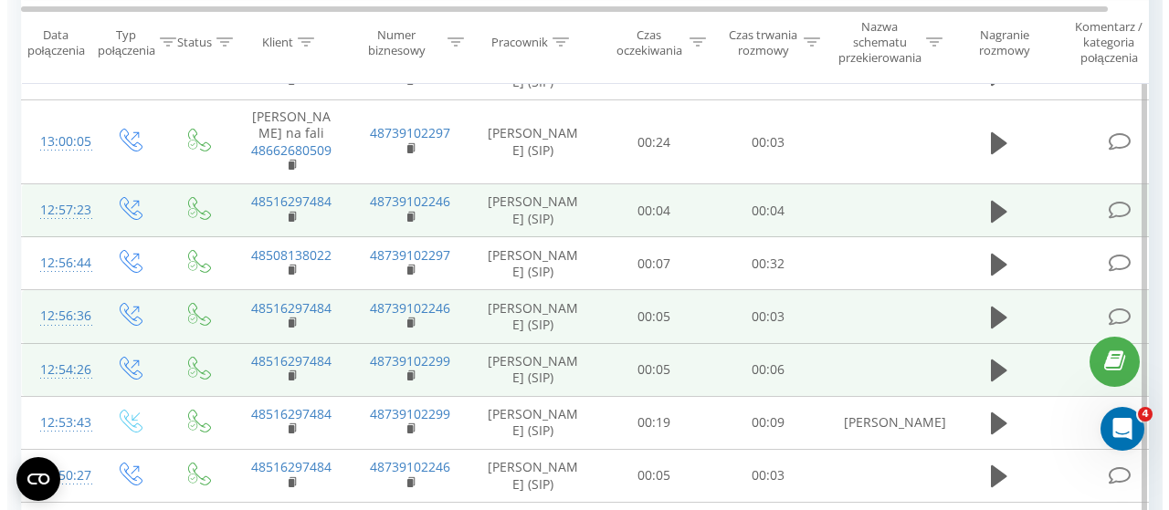
scroll to position [639, 0]
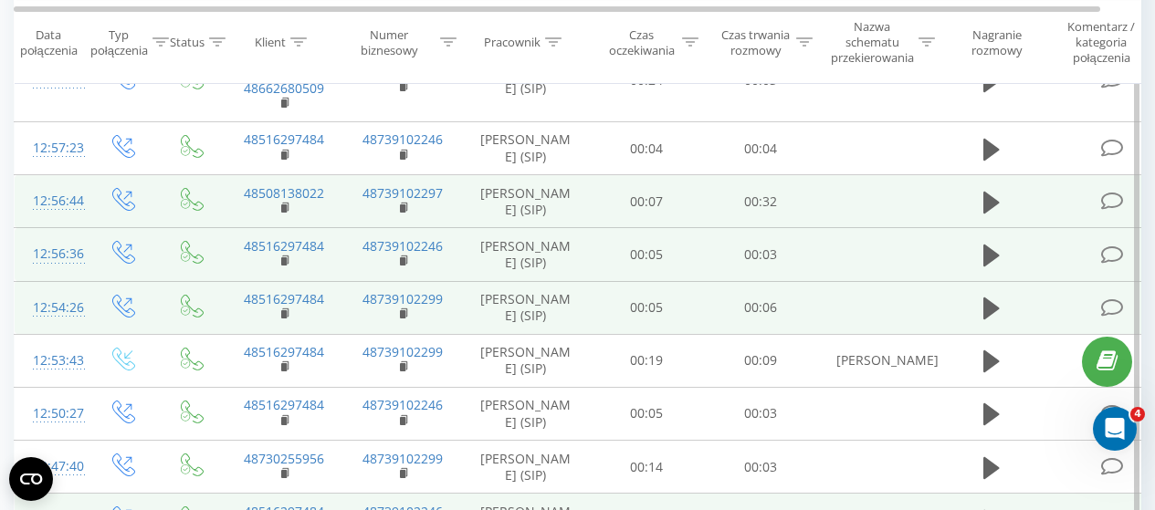
click at [1116, 211] on icon at bounding box center [1112, 201] width 23 height 19
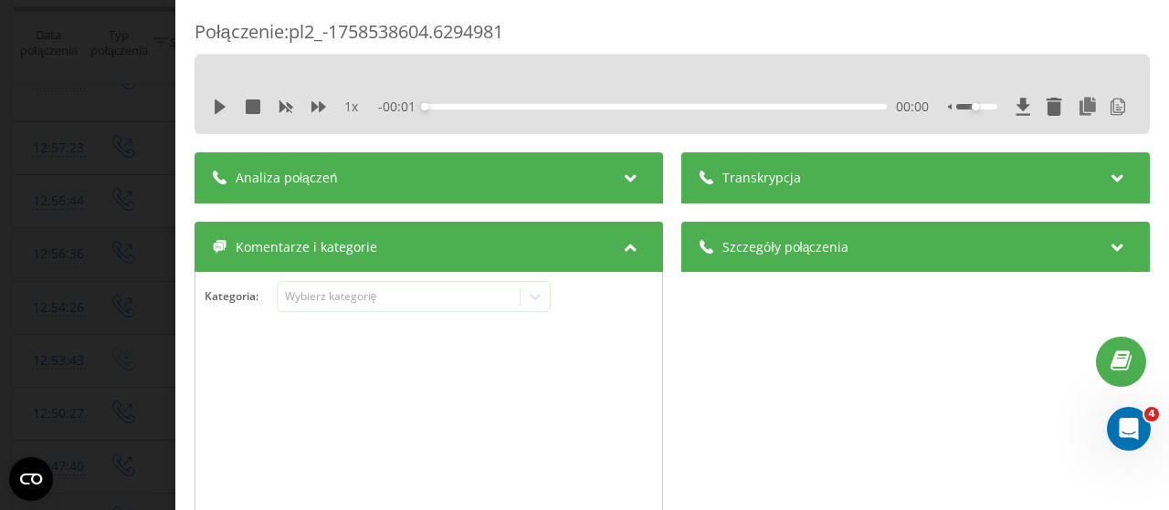
click at [563, 168] on div "Analiza połączeń" at bounding box center [429, 177] width 468 height 51
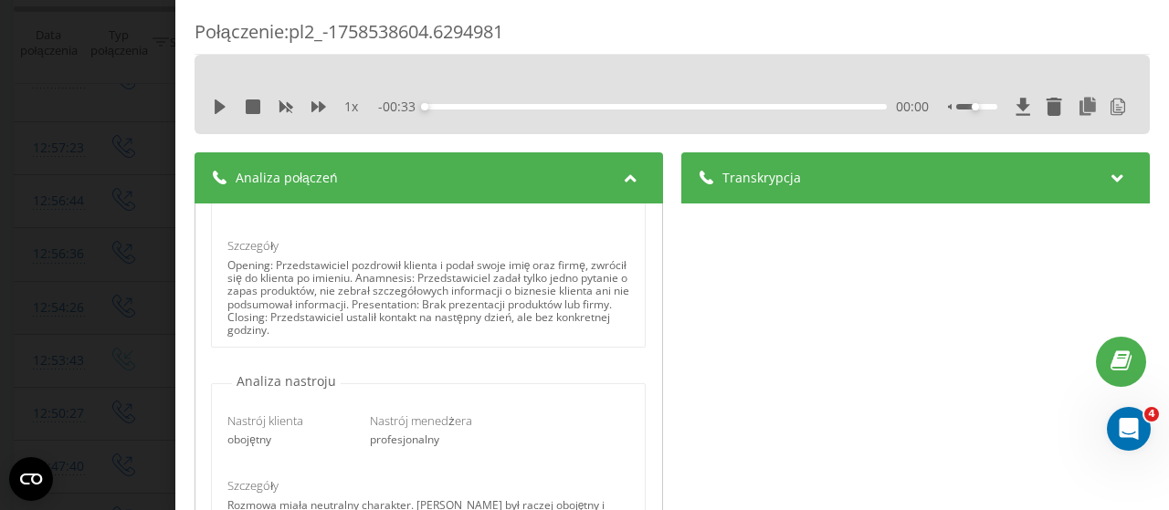
click at [1034, 181] on div "Transkrypcja" at bounding box center [915, 177] width 468 height 51
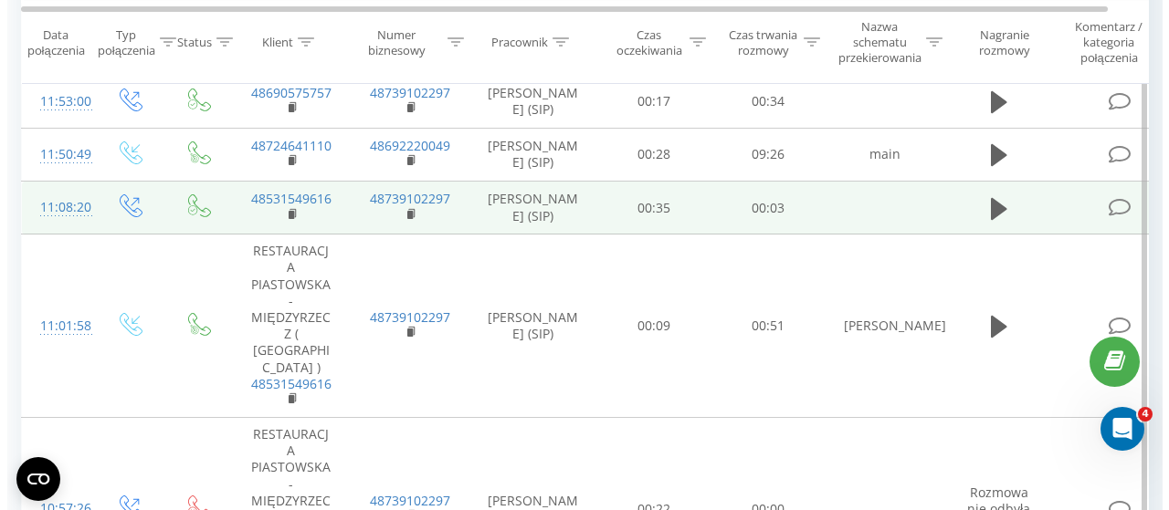
scroll to position [1461, 0]
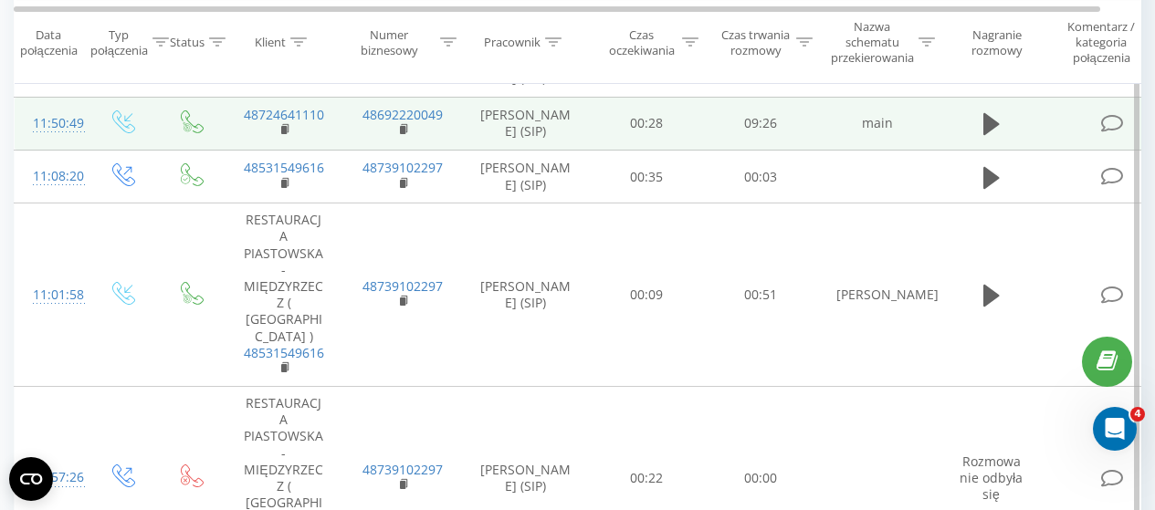
click at [1109, 133] on icon at bounding box center [1112, 123] width 23 height 19
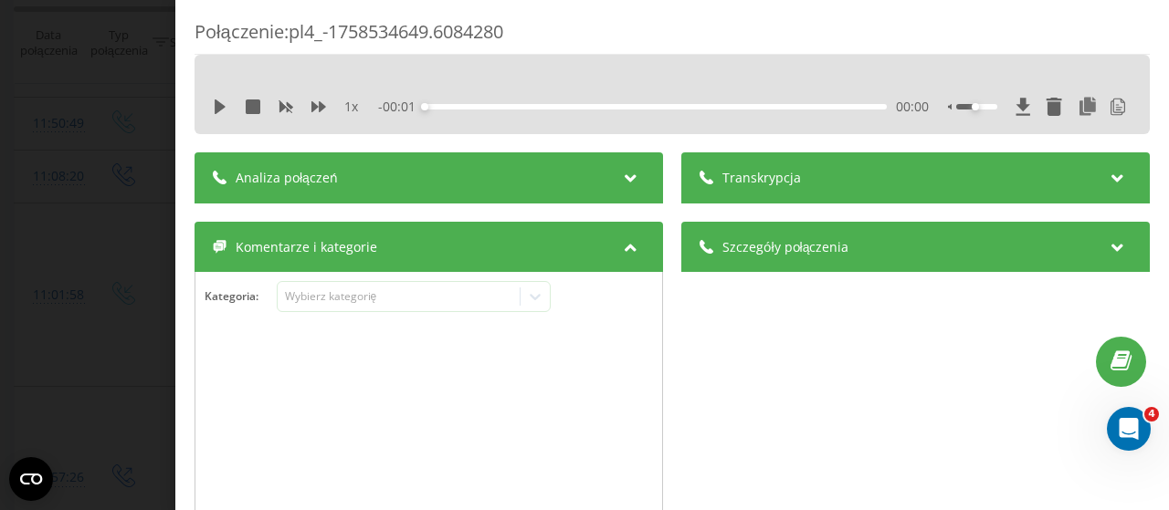
click at [542, 184] on div "Analiza połączeń" at bounding box center [429, 177] width 468 height 51
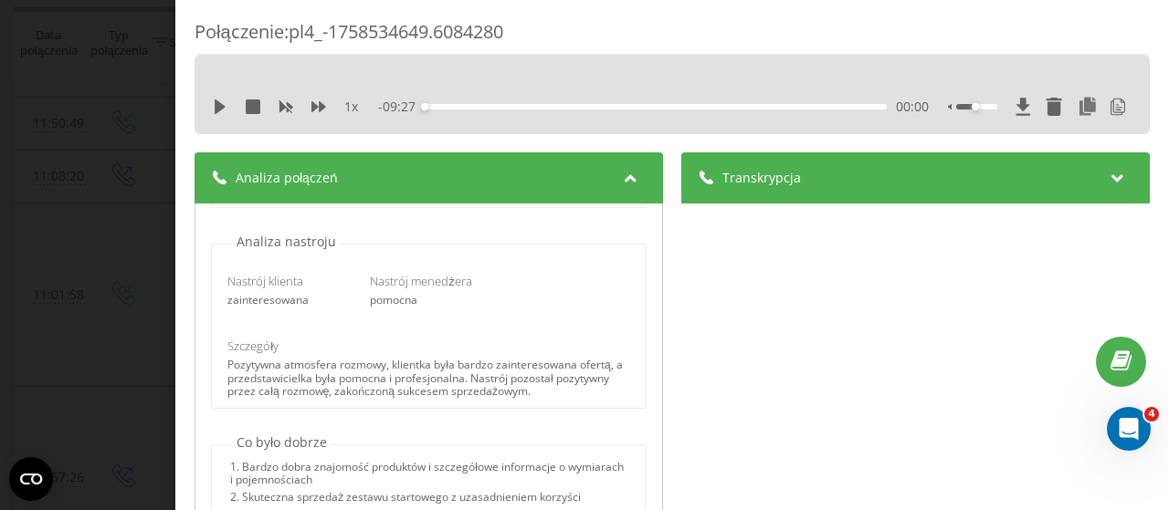
click at [1107, 183] on icon at bounding box center [1118, 175] width 22 height 18
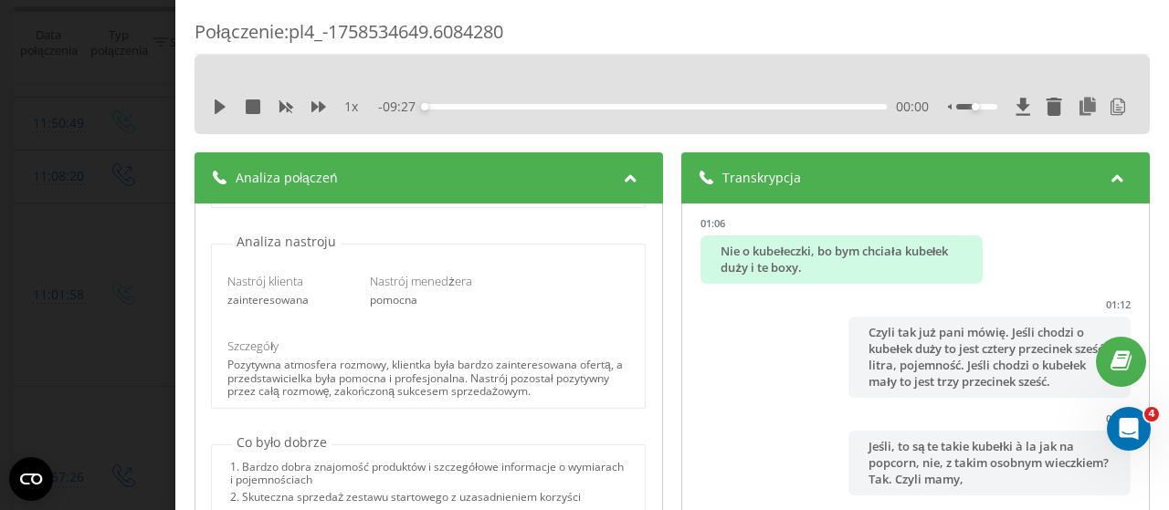
scroll to position [1004, 0]
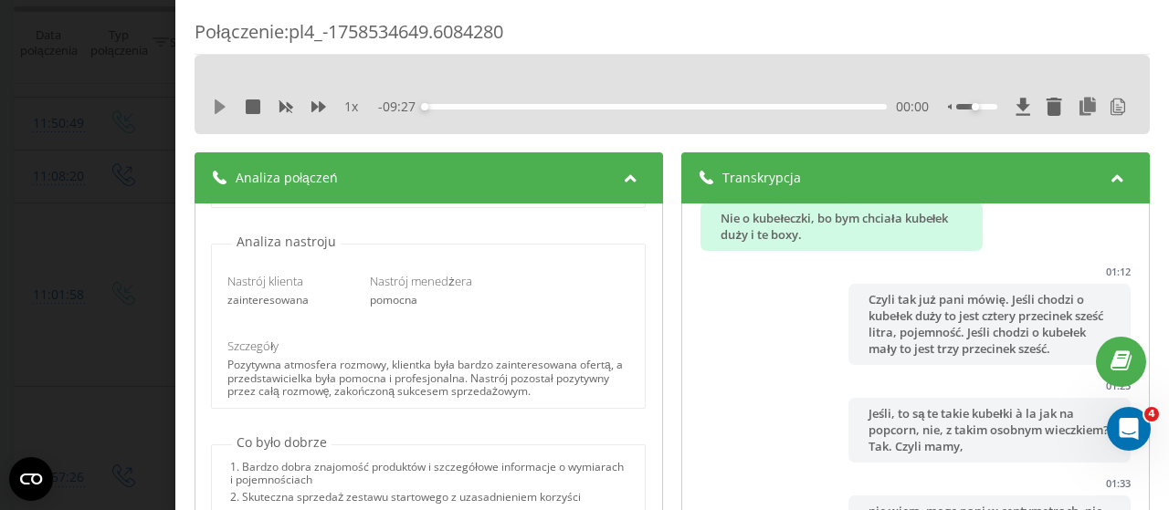
click at [218, 100] on icon at bounding box center [220, 107] width 15 height 15
click at [224, 105] on icon at bounding box center [224, 107] width 4 height 15
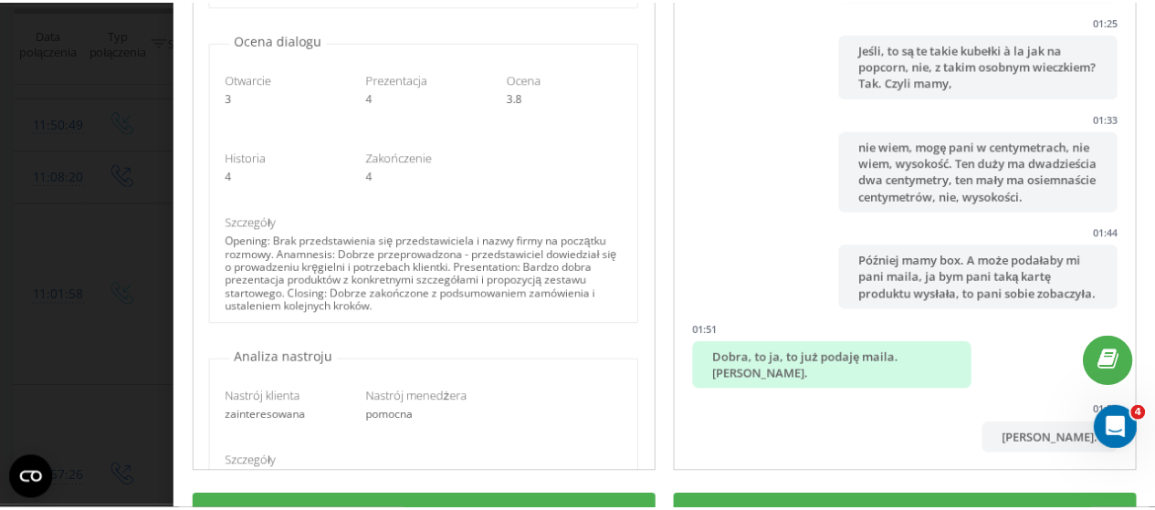
scroll to position [0, 0]
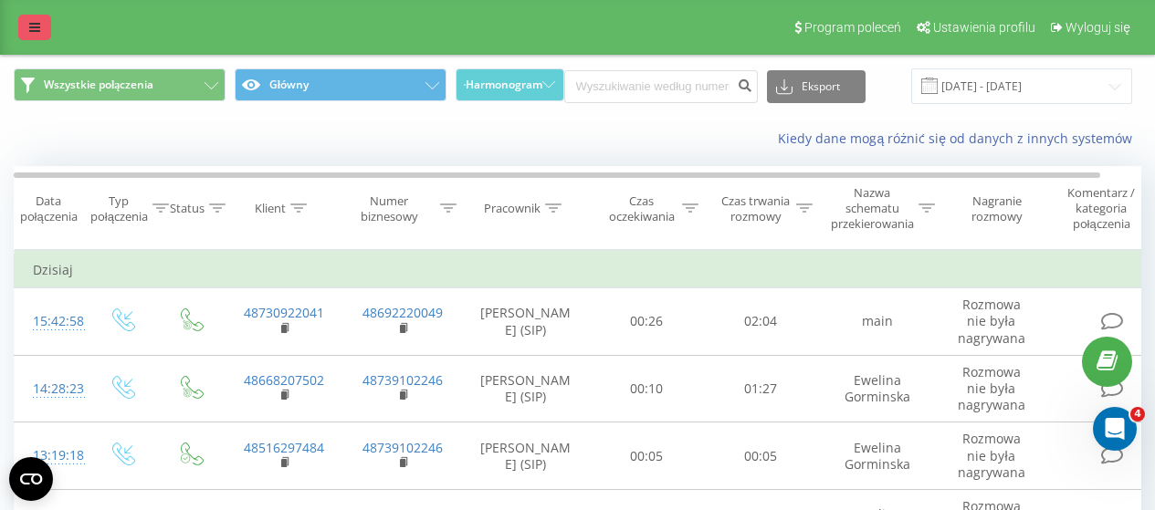
click at [33, 26] on icon at bounding box center [34, 27] width 11 height 13
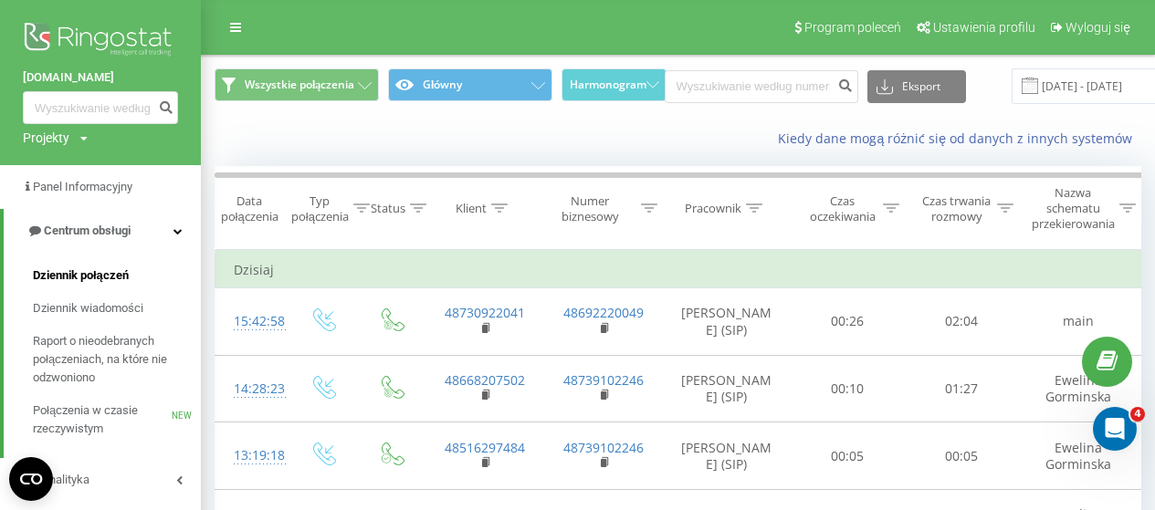
click at [102, 276] on span "Dziennik połączeń" at bounding box center [81, 276] width 96 height 18
click at [88, 310] on span "Dziennik wiadomości" at bounding box center [88, 309] width 110 height 18
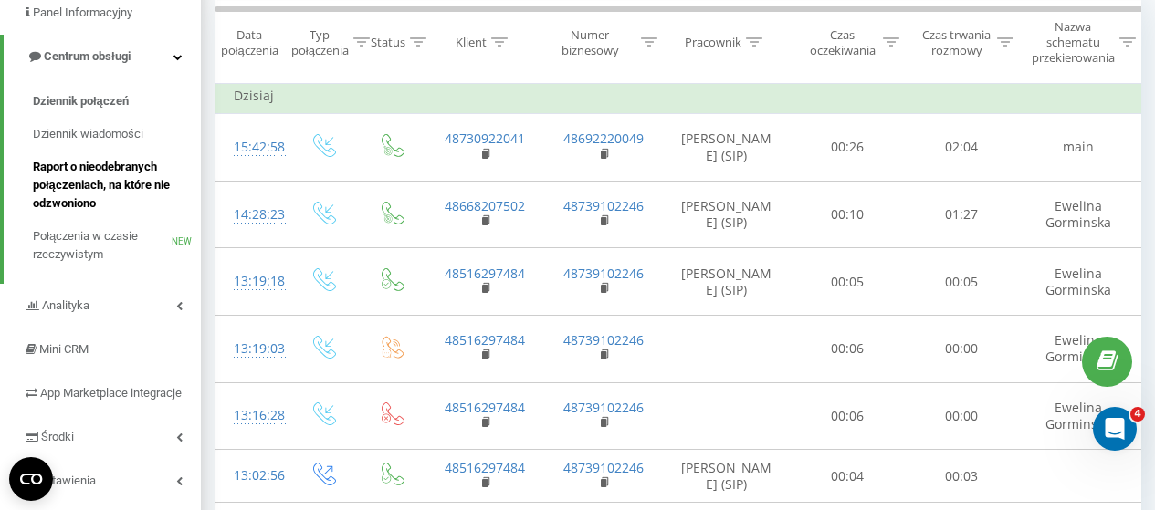
scroll to position [274, 0]
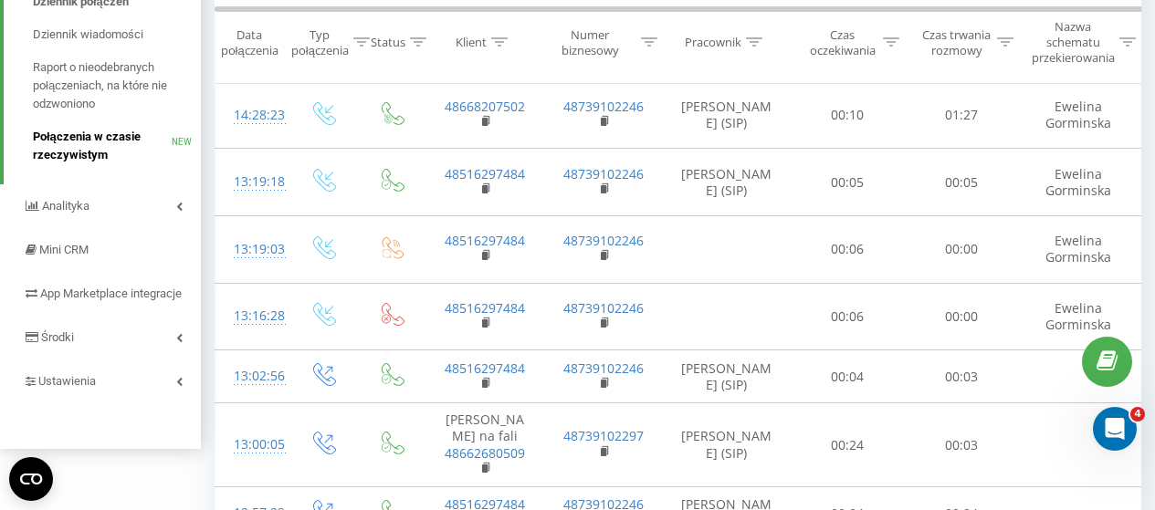
click at [88, 133] on span "Połączenia w czasie rzeczywistym" at bounding box center [102, 146] width 139 height 37
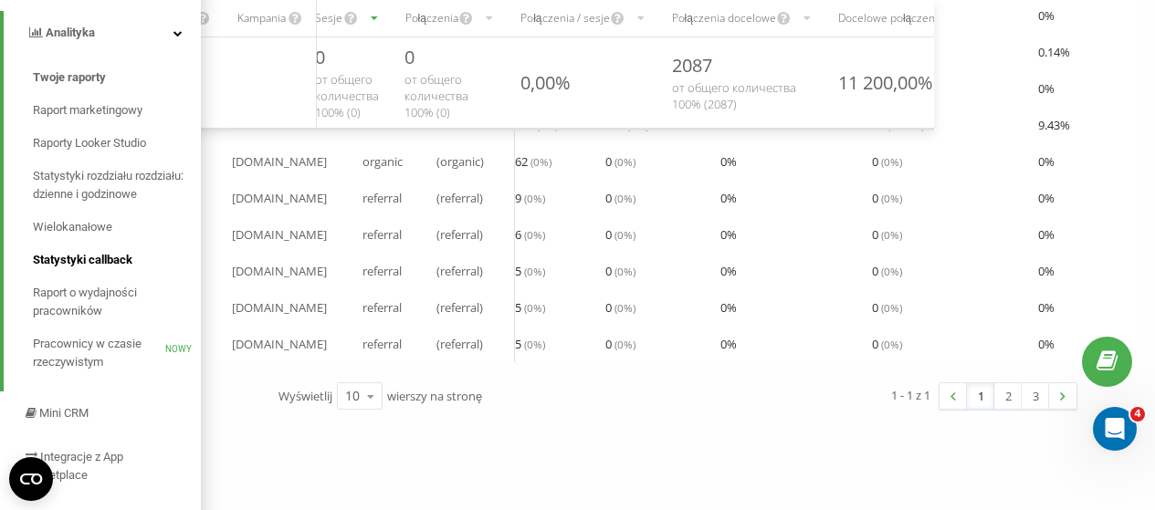
scroll to position [363, 0]
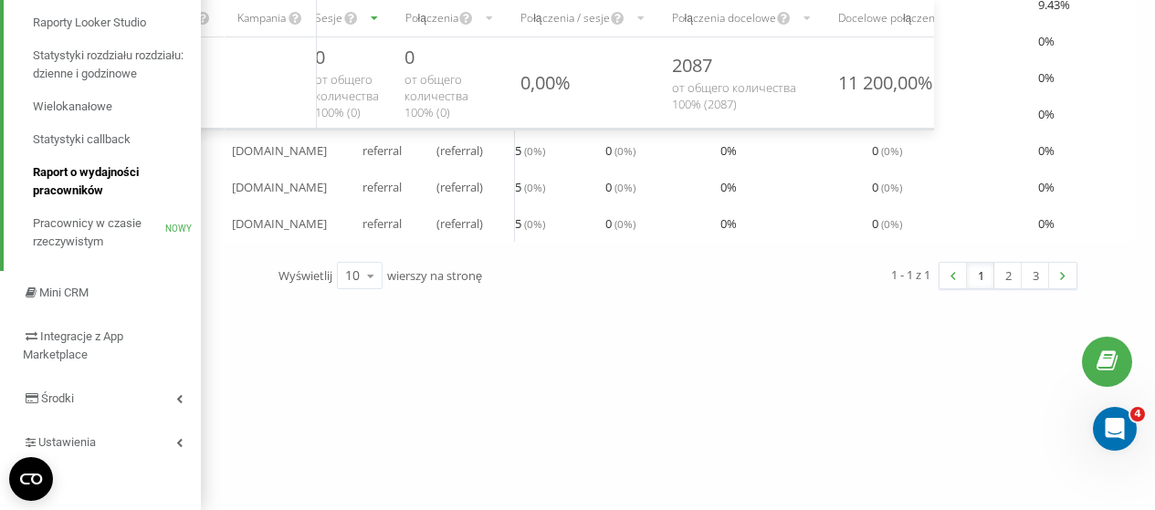
click at [89, 182] on span "Raport o wydajności pracowników" at bounding box center [112, 181] width 159 height 37
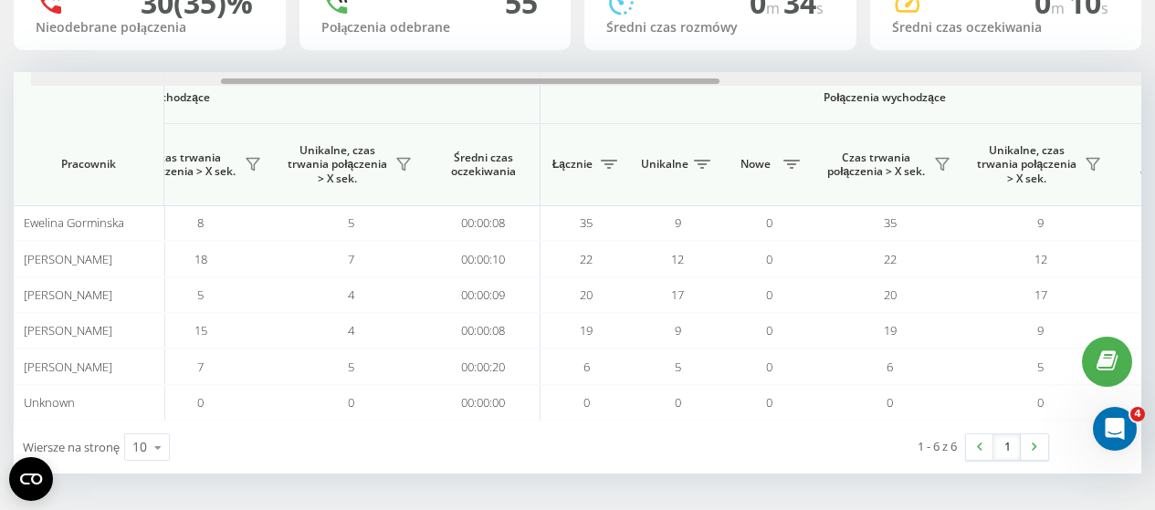
scroll to position [0, 400]
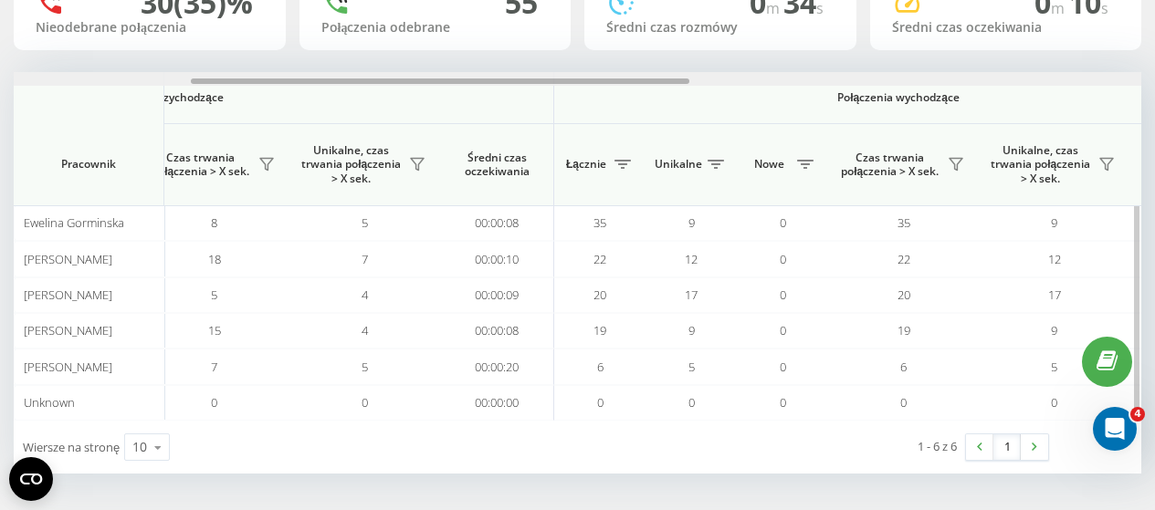
drag, startPoint x: 263, startPoint y: 79, endPoint x: 440, endPoint y: 87, distance: 177.3
click at [440, 87] on div "Połączenia przychodzące Połączenia wychodzące Wszystkie połączenia Pracownik Łą…" at bounding box center [578, 246] width 1128 height 349
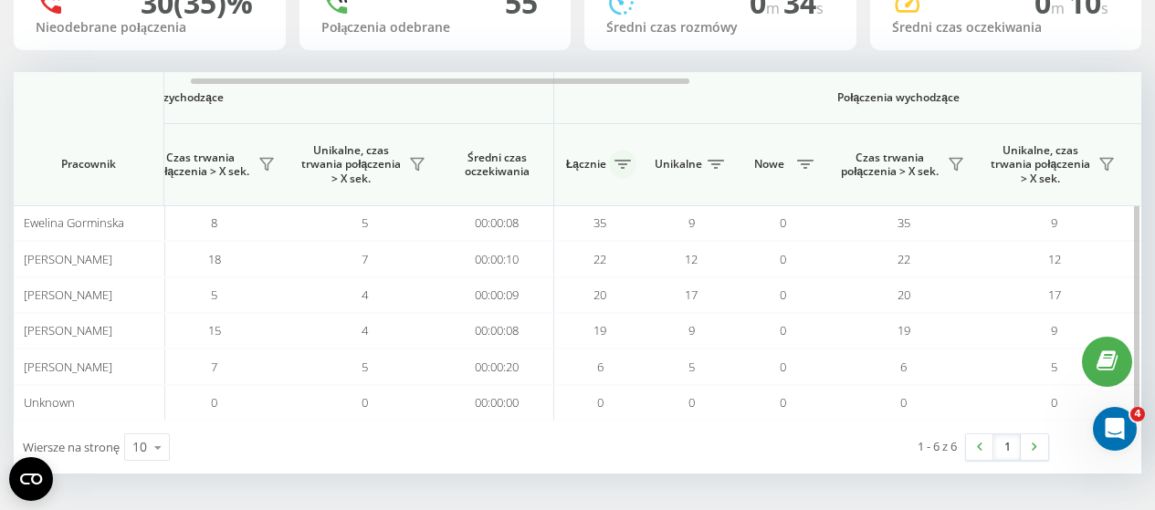
click at [622, 162] on icon at bounding box center [623, 164] width 16 height 9
click at [605, 97] on span "Połączenia wychodzące" at bounding box center [899, 97] width 604 height 15
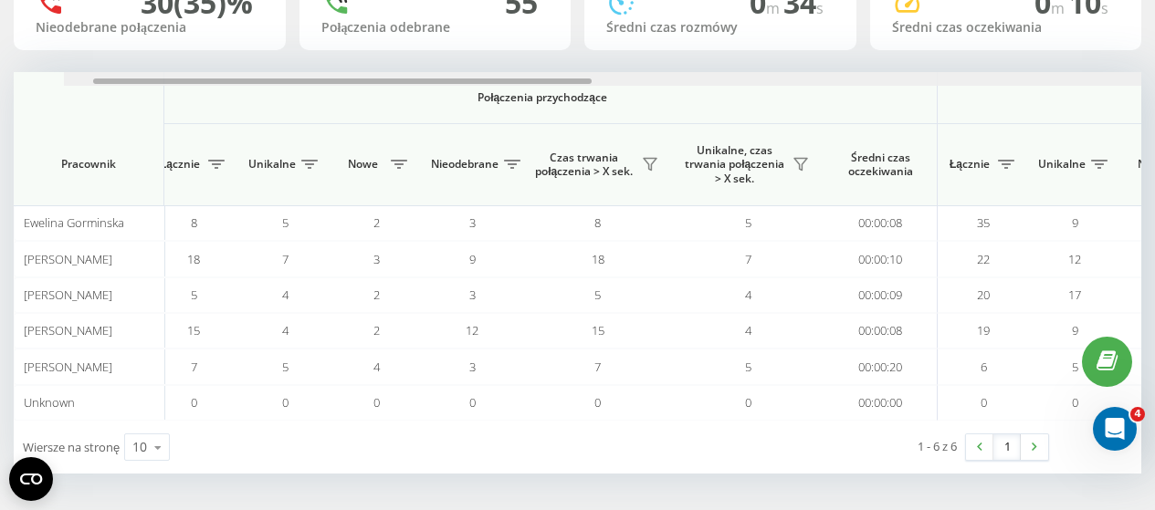
scroll to position [0, 0]
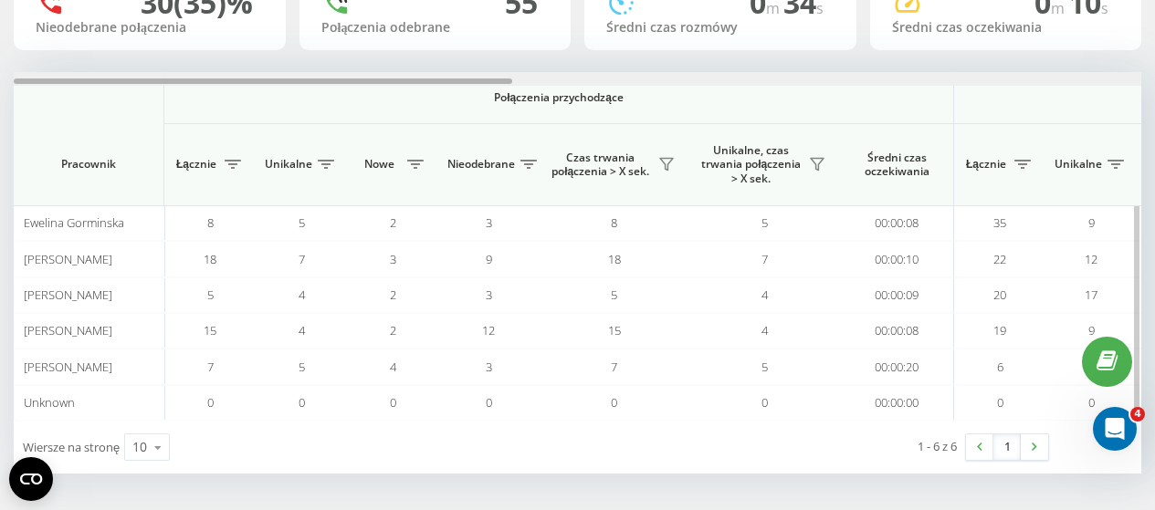
drag, startPoint x: 286, startPoint y: 80, endPoint x: 77, endPoint y: 99, distance: 209.9
click at [77, 99] on div "Połączenia przychodzące Połączenia wychodzące Wszystkie połączenia Pracownik Łą…" at bounding box center [578, 246] width 1128 height 349
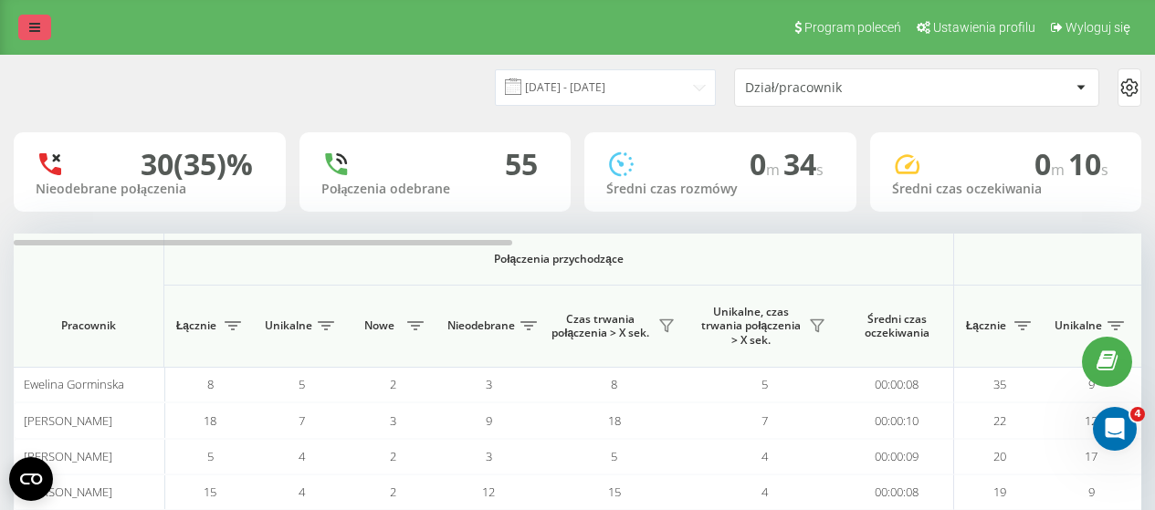
click at [40, 32] on link at bounding box center [34, 28] width 33 height 26
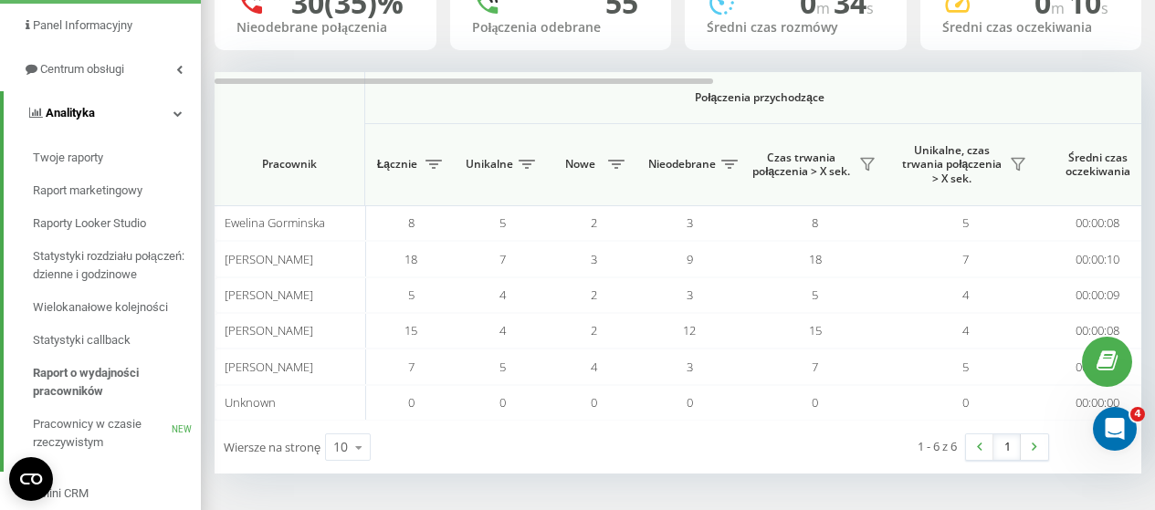
scroll to position [274, 0]
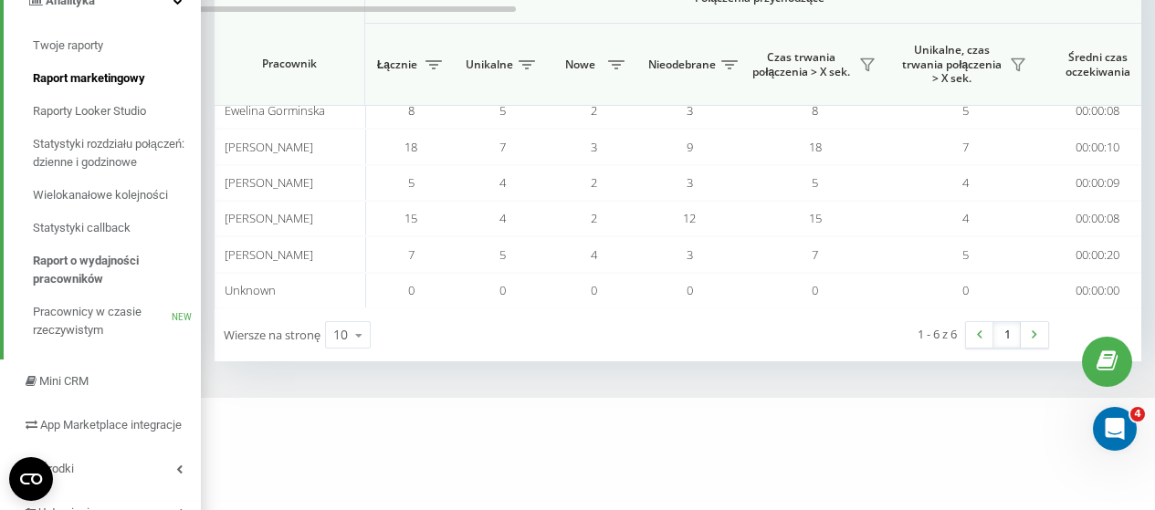
click at [90, 82] on span "Raport marketingowy" at bounding box center [89, 78] width 112 height 18
click at [90, 44] on span "Twoje raporty" at bounding box center [69, 46] width 73 height 18
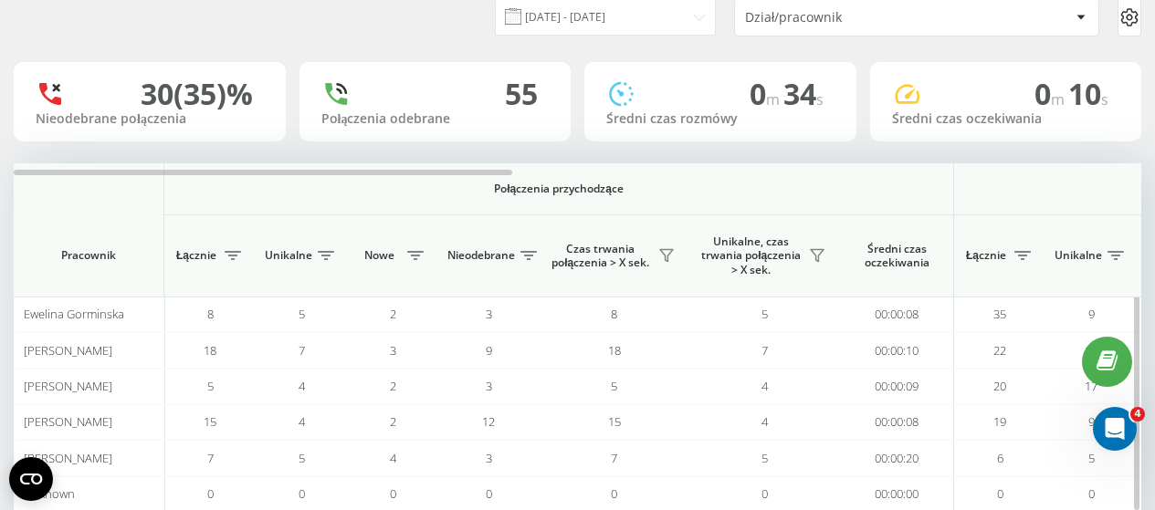
scroll to position [162, 0]
